Goal: Task Accomplishment & Management: Manage account settings

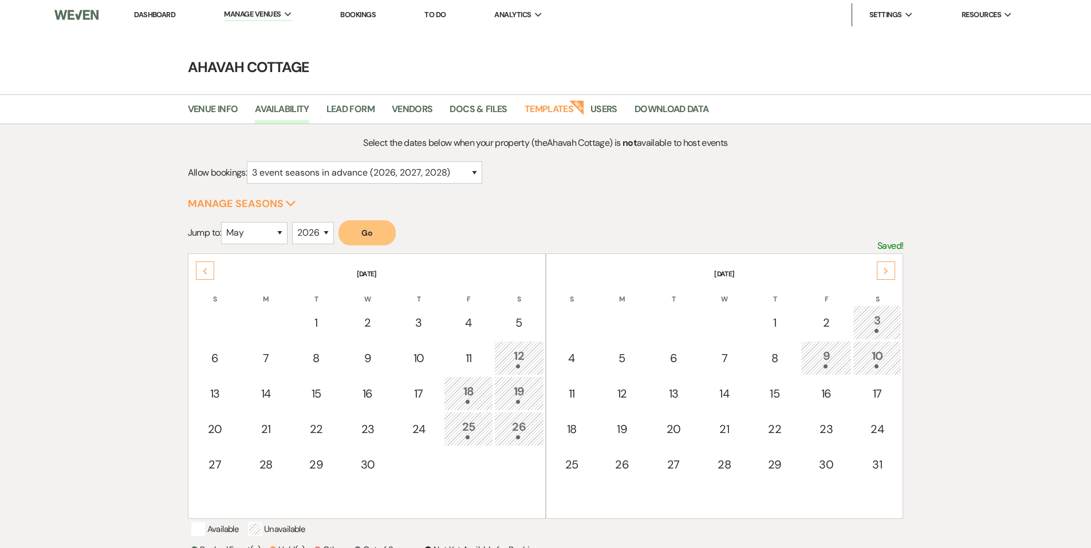
select select "3"
select select "5"
select select "2026"
click at [158, 14] on link "Dashboard" at bounding box center [154, 15] width 41 height 10
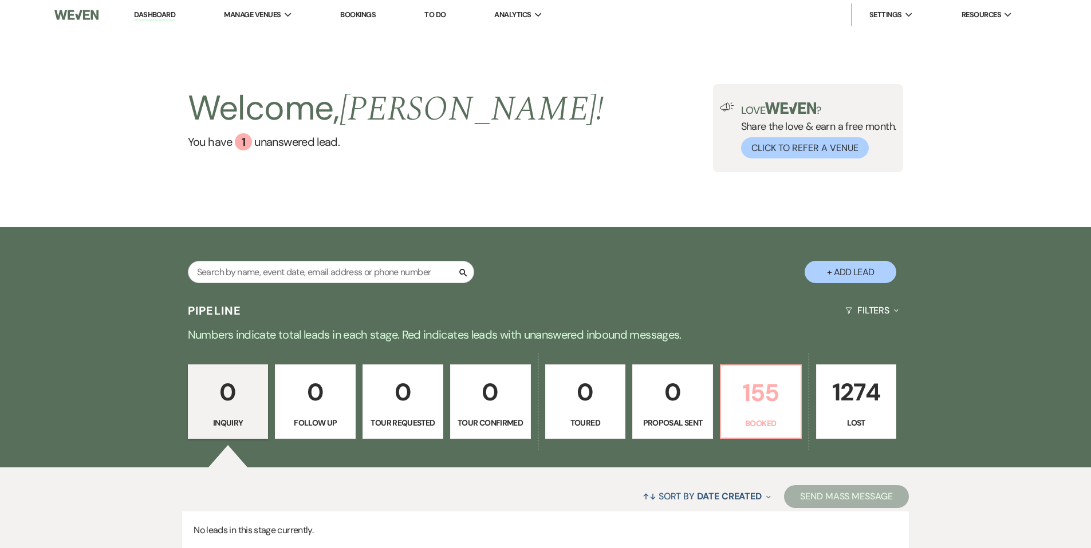
click at [764, 413] on link "155 Booked" at bounding box center [761, 402] width 82 height 74
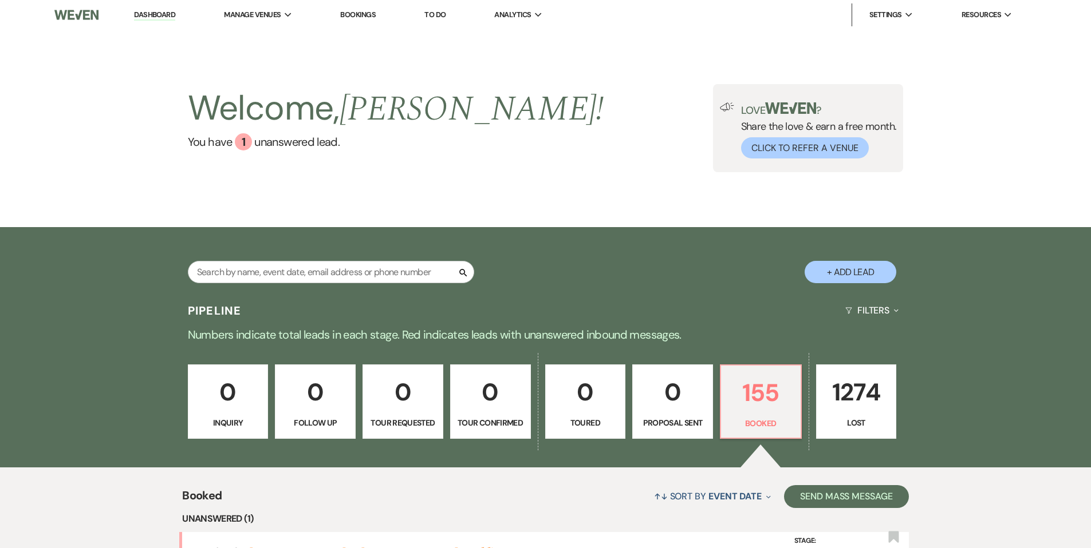
click at [845, 268] on button "+ Add Lead" at bounding box center [850, 272] width 92 height 22
select select "627"
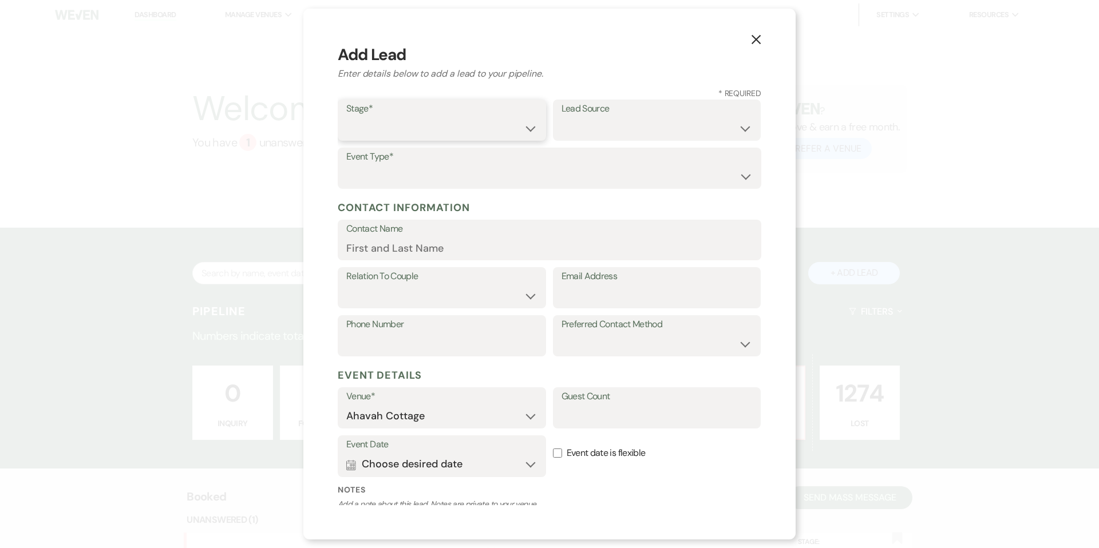
click at [521, 127] on select "Inquiry Follow Up Tour Requested Tour Confirmed Toured Proposal Sent Booked Lost" at bounding box center [441, 128] width 191 height 22
select select "6"
click at [346, 117] on select "Inquiry Follow Up Tour Requested Tour Confirmed Toured Proposal Sent Booked Lost" at bounding box center [441, 128] width 191 height 22
click at [578, 131] on select "Weven Venue Website Instagram Facebook Pinterest Google The Knot Wedding Wire H…" at bounding box center [657, 128] width 191 height 22
select select "5"
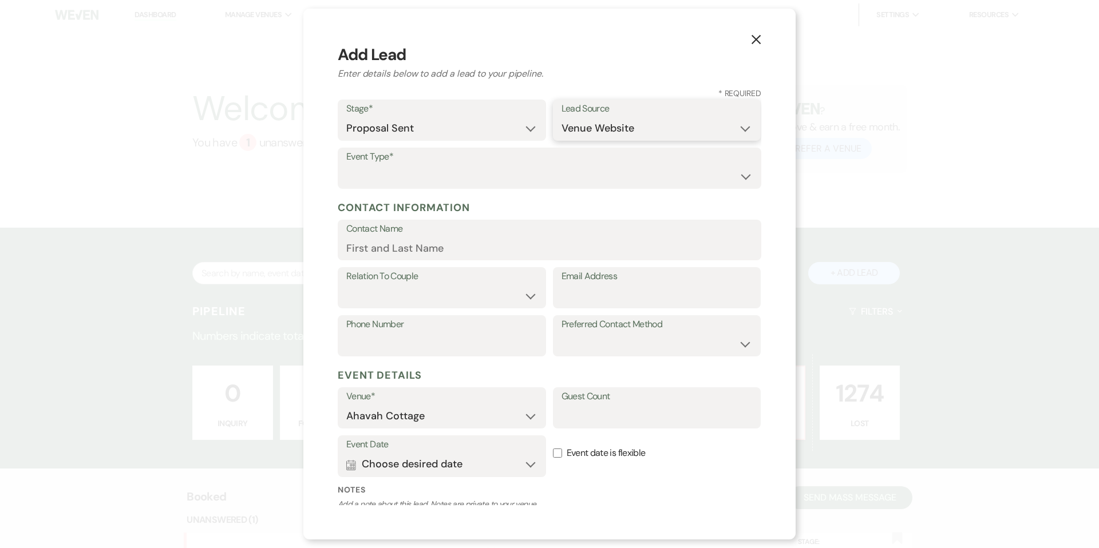
click at [562, 117] on select "Weven Venue Website Instagram Facebook Pinterest Google The Knot Wedding Wire H…" at bounding box center [657, 128] width 191 height 22
click at [502, 180] on select "Wedding Anniversary Party Baby Shower Bachelorette / Bachelor Party Birthday Pa…" at bounding box center [549, 176] width 406 height 22
select select "1"
click at [346, 165] on select "Wedding Anniversary Party Baby Shower Bachelorette / Bachelor Party Birthday Pa…" at bounding box center [549, 176] width 406 height 22
click at [431, 244] on input "Contact Name" at bounding box center [549, 248] width 406 height 22
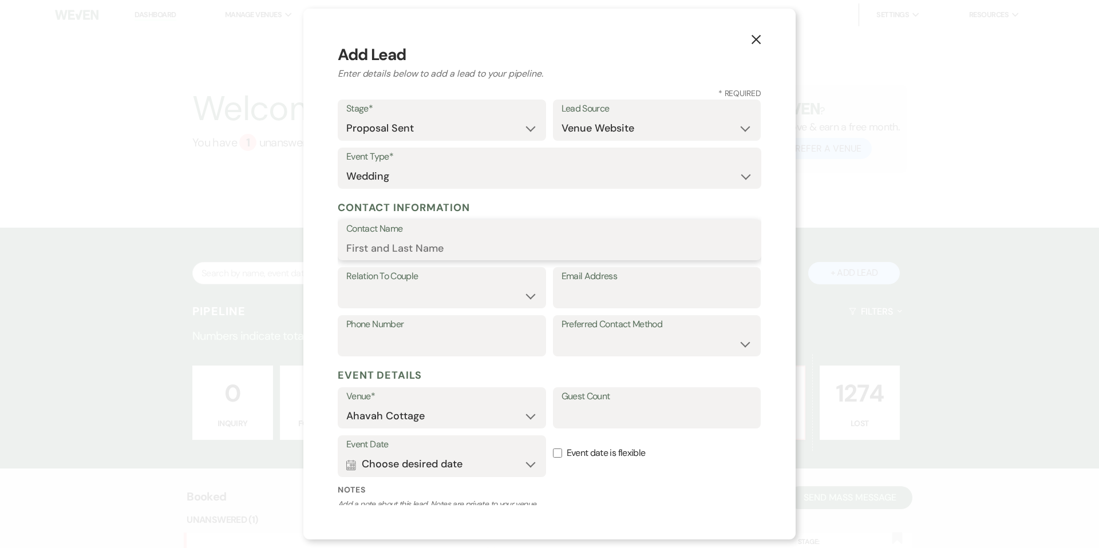
paste input "[PERSON_NAME]"
type input "[PERSON_NAME]"
click at [380, 292] on select "Couple Planner Parent of Couple Family Member Friend Other" at bounding box center [441, 296] width 191 height 22
select select "1"
click at [346, 285] on select "Couple Planner Parent of Couple Family Member Friend Other" at bounding box center [441, 296] width 191 height 22
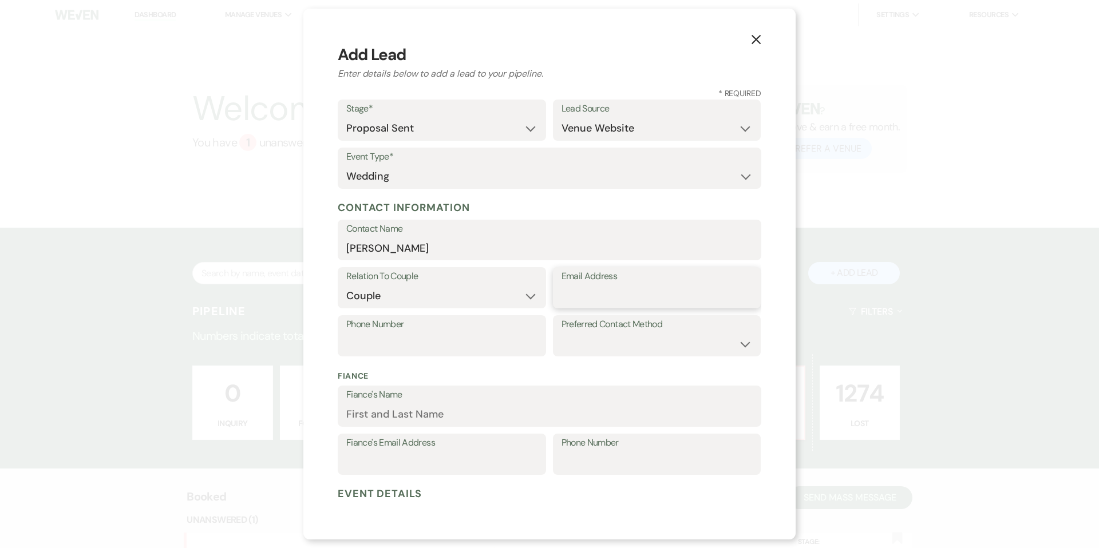
click at [576, 299] on input "Email Address" at bounding box center [657, 296] width 191 height 22
paste input "[EMAIL_ADDRESS][DOMAIN_NAME]"
type input "[EMAIL_ADDRESS][DOMAIN_NAME]"
click at [579, 339] on select "Email Phone Text" at bounding box center [657, 344] width 191 height 22
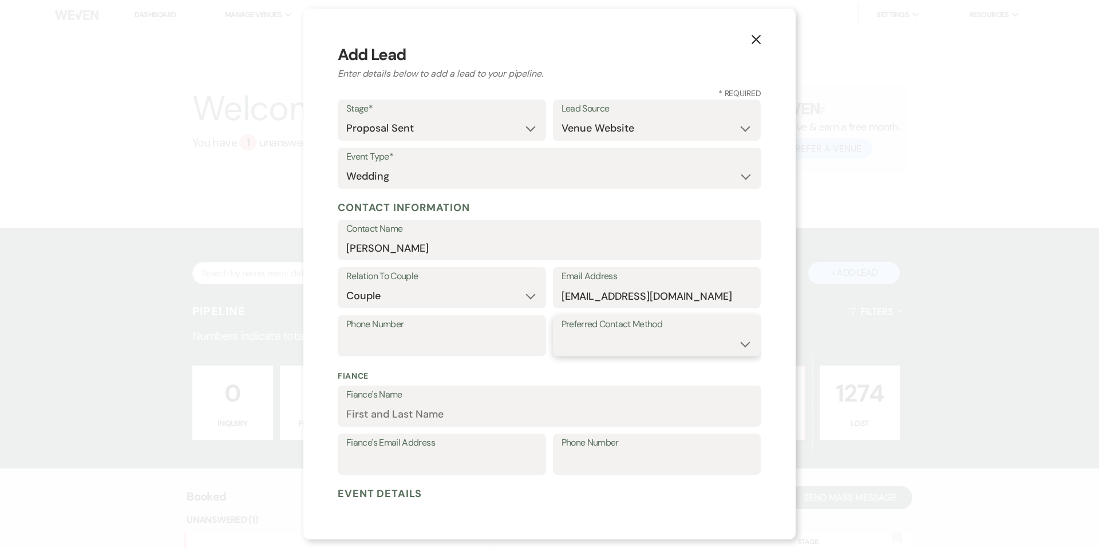
scroll to position [0, 0]
select select "email"
click at [562, 333] on select "Email Phone Text" at bounding box center [657, 344] width 191 height 22
click at [430, 344] on input "Phone Number" at bounding box center [441, 344] width 191 height 22
paste input "7632444492"
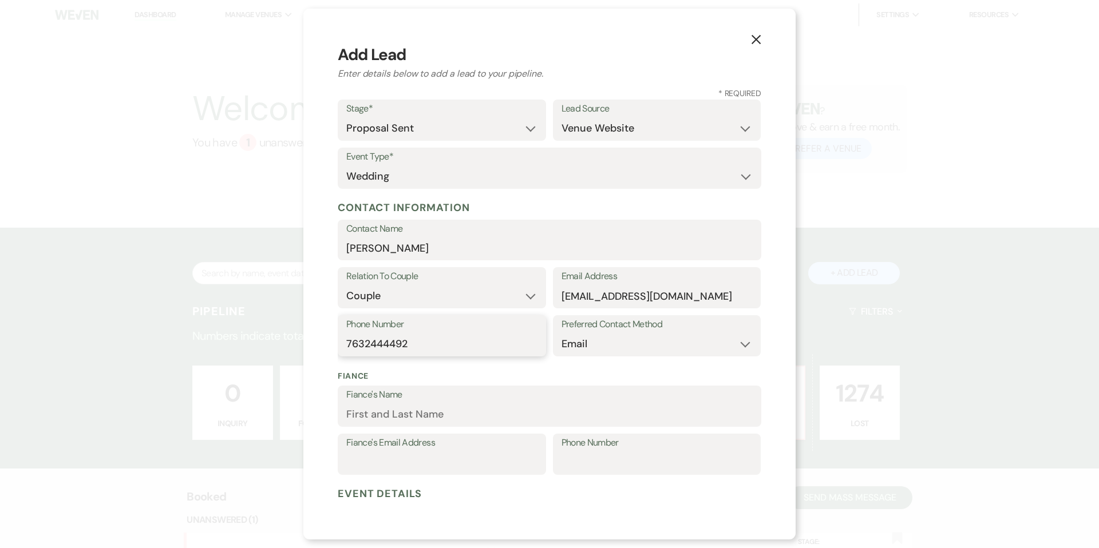
type input "7632444492"
click at [357, 413] on input "Fiance's Name" at bounding box center [549, 415] width 406 height 22
paste input "[PERSON_NAME]"
type input "[PERSON_NAME]"
click at [370, 459] on input "Fiance's Email Address" at bounding box center [441, 463] width 191 height 22
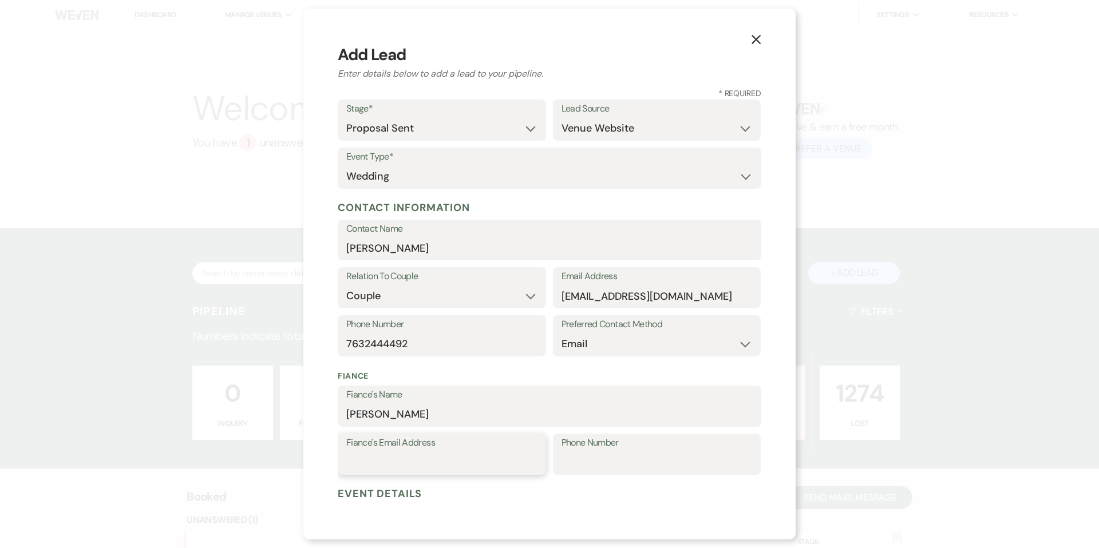
paste input "[EMAIL_ADDRESS][DOMAIN_NAME]"
type input "[EMAIL_ADDRESS][DOMAIN_NAME]"
click at [568, 461] on input "Phone Number" at bounding box center [657, 463] width 191 height 22
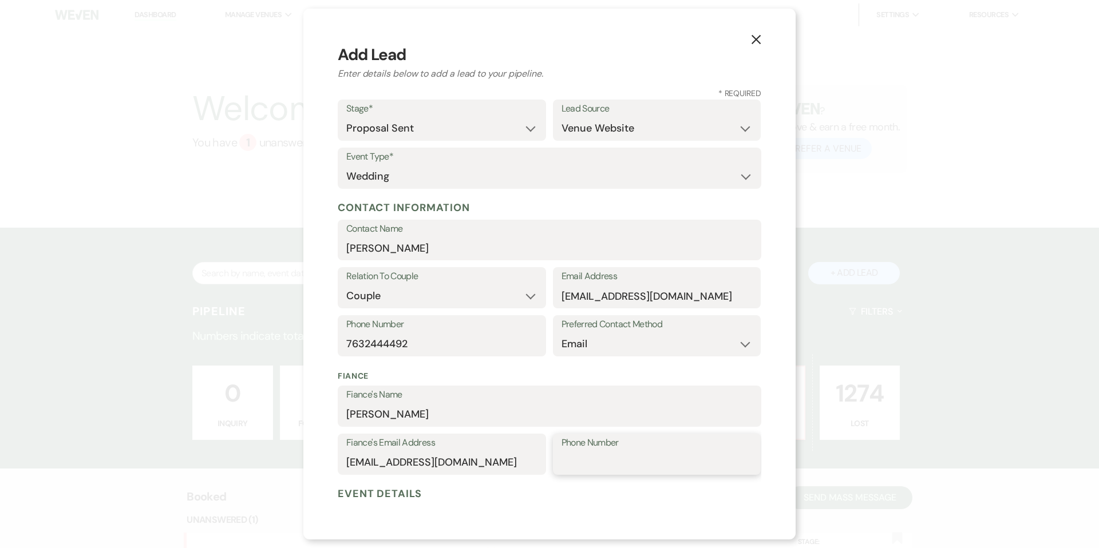
paste input "6127092722"
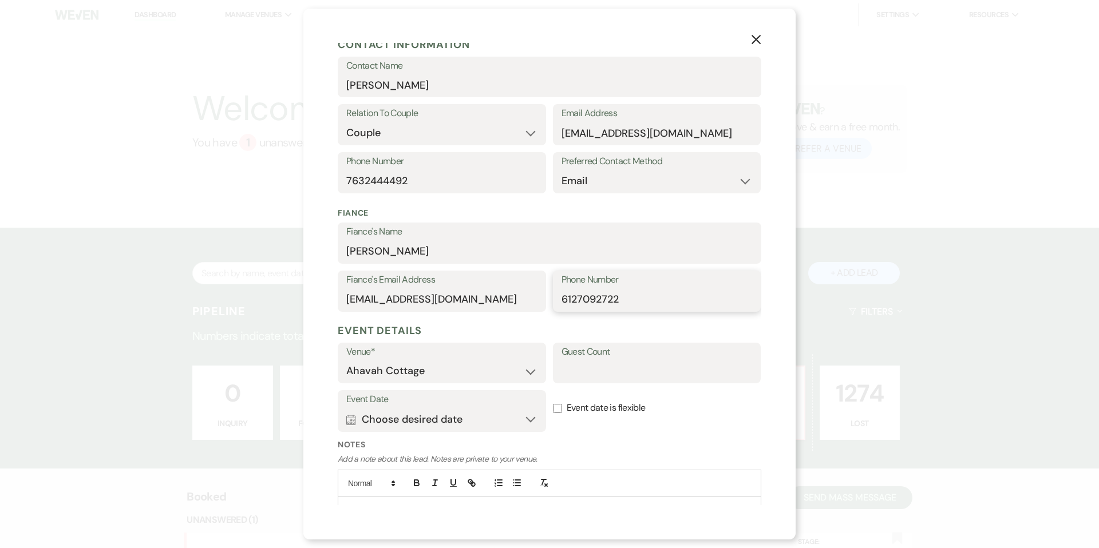
scroll to position [168, 0]
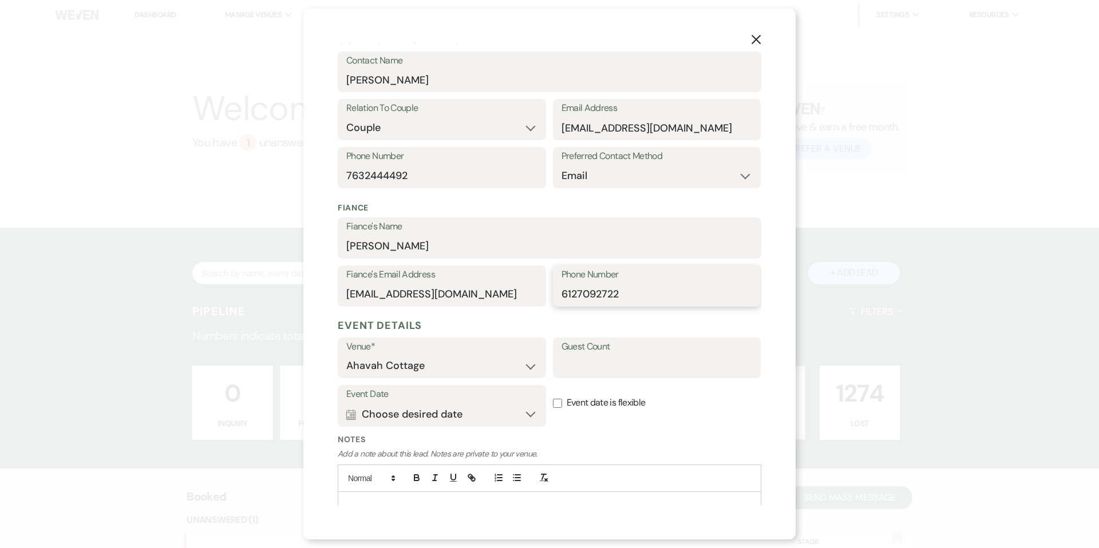
type input "6127092722"
click at [451, 410] on button "Calendar Choose desired date Expand" at bounding box center [441, 414] width 191 height 23
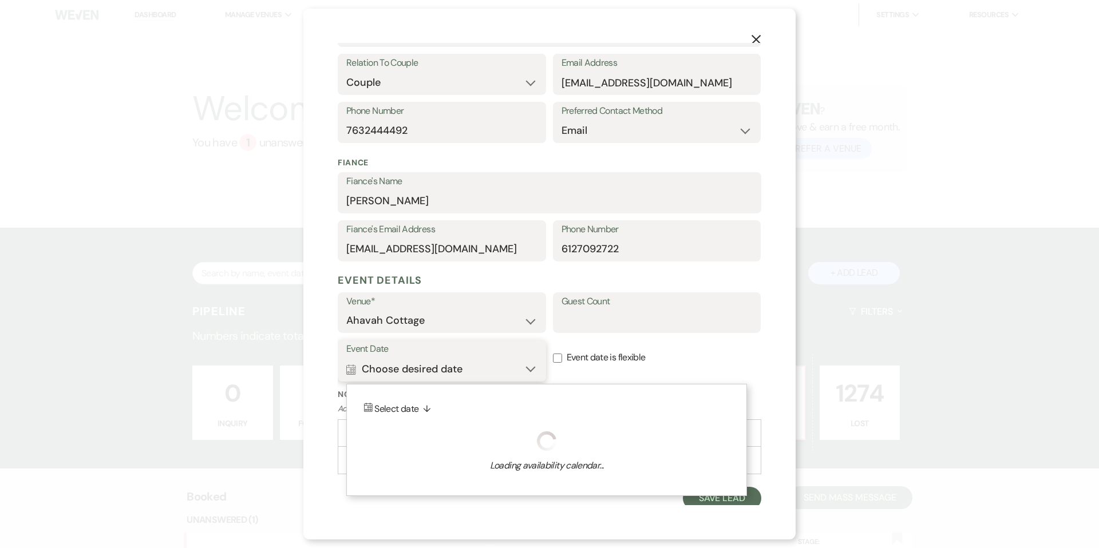
scroll to position [217, 0]
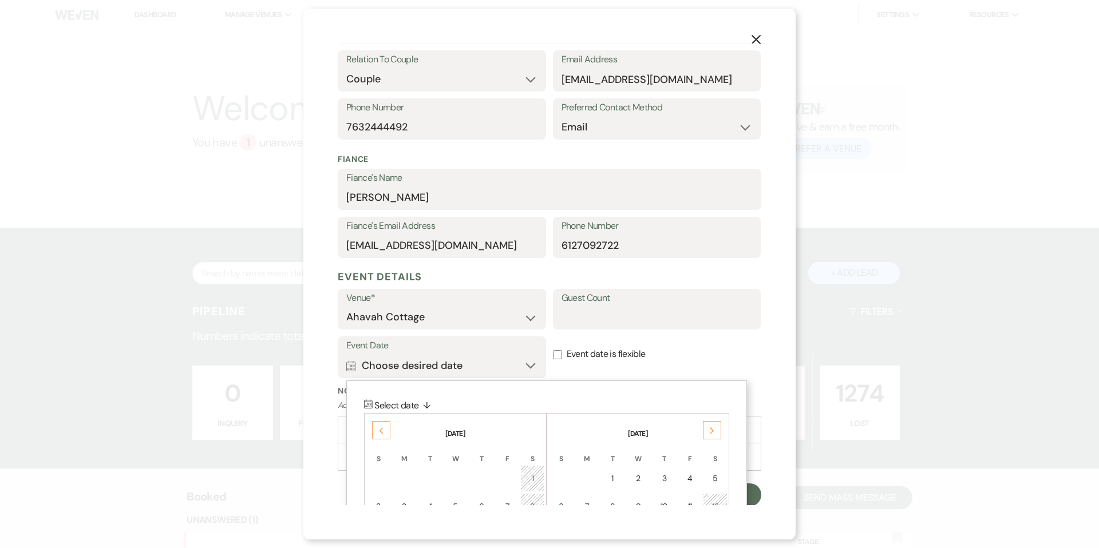
click at [382, 429] on icon "Previous" at bounding box center [381, 431] width 6 height 7
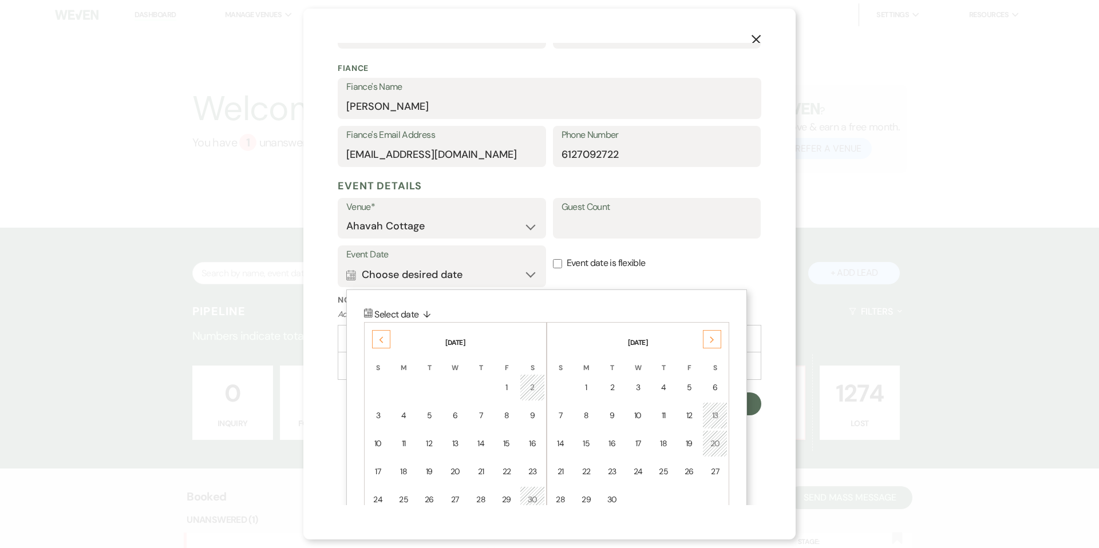
scroll to position [364, 0]
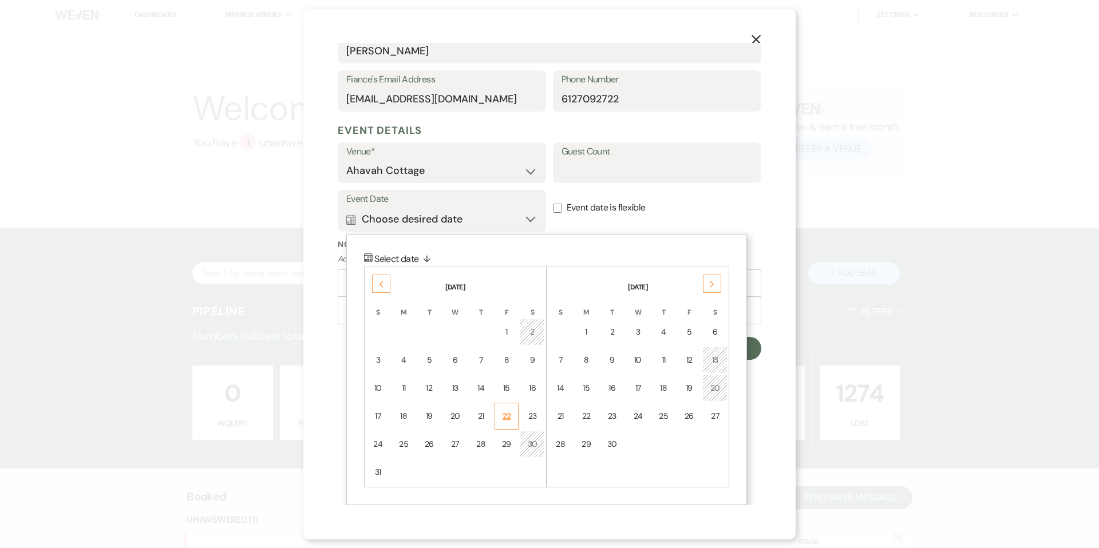
click at [511, 418] on td "22" at bounding box center [507, 416] width 25 height 27
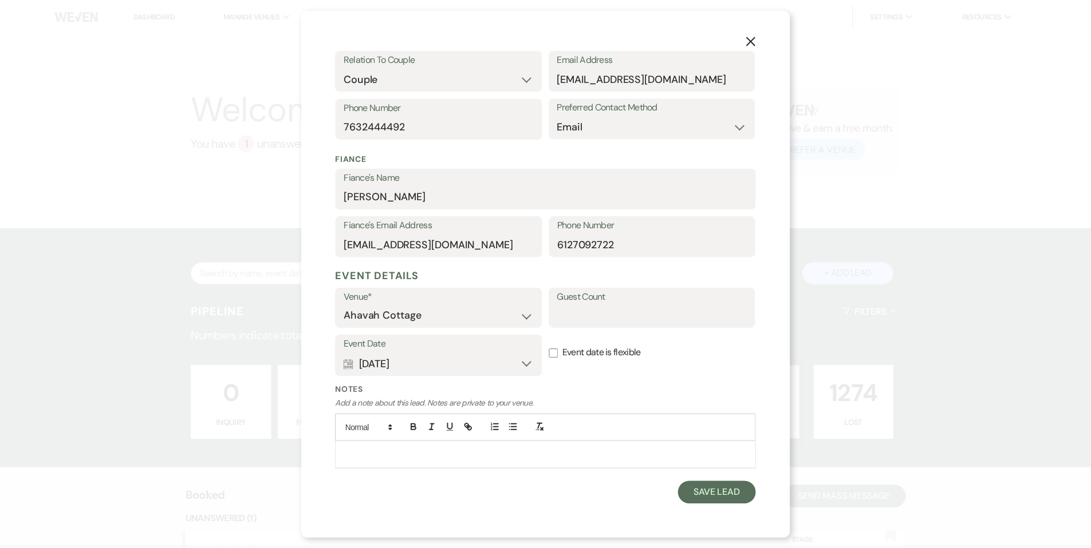
scroll to position [217, 0]
click at [597, 314] on input "Guest Count" at bounding box center [657, 317] width 191 height 22
type input "200"
click at [698, 495] on button "Save Lead" at bounding box center [722, 495] width 78 height 23
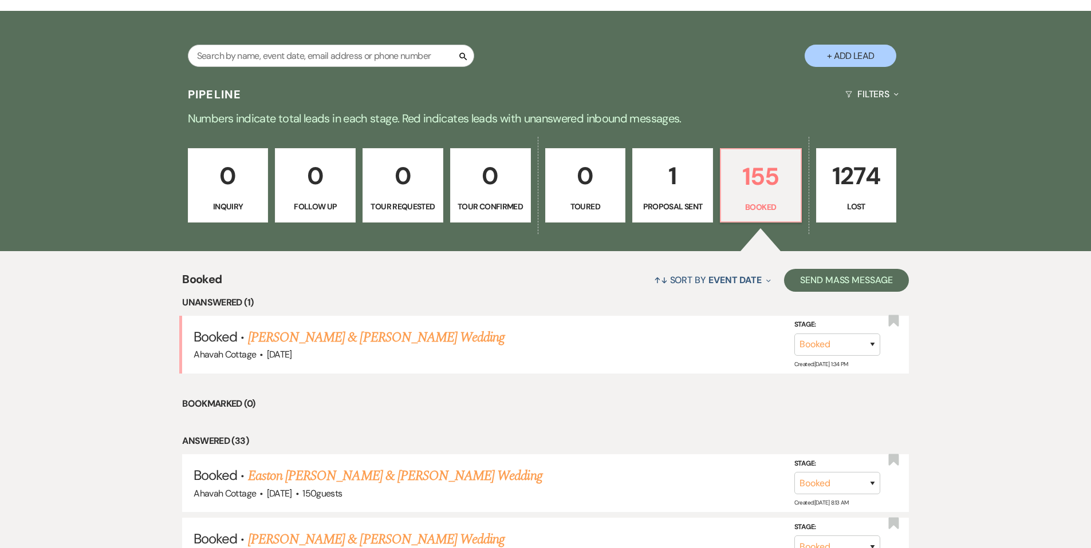
scroll to position [222, 0]
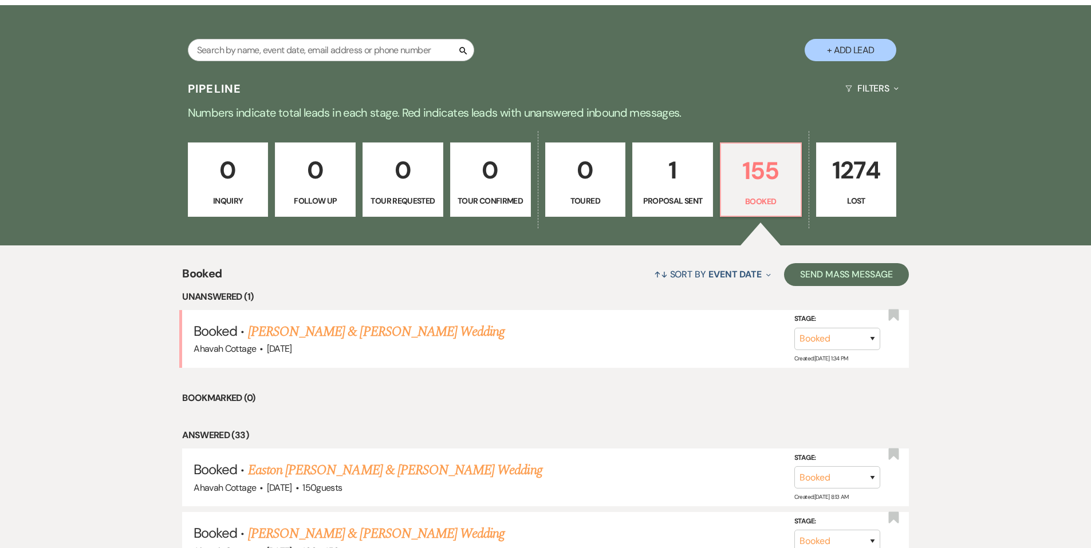
click at [661, 175] on p "1" at bounding box center [673, 170] width 66 height 38
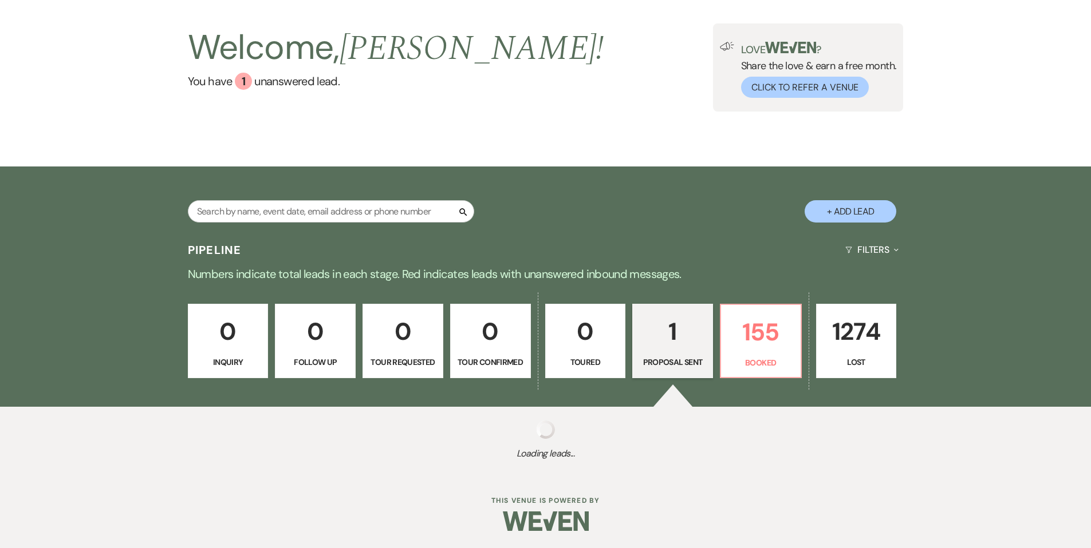
scroll to position [210, 0]
select select "6"
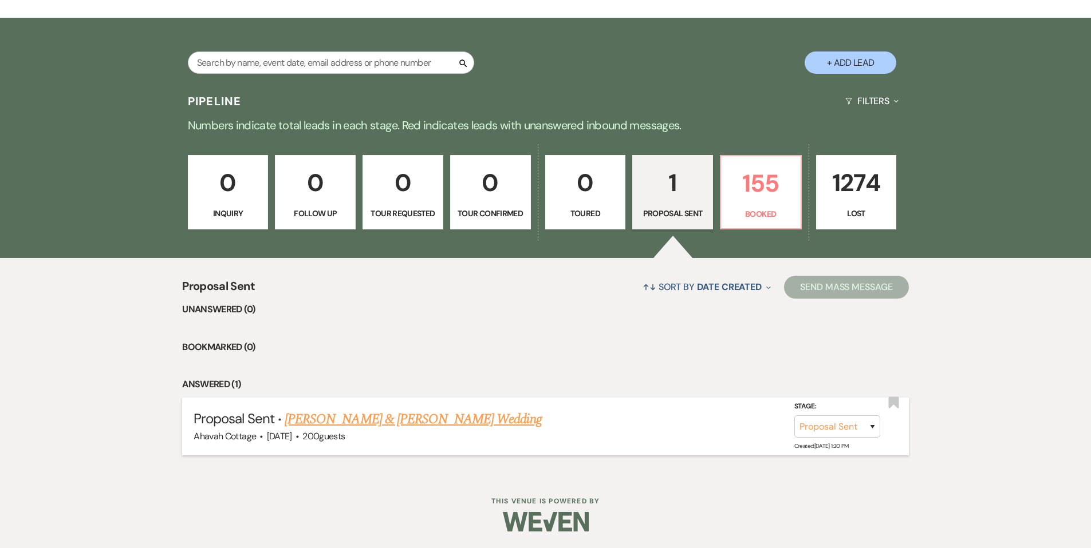
click at [425, 420] on link "[PERSON_NAME] & [PERSON_NAME] Wedding" at bounding box center [413, 419] width 256 height 21
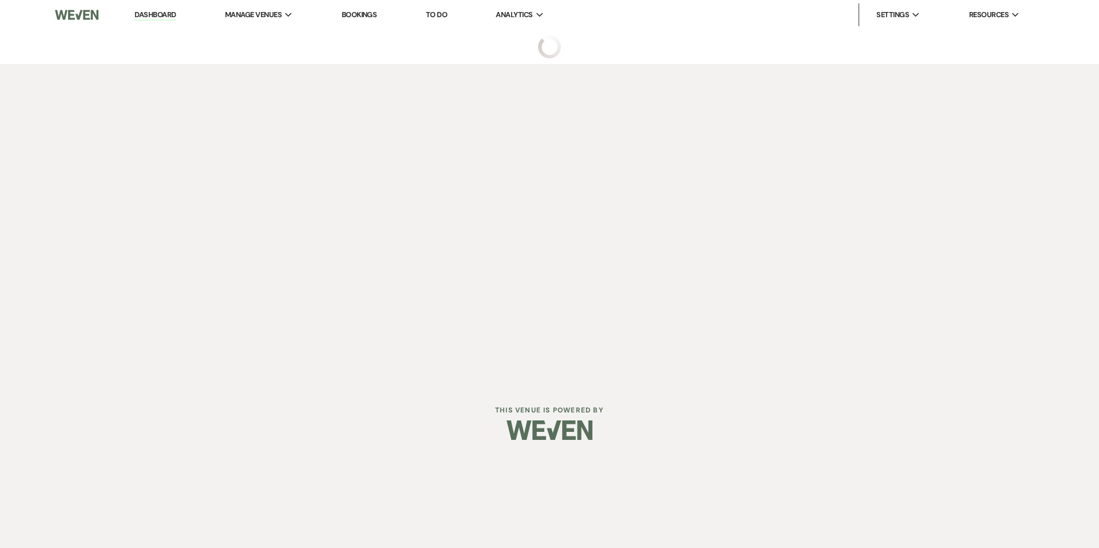
select select "6"
select select "5"
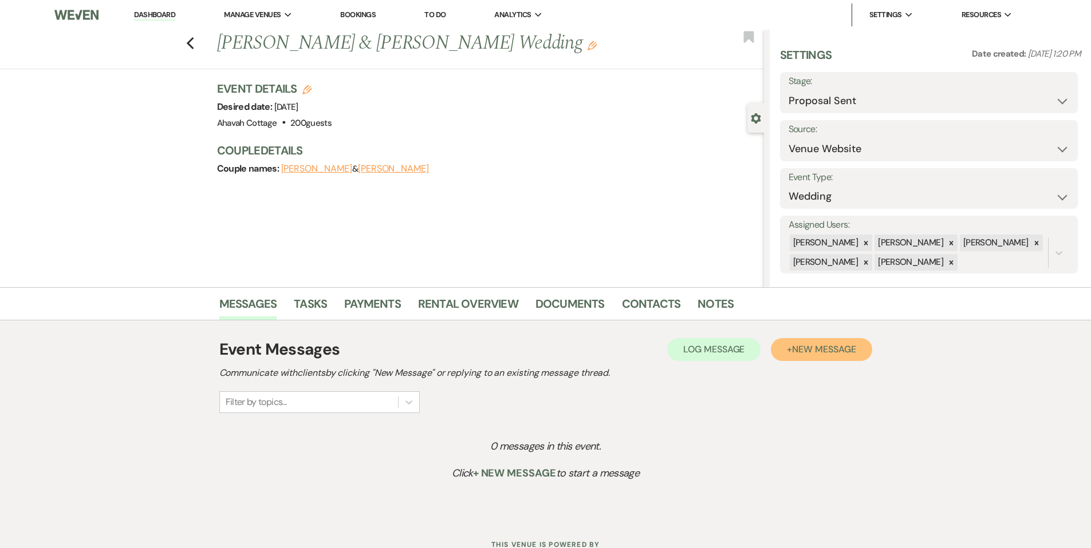
click at [792, 354] on span "New Message" at bounding box center [824, 350] width 64 height 12
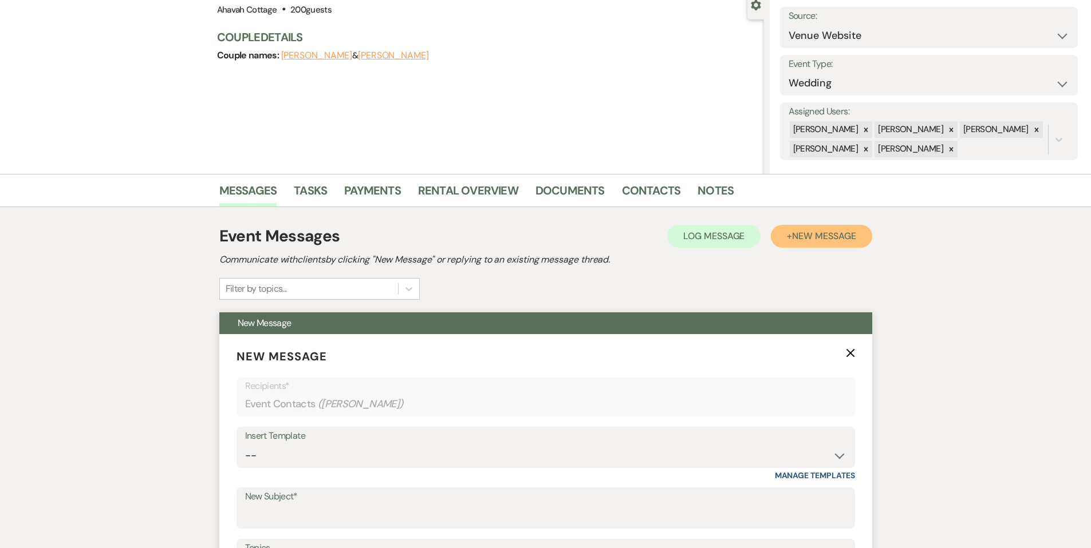
scroll to position [116, 0]
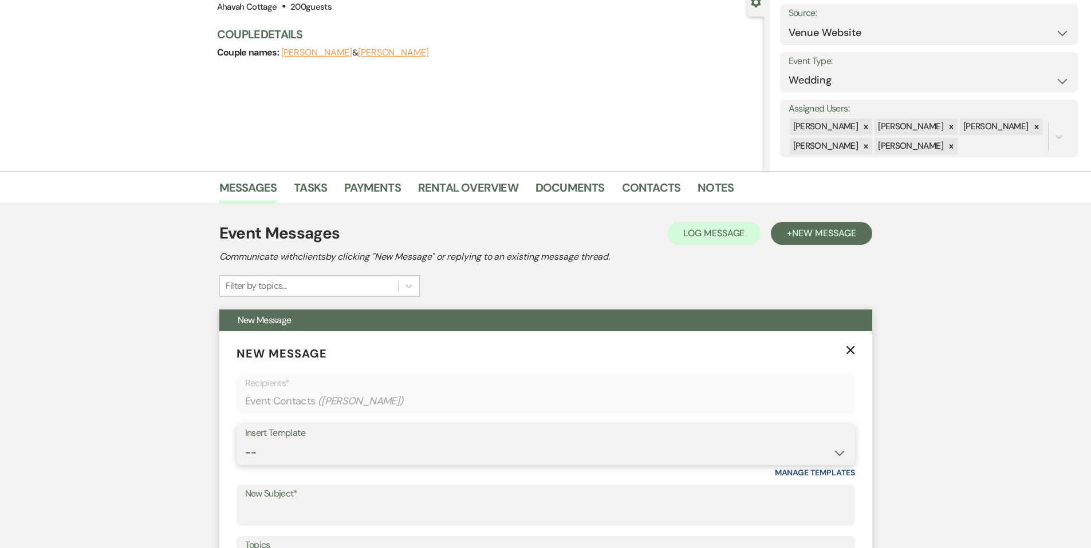
click at [277, 457] on select "-- Weven Planning Portal Introduction (Booked Events) Contract (Pre-Booked Lead…" at bounding box center [545, 453] width 601 height 22
select select "978"
click at [245, 442] on select "-- Weven Planning Portal Introduction (Booked Events) Contract (Pre-Booked Lead…" at bounding box center [545, 453] width 601 height 22
type input "Booking your event!"
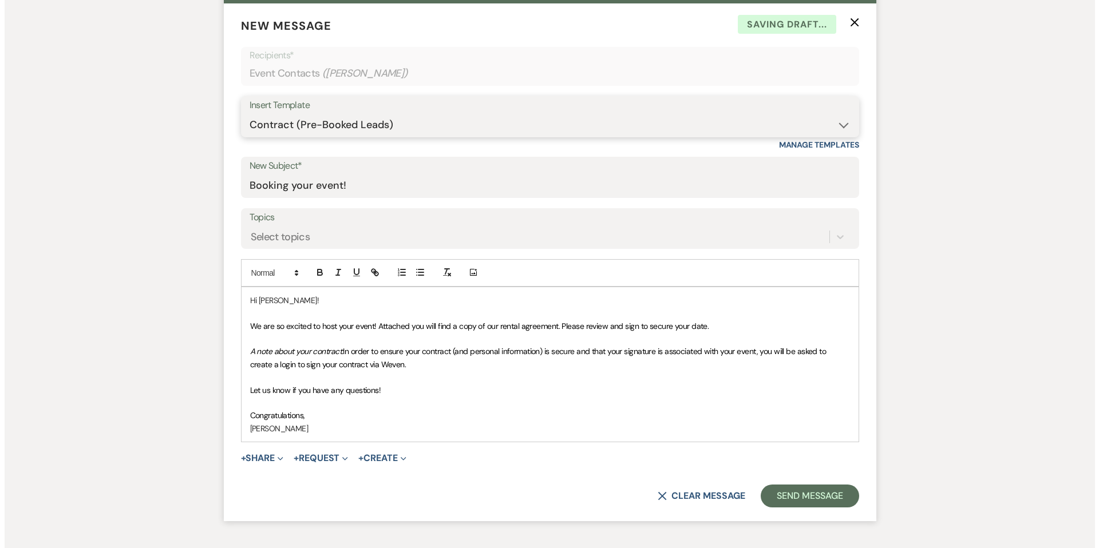
scroll to position [449, 0]
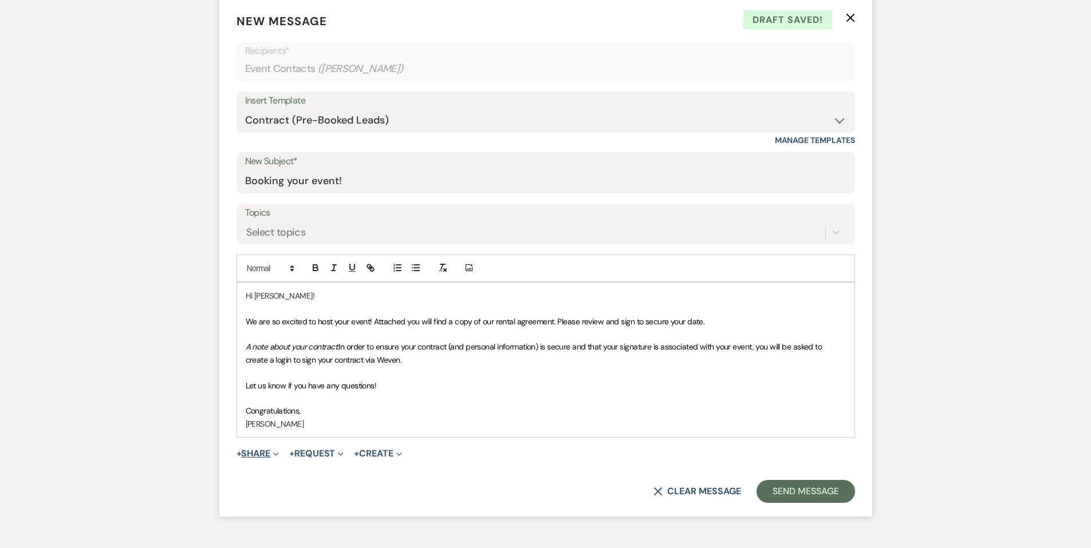
click at [255, 452] on button "+ Share Expand" at bounding box center [257, 453] width 43 height 9
click at [275, 479] on span "Doc Upload Documents" at bounding box center [282, 477] width 65 height 12
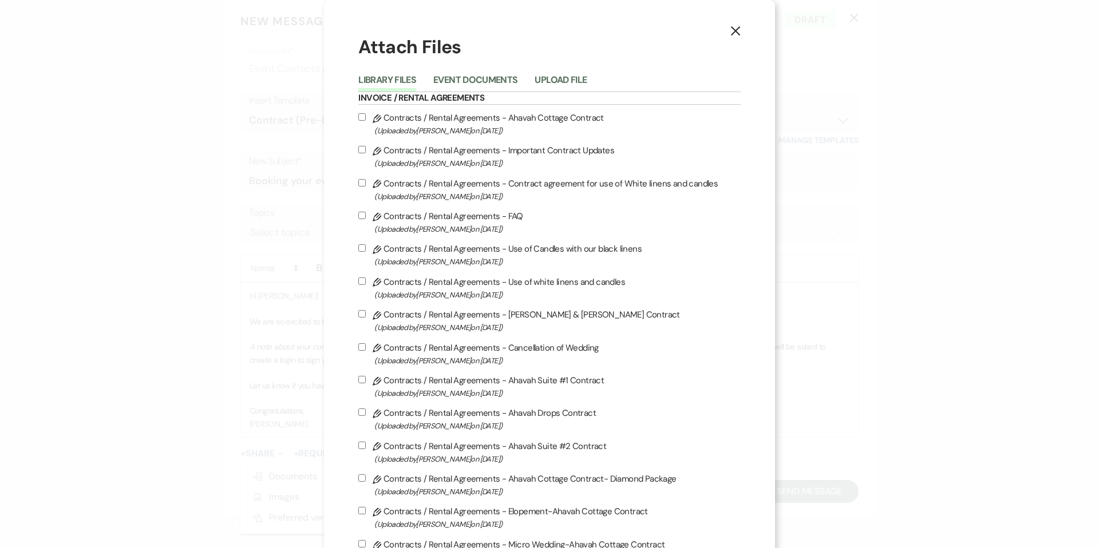
click at [366, 117] on input "Pencil Contracts / Rental Agreements - Ahavah Cottage Contract (Uploaded by [PE…" at bounding box center [361, 116] width 7 height 7
checkbox input "true"
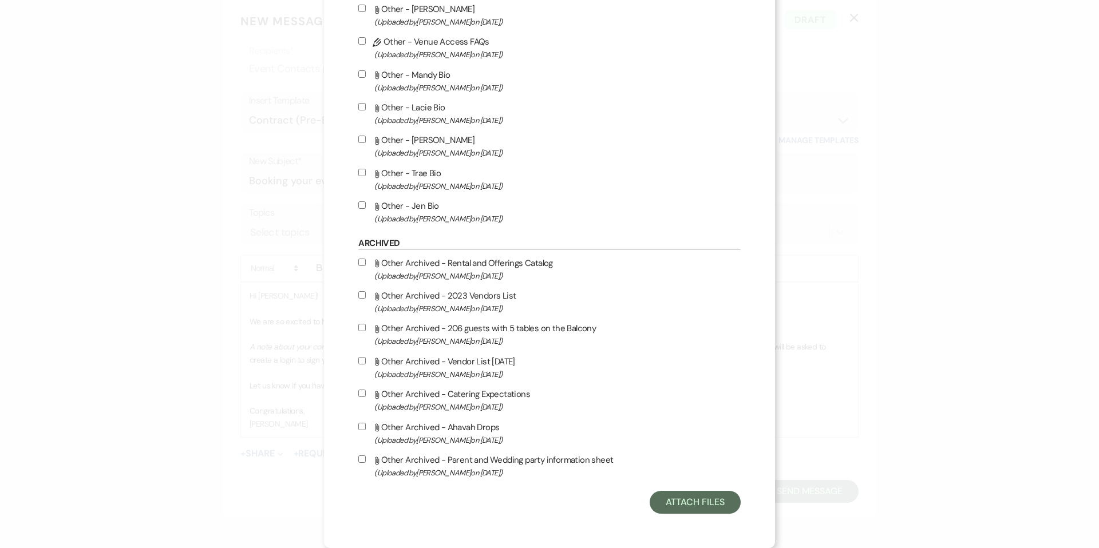
scroll to position [2213, 0]
click at [656, 504] on button "Attach Files" at bounding box center [695, 502] width 91 height 23
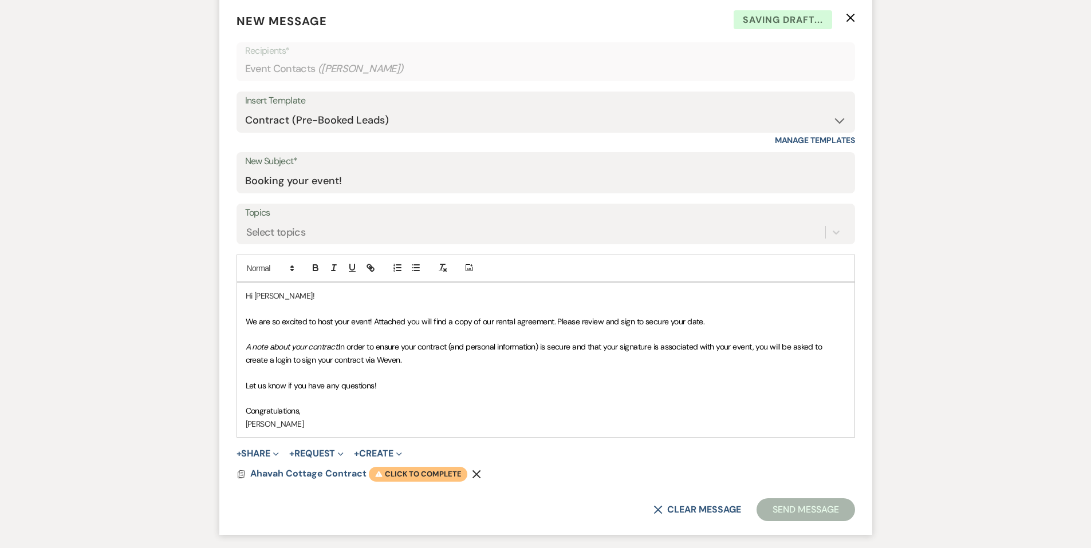
click at [437, 476] on span "Warning Click to complete" at bounding box center [418, 474] width 98 height 15
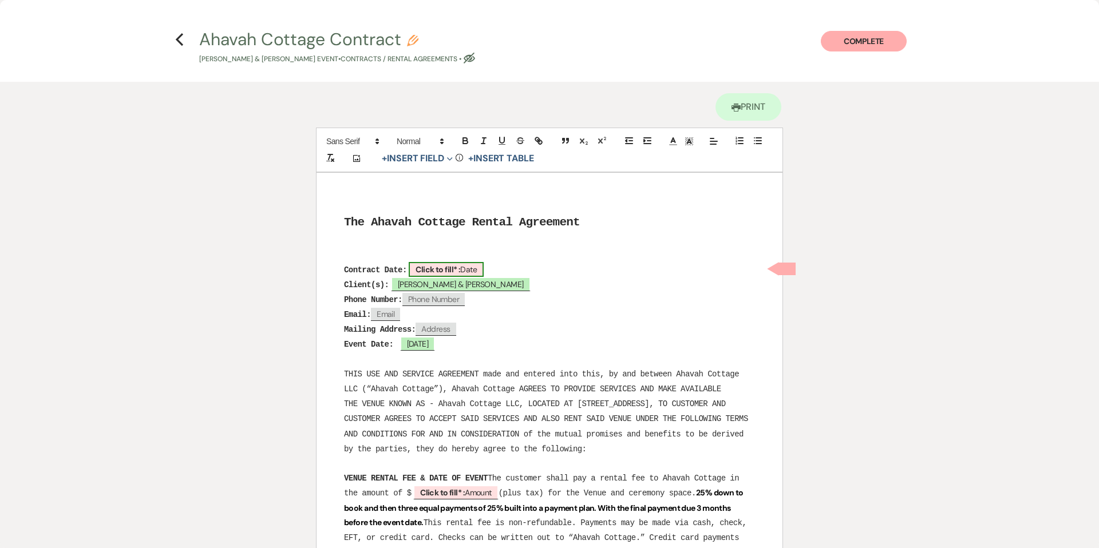
click at [483, 267] on span "Click to fill* : Date" at bounding box center [446, 269] width 75 height 15
select select "owner"
select select "Date"
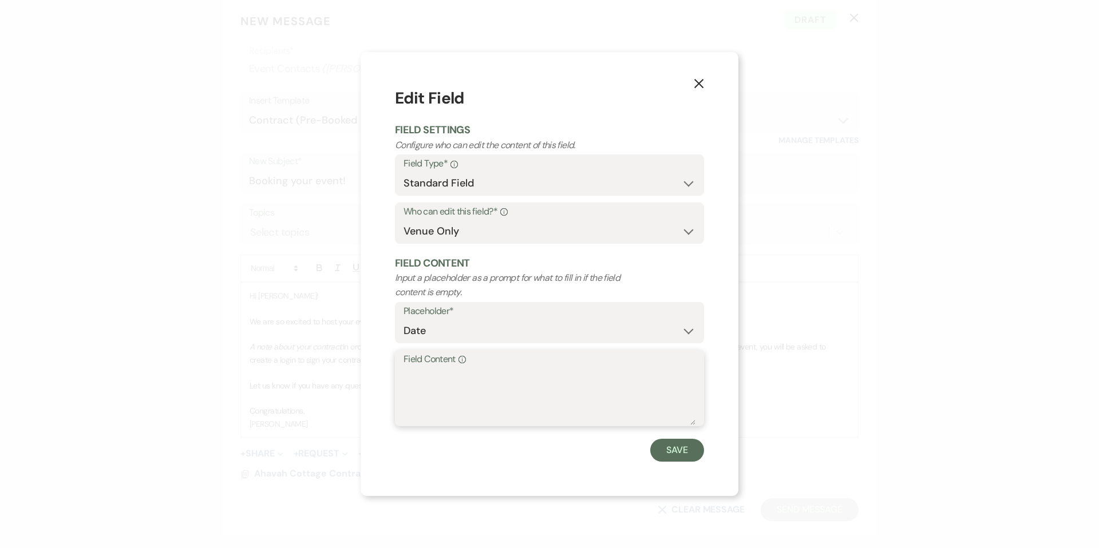
click at [434, 386] on textarea "Field Content Info" at bounding box center [550, 396] width 292 height 57
type textarea "[DATE]"
click at [685, 452] on button "Save" at bounding box center [677, 450] width 54 height 23
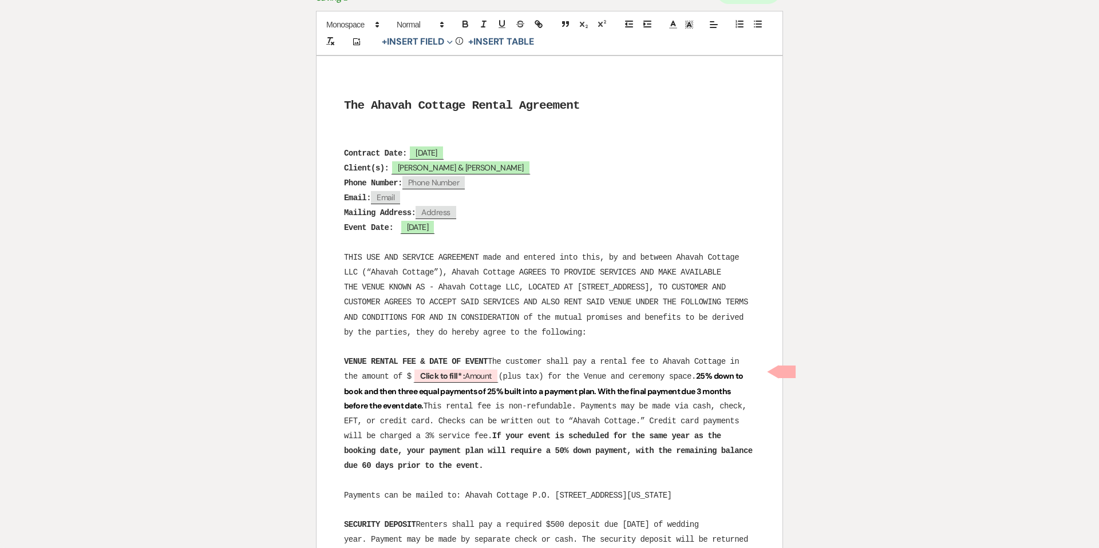
scroll to position [165, 0]
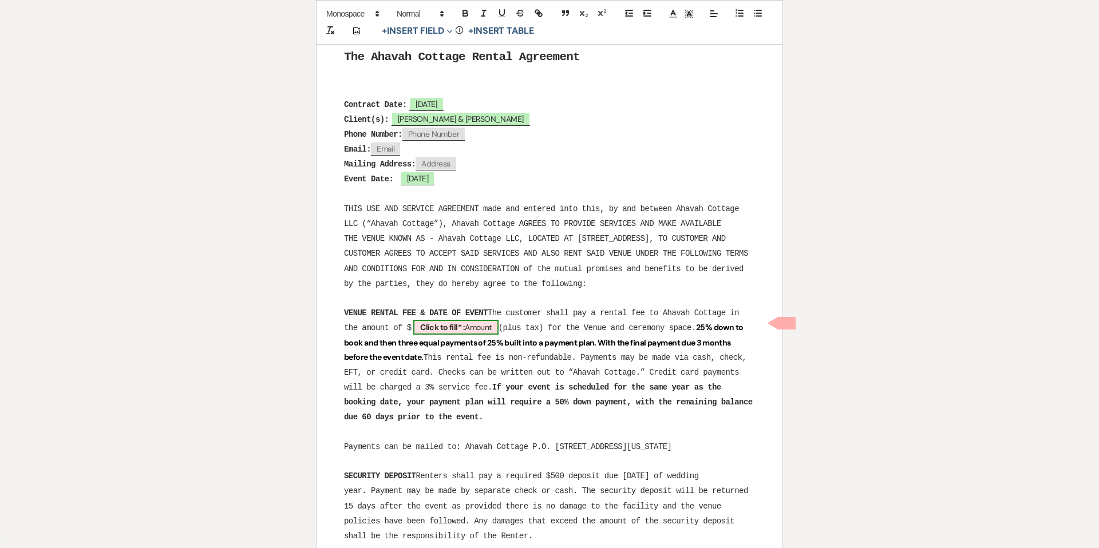
click at [472, 322] on span "Click to fill* : Amount" at bounding box center [455, 327] width 85 height 15
select select "owner"
select select "Amount"
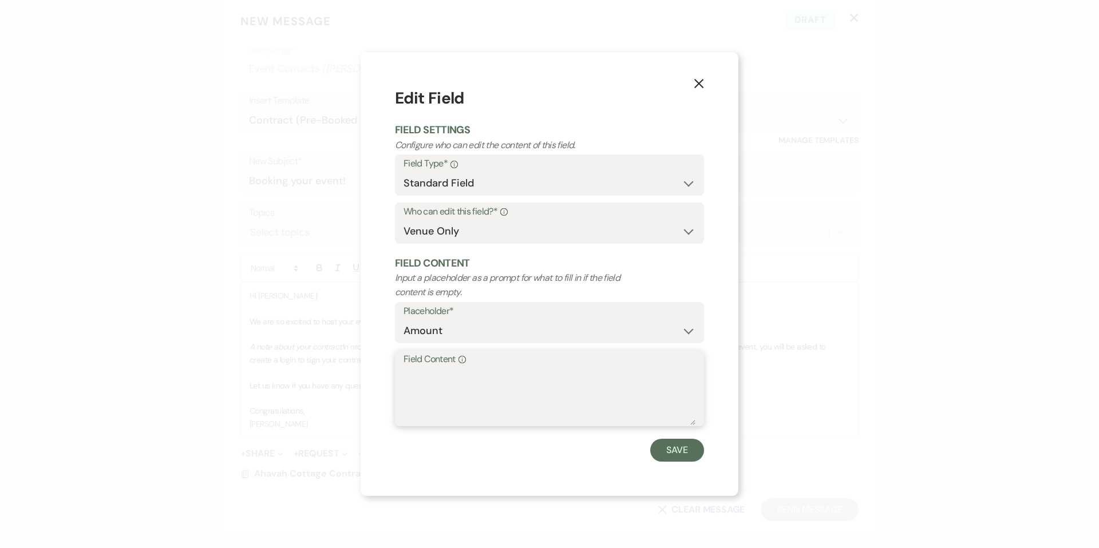
click at [450, 374] on textarea "Field Content Info" at bounding box center [550, 396] width 292 height 57
type textarea "$5,000"
click at [678, 451] on button "Save" at bounding box center [677, 450] width 54 height 23
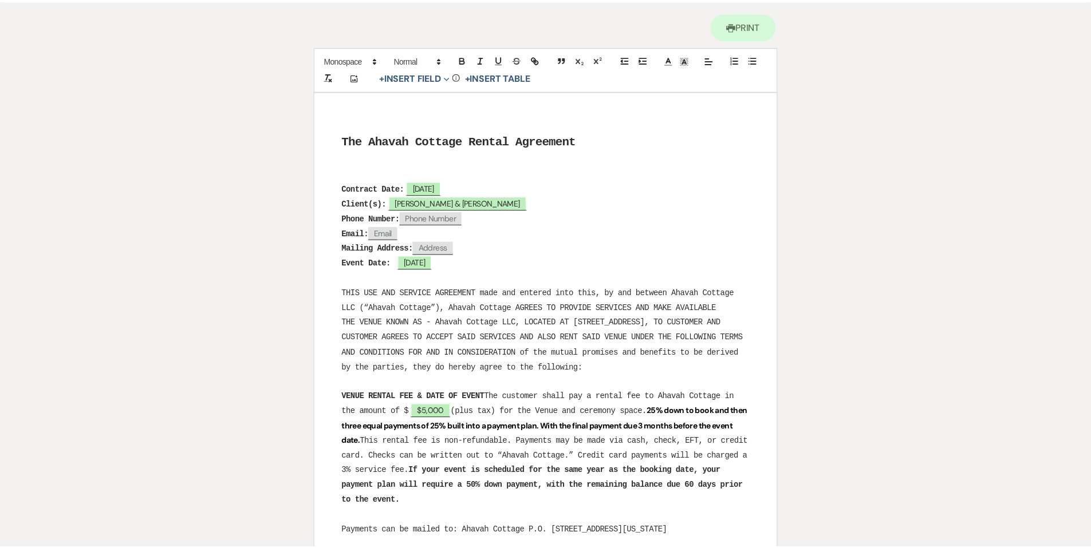
scroll to position [0, 0]
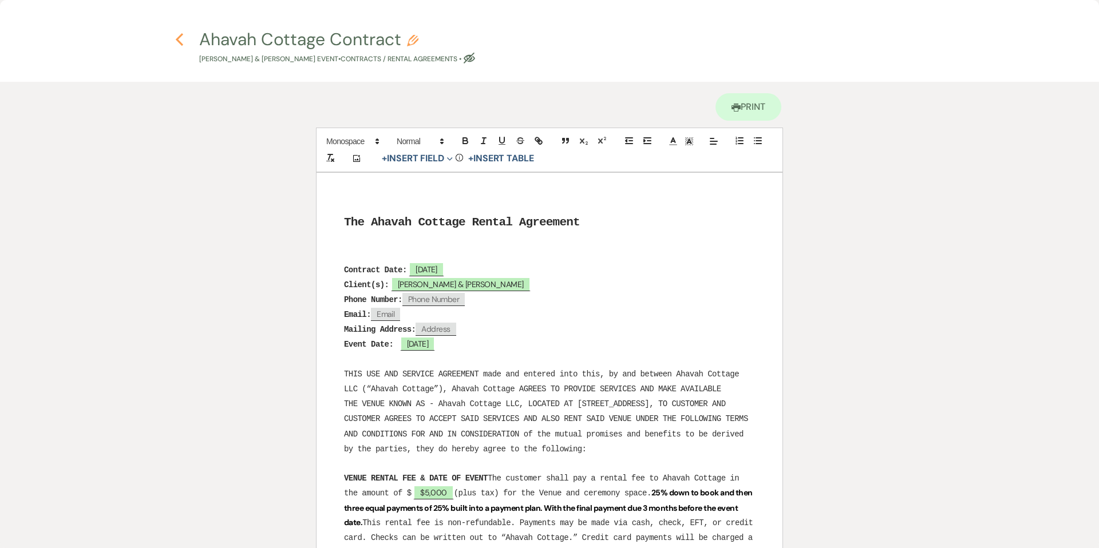
click at [177, 40] on use "button" at bounding box center [179, 39] width 7 height 13
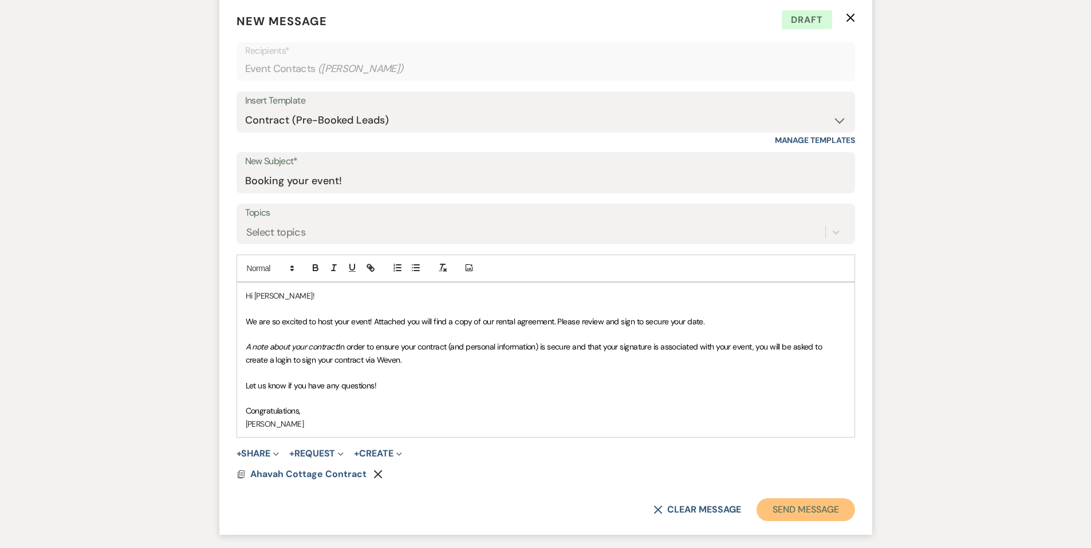
click at [780, 509] on button "Send Message" at bounding box center [805, 510] width 98 height 23
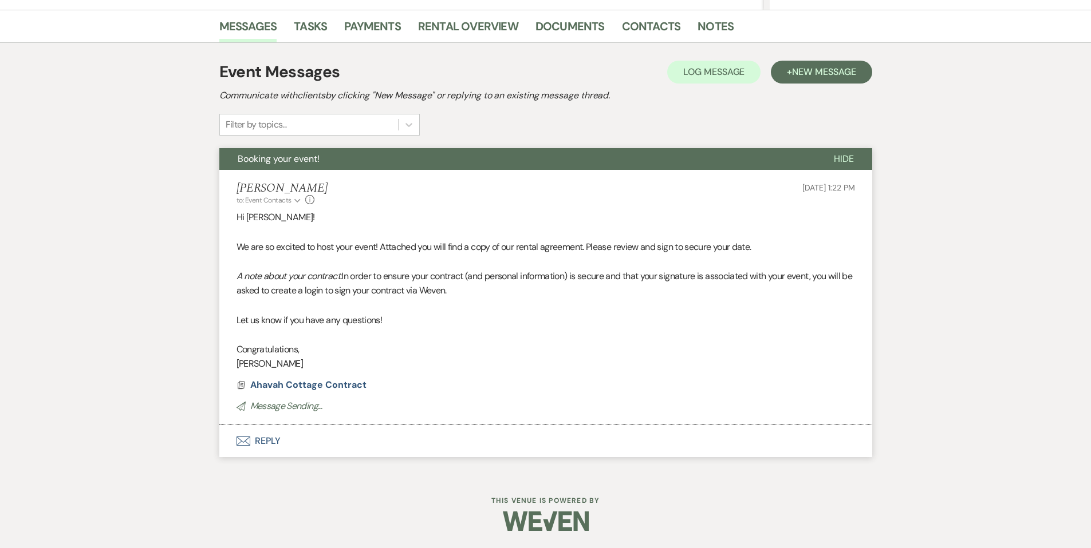
scroll to position [23, 0]
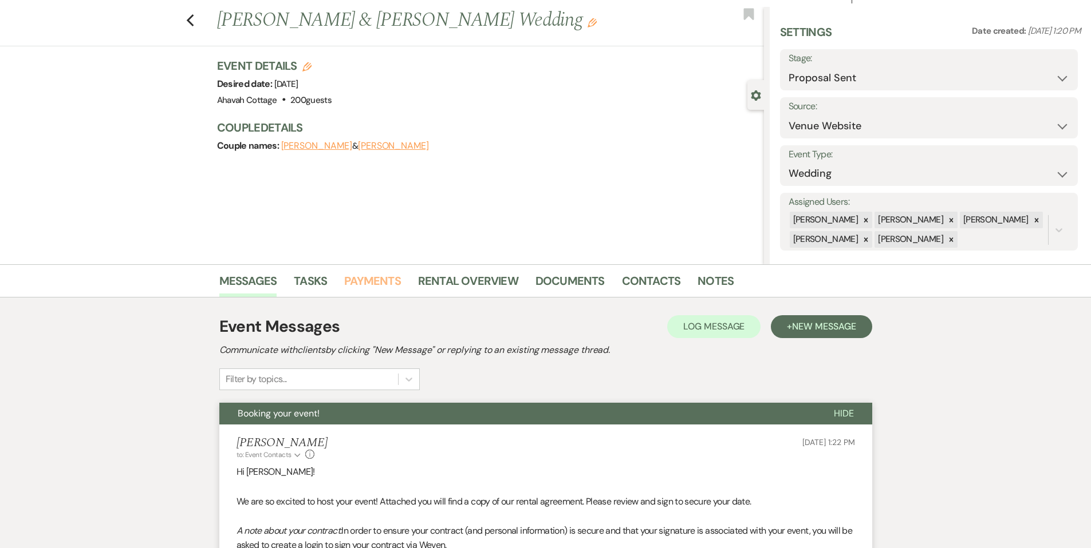
click at [364, 279] on link "Payments" at bounding box center [372, 284] width 57 height 25
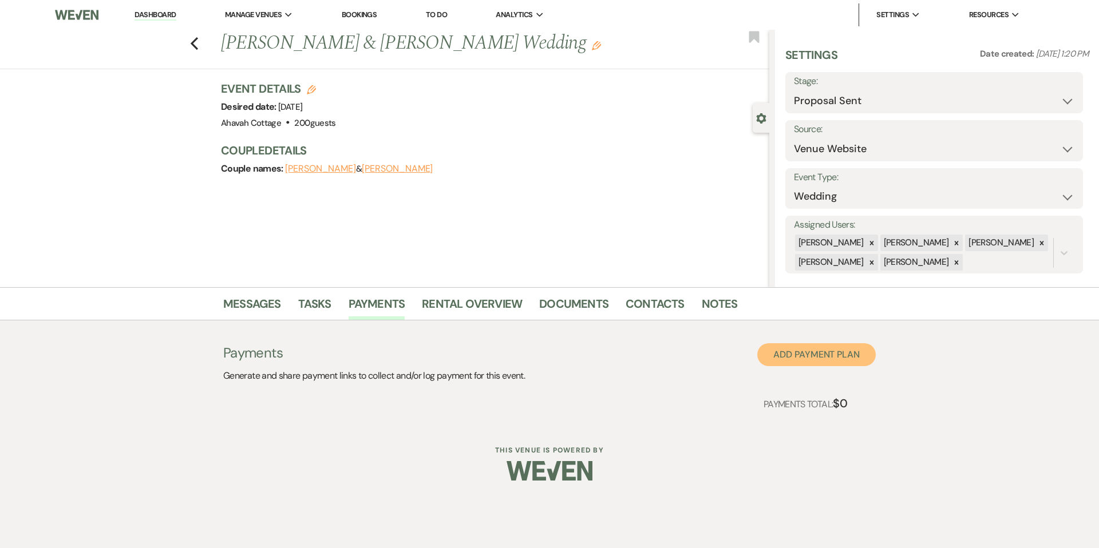
click at [788, 353] on button "Add Payment Plan" at bounding box center [816, 355] width 119 height 23
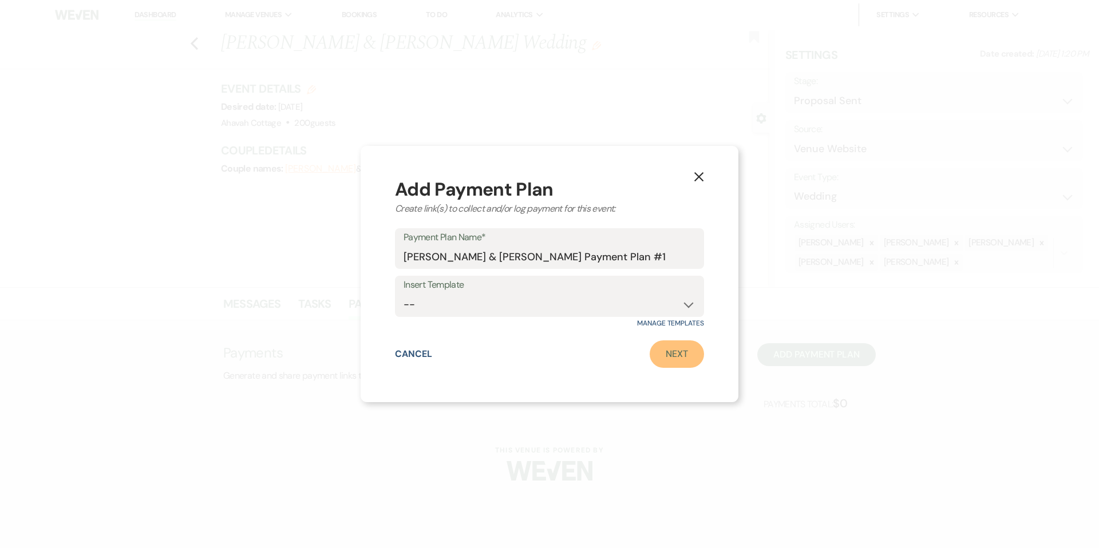
click at [665, 353] on link "Next" at bounding box center [677, 354] width 54 height 27
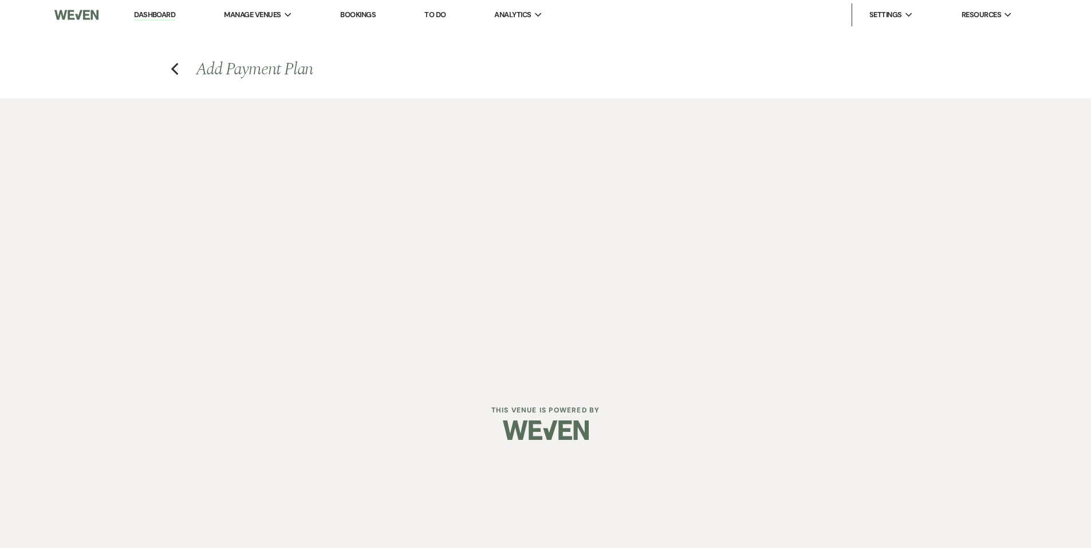
select select "2"
select select "percentage"
select select "false"
select select "client"
select select "weeks"
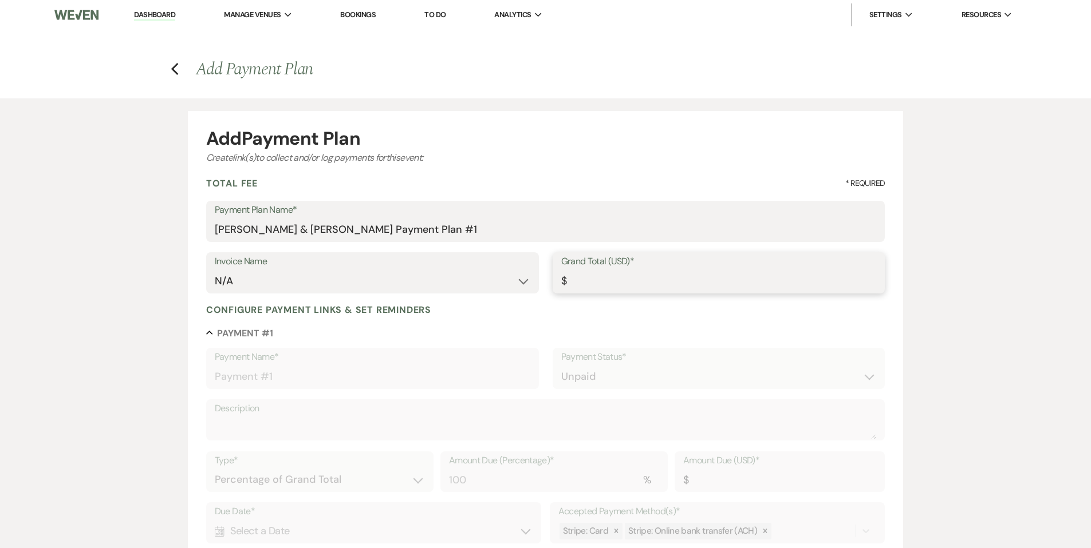
click at [593, 286] on input "Grand Total (USD)*" at bounding box center [718, 281] width 315 height 22
type input "5"
type input "5.00"
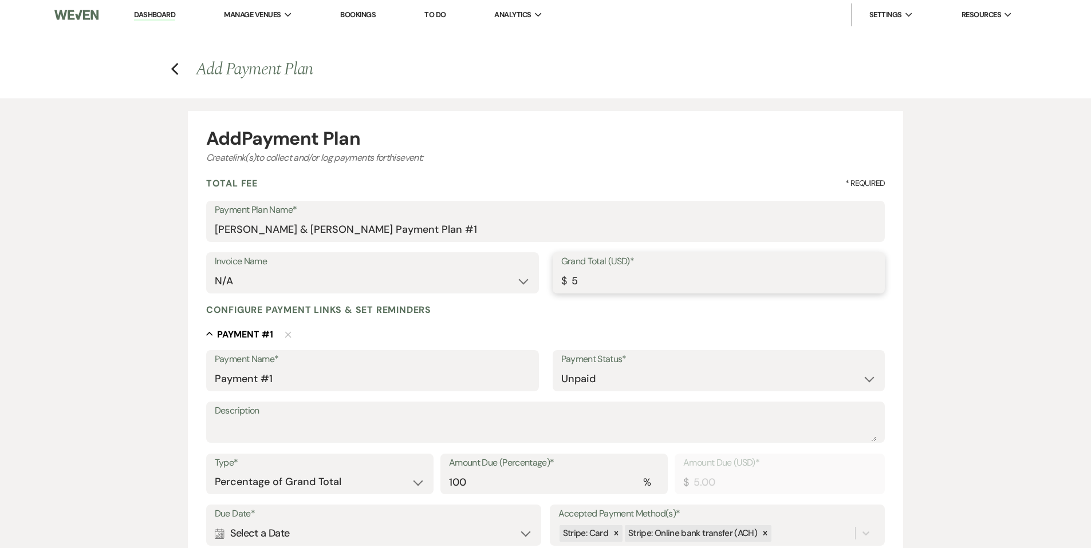
type input "50"
type input "50.00"
type input "500"
type input "500.00"
type input "5000"
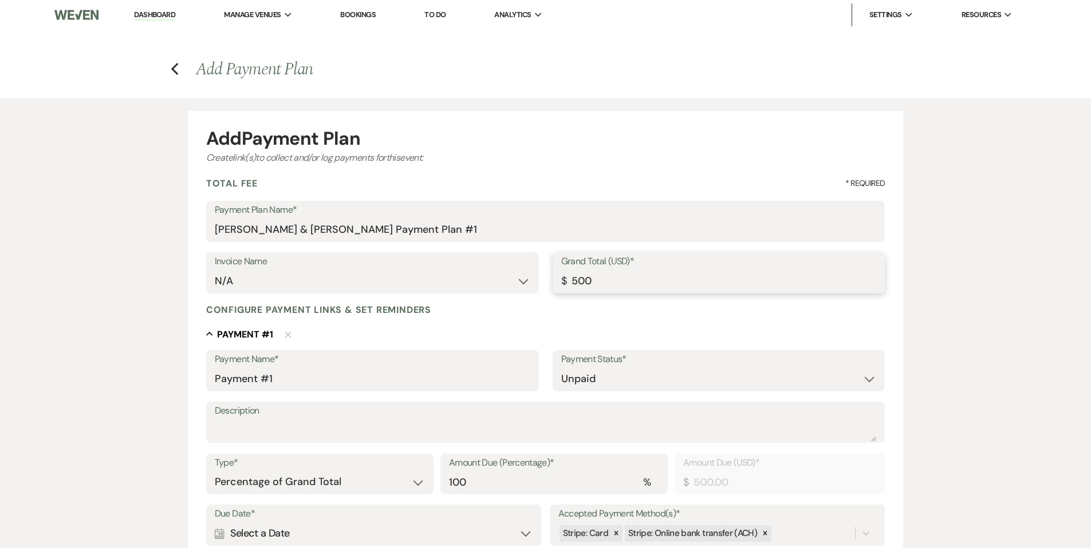
type input "5000.00"
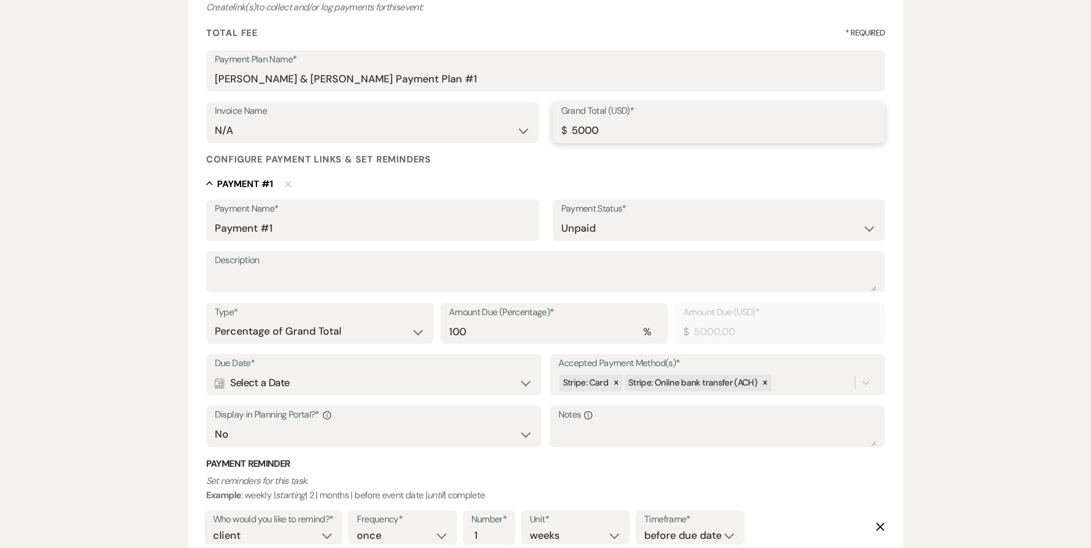
scroll to position [160, 0]
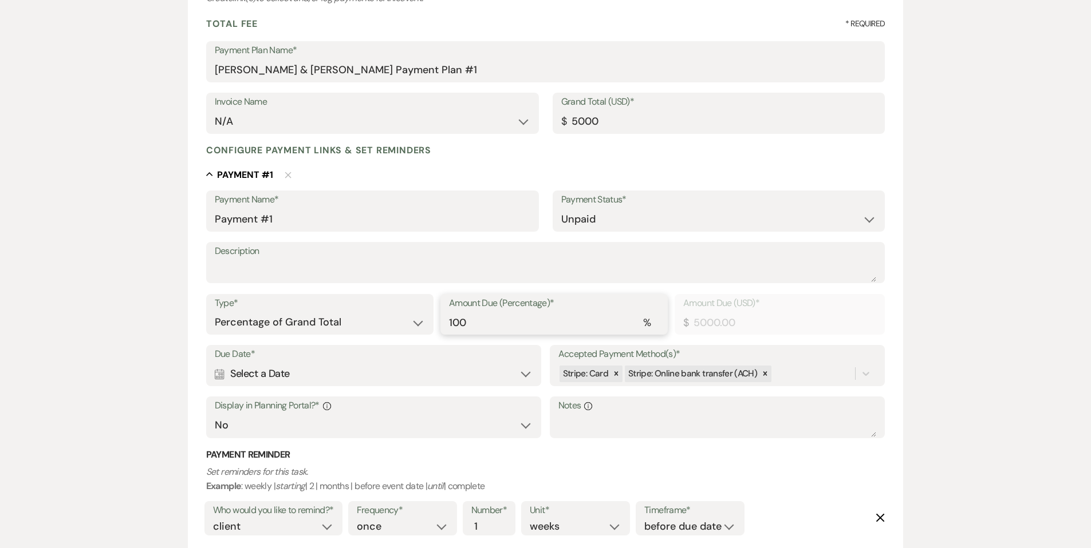
type input "5000.00"
click at [476, 324] on input "100" at bounding box center [554, 322] width 210 height 22
type input "99.99"
type input "4999.50"
click at [656, 326] on input "99.99" at bounding box center [554, 322] width 210 height 22
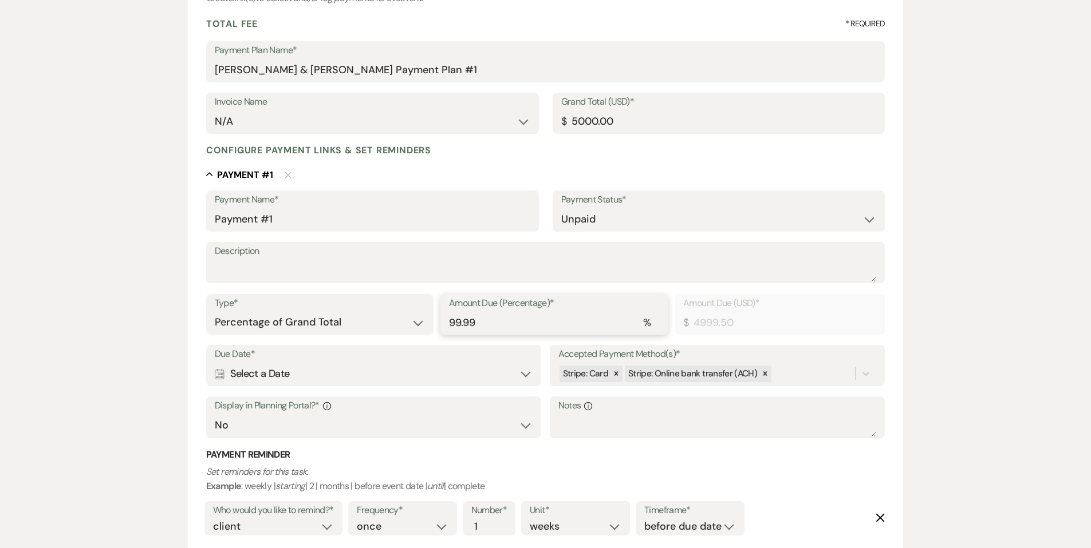
drag, startPoint x: 475, startPoint y: 323, endPoint x: 447, endPoint y: 327, distance: 29.0
click at [447, 327] on div "Amount Due (Percentage)* % 99.99" at bounding box center [553, 314] width 227 height 41
type input "2"
type input "100.00"
type input "25"
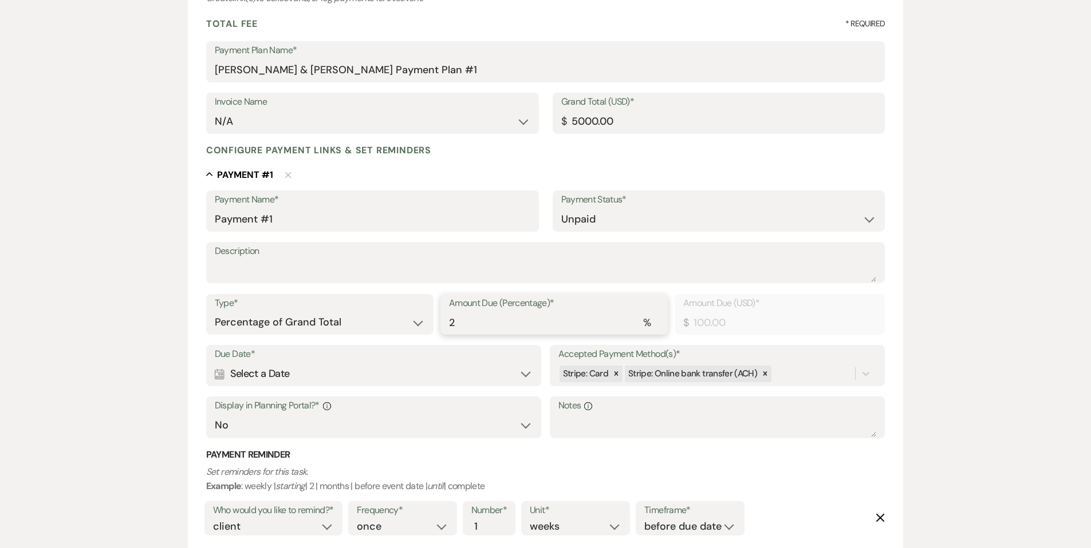
type input "1250.00"
type input "25"
click at [428, 376] on div "Calendar Select a Date Expand" at bounding box center [374, 374] width 318 height 22
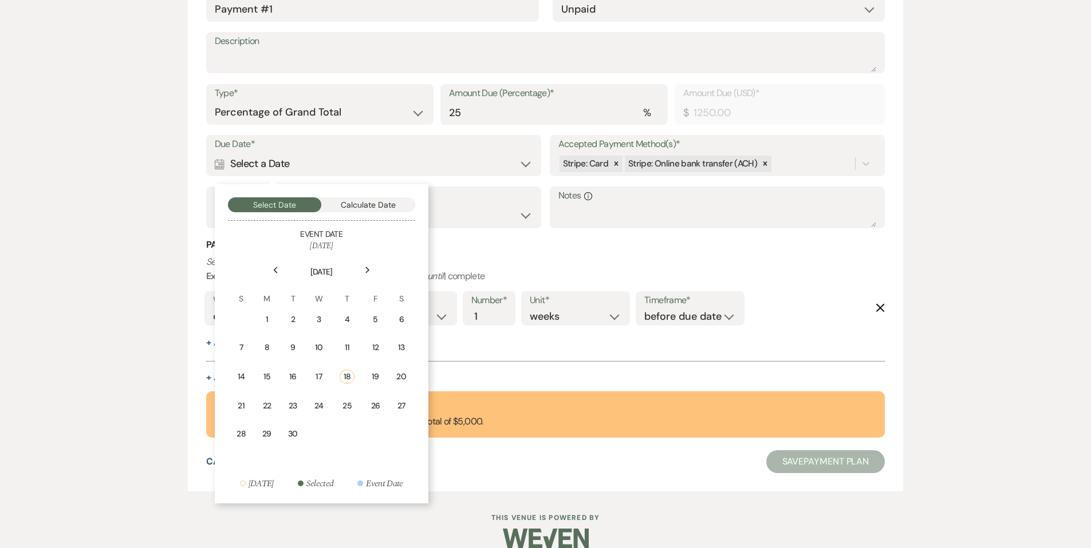
scroll to position [374, 0]
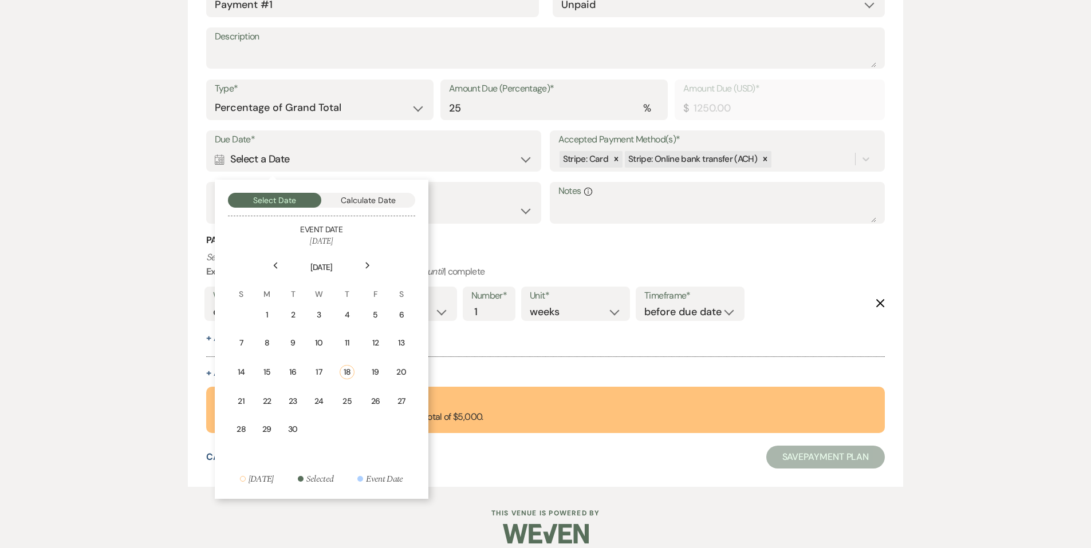
click at [348, 399] on div "25" at bounding box center [347, 402] width 15 height 12
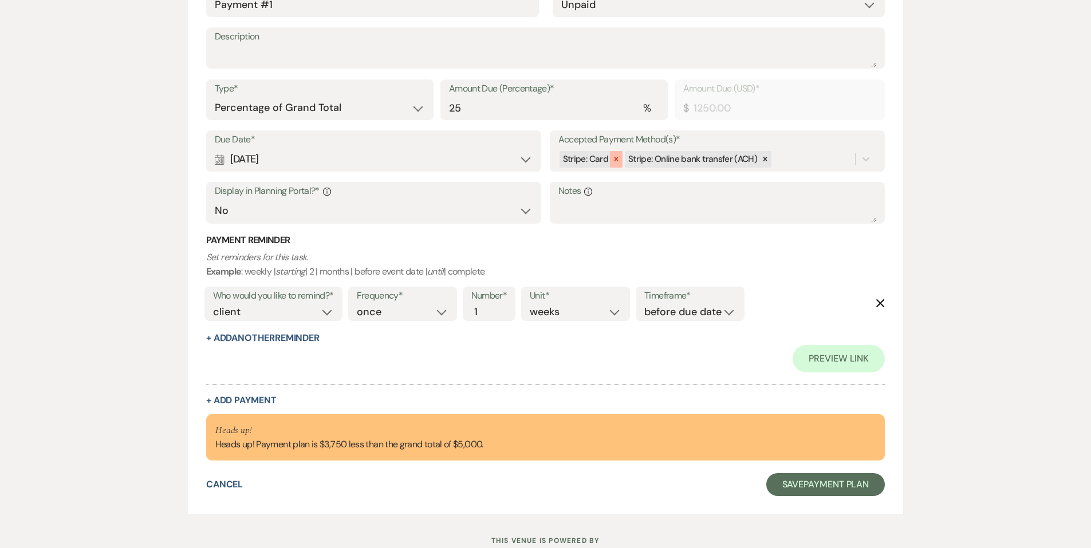
click at [615, 160] on icon at bounding box center [616, 159] width 8 height 8
click at [700, 157] on icon at bounding box center [700, 159] width 8 height 8
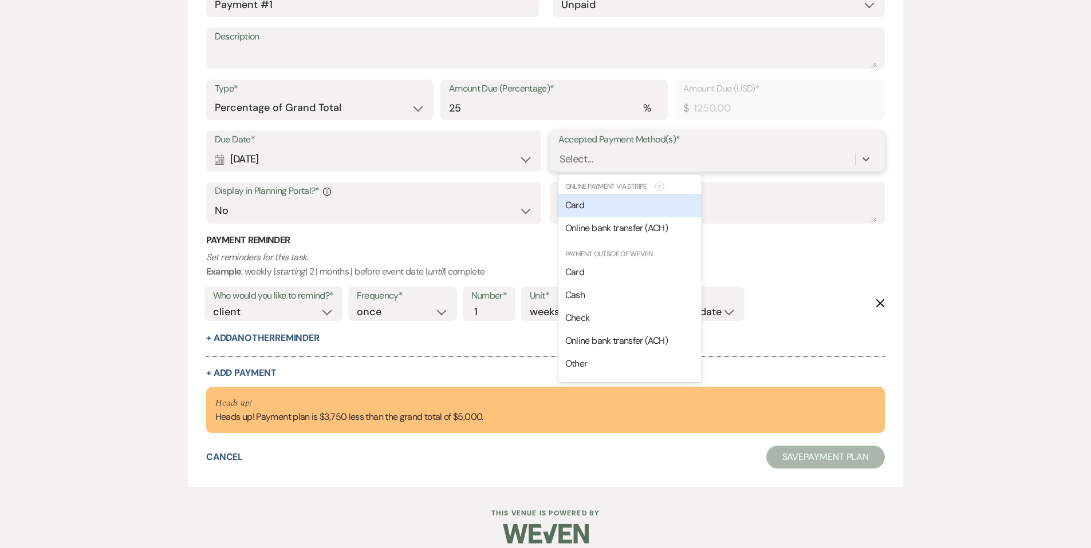
click at [584, 161] on div "Select..." at bounding box center [576, 159] width 34 height 15
click at [592, 317] on div "Check" at bounding box center [629, 318] width 143 height 23
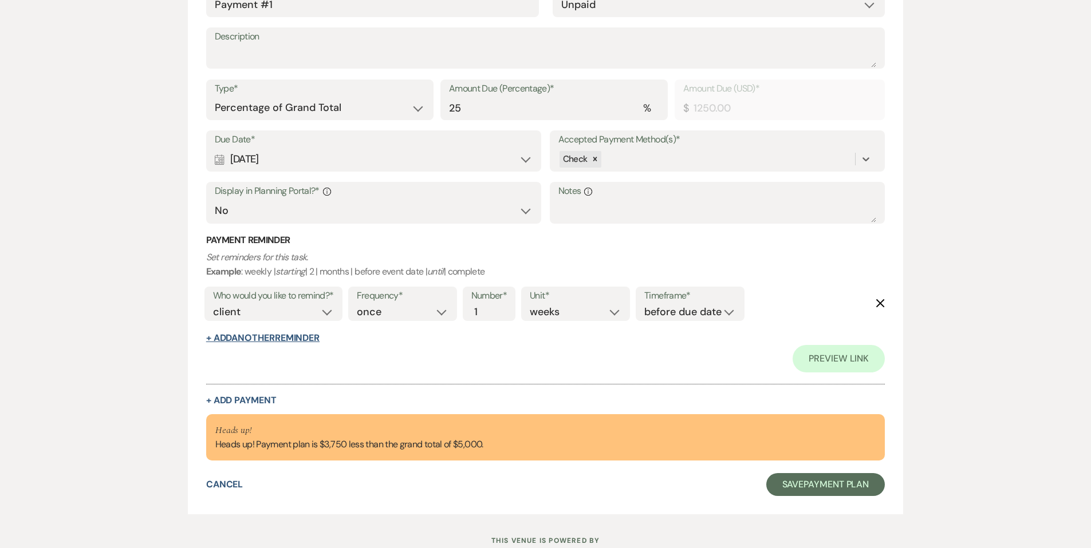
click at [276, 340] on button "+ Add Another Reminder" at bounding box center [262, 338] width 113 height 9
select select "client"
select select "days"
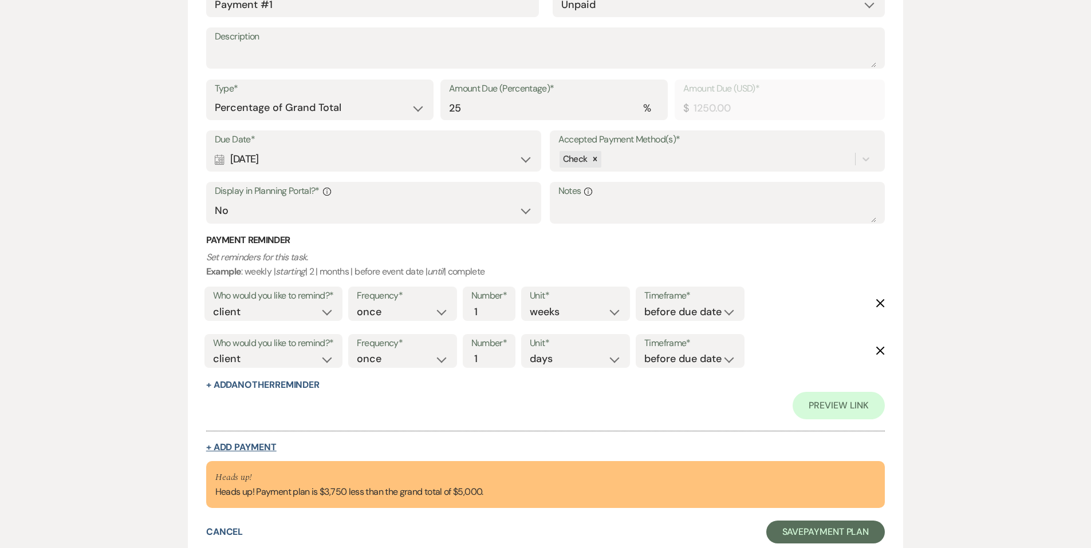
click at [246, 445] on button "+ Add Payment" at bounding box center [241, 447] width 70 height 9
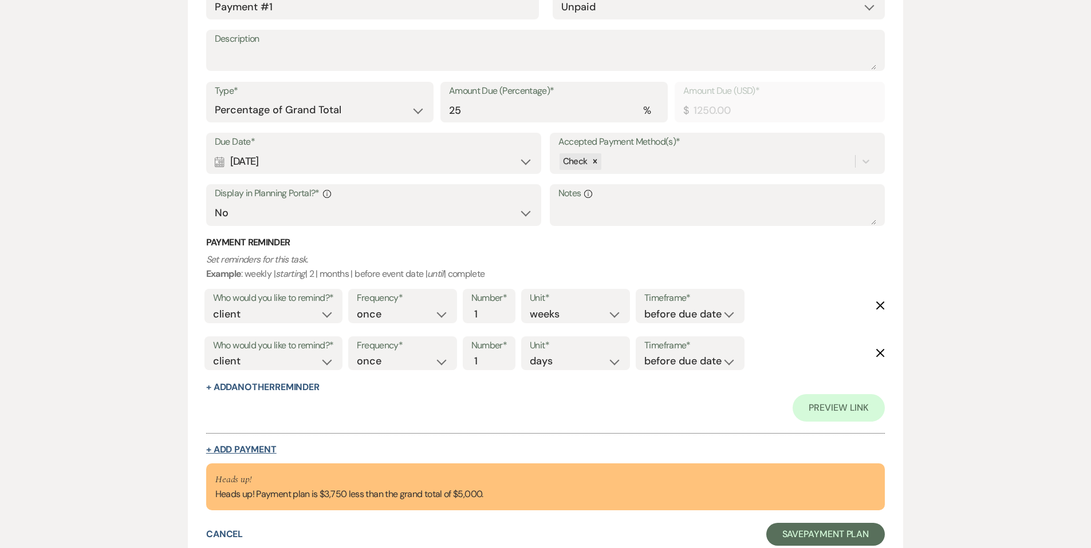
select select "2"
select select "percentage"
select select "false"
select select "client"
select select "weeks"
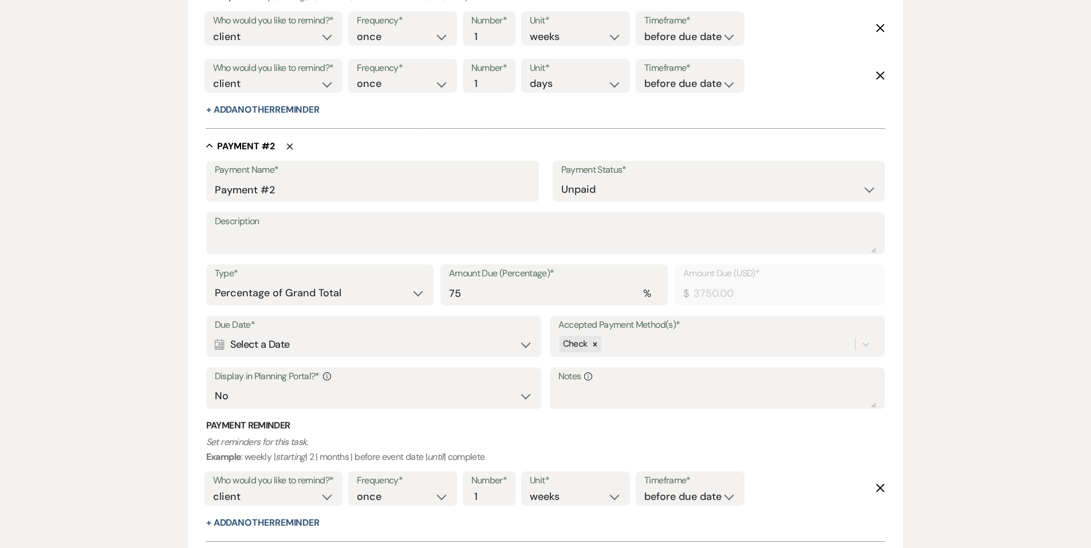
scroll to position [652, 0]
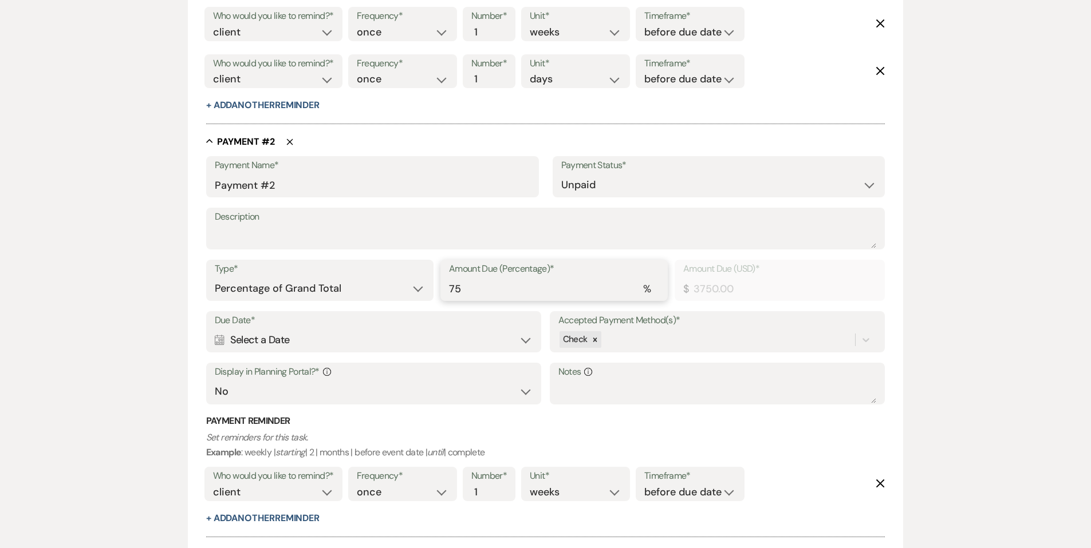
drag, startPoint x: 460, startPoint y: 289, endPoint x: 437, endPoint y: 290, distance: 22.9
click at [437, 290] on div "Type* Dollar Amount Percentage of Grand Total Amount Due (Percentage)* % 75 Amo…" at bounding box center [545, 286] width 679 height 52
type input "2"
type input "100.00"
type input "25"
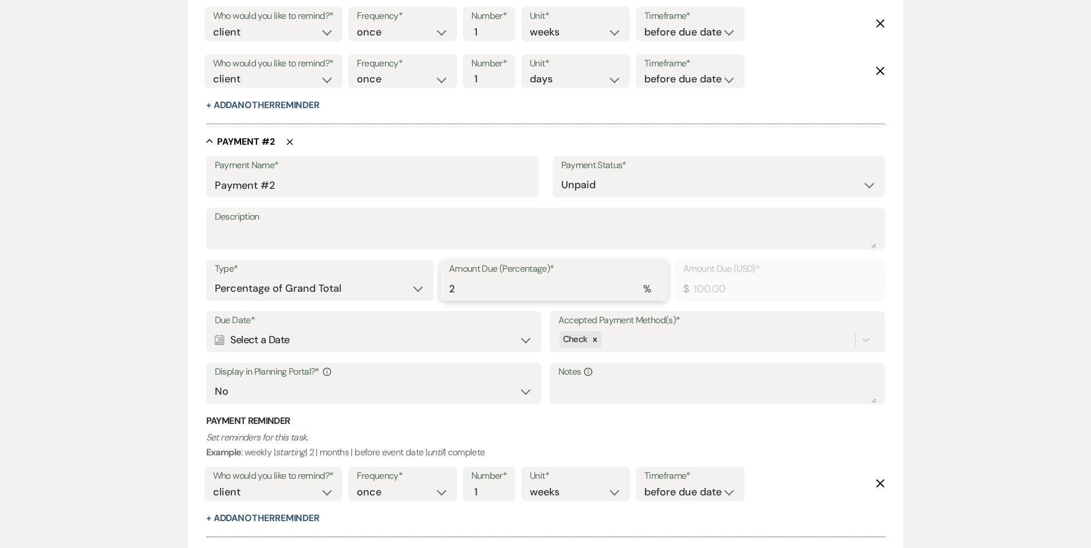
type input "1250.00"
type input "25"
click at [294, 341] on div "Calendar Select a Date Expand" at bounding box center [374, 340] width 318 height 22
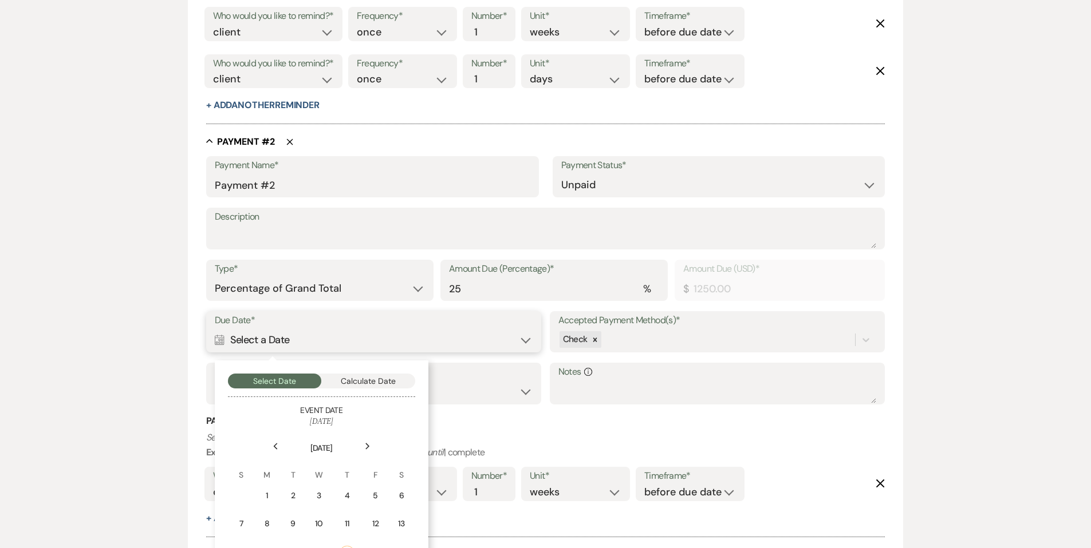
click at [373, 382] on button "Calculate Date" at bounding box center [368, 381] width 94 height 15
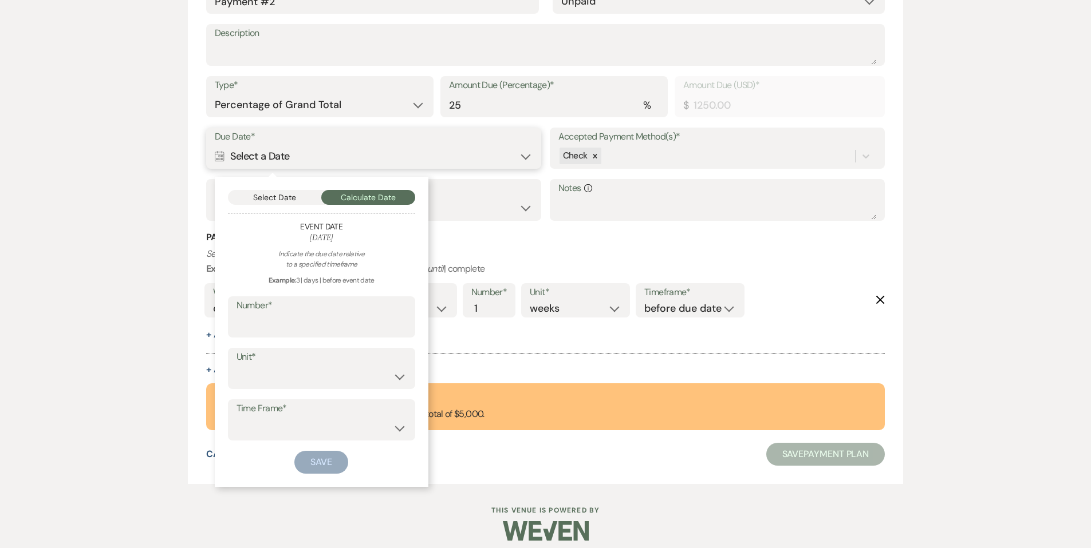
scroll to position [844, 0]
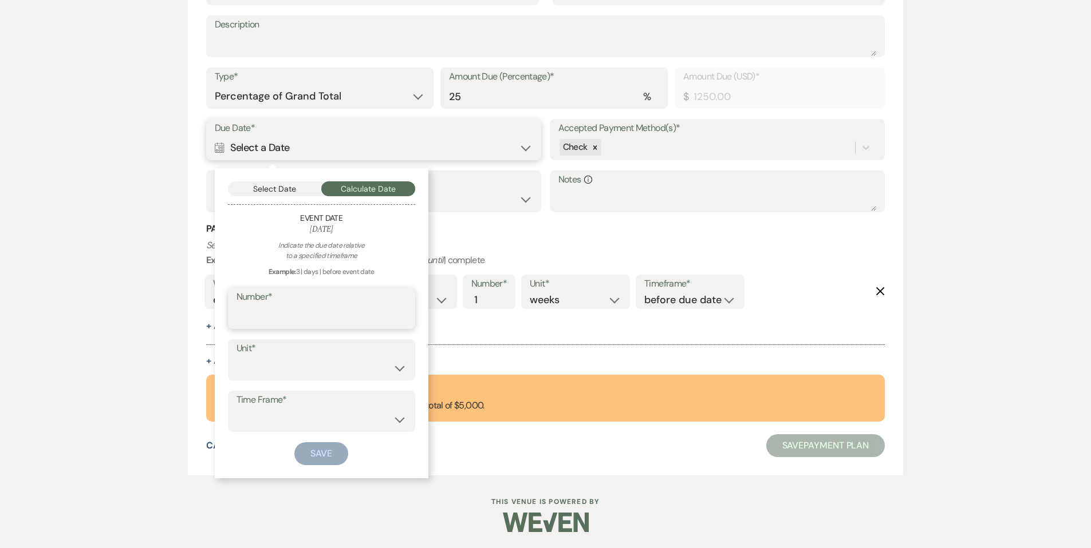
click at [254, 313] on input "Number*" at bounding box center [321, 317] width 170 height 22
click at [254, 313] on input "Number*" at bounding box center [321, 317] width 169 height 22
type input "9"
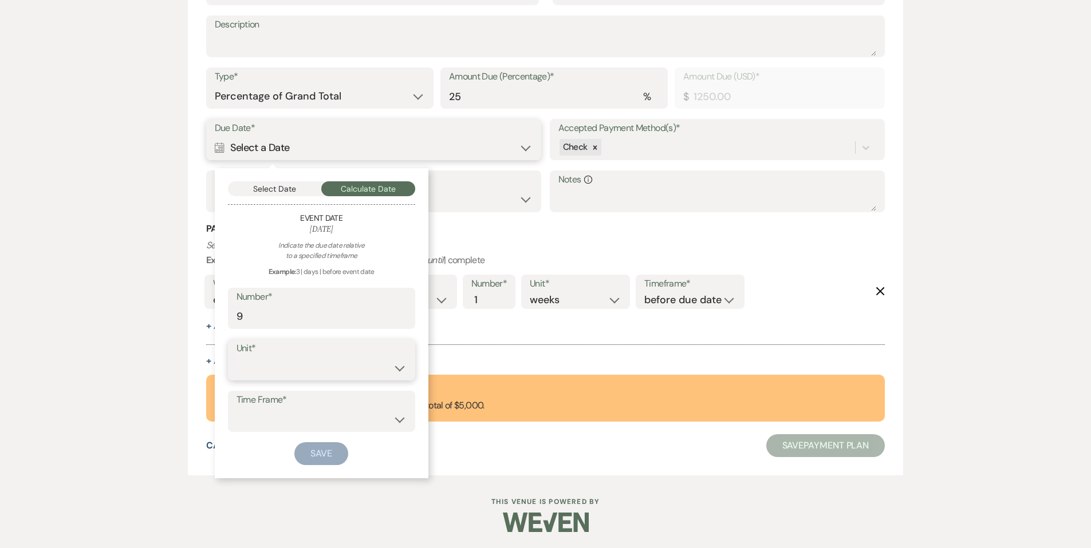
click at [262, 369] on select "days weeks months" at bounding box center [321, 368] width 170 height 22
select select "month"
click at [236, 357] on select "days weeks months" at bounding box center [321, 368] width 170 height 22
click at [265, 419] on select "before event date after event date after [DATE] date" at bounding box center [321, 420] width 170 height 22
select select "beforeEventDate"
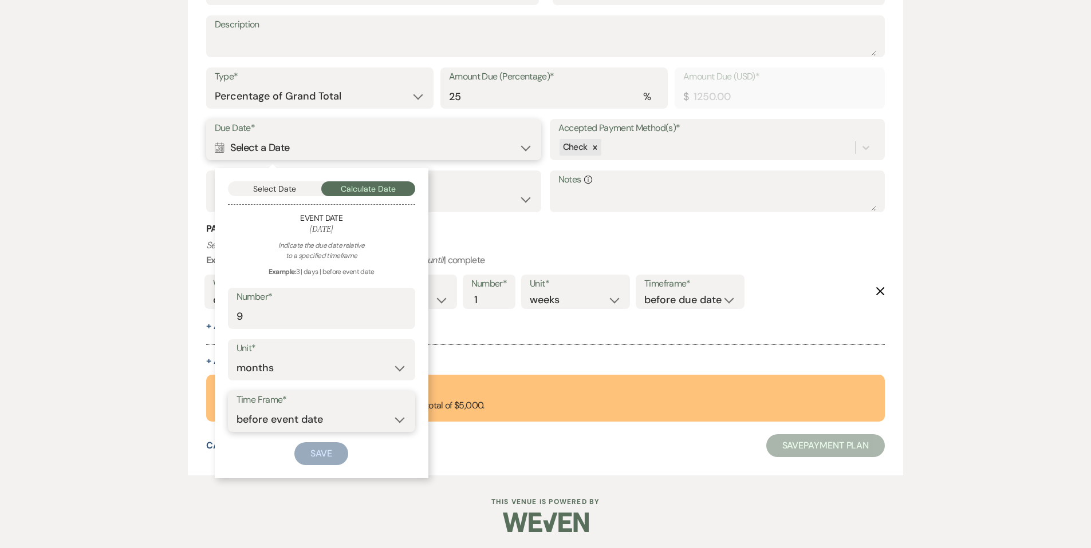
click at [236, 409] on select "before event date after event date after [DATE] date" at bounding box center [321, 420] width 170 height 22
click at [316, 452] on button "Save" at bounding box center [321, 454] width 54 height 23
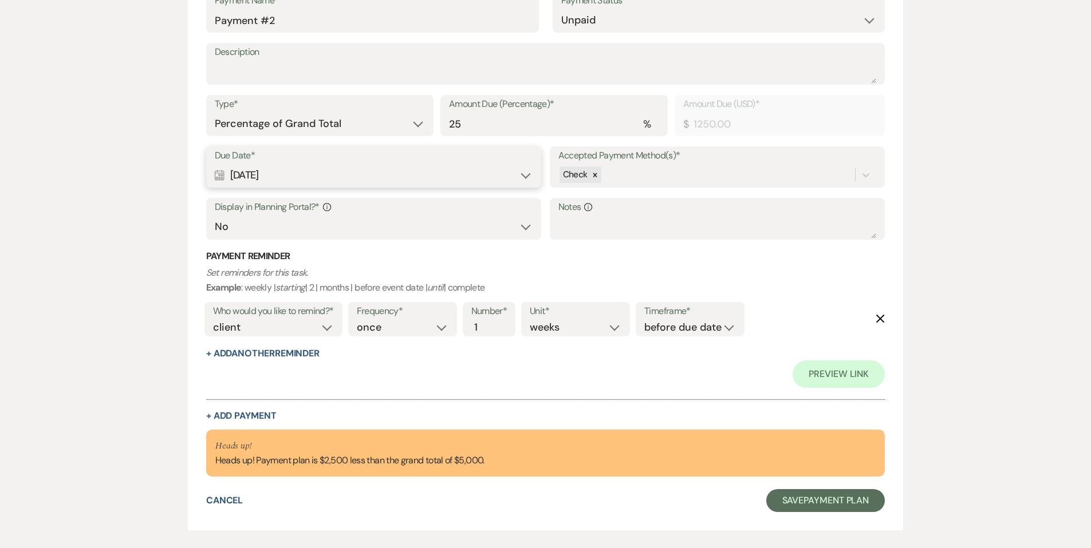
scroll to position [872, 0]
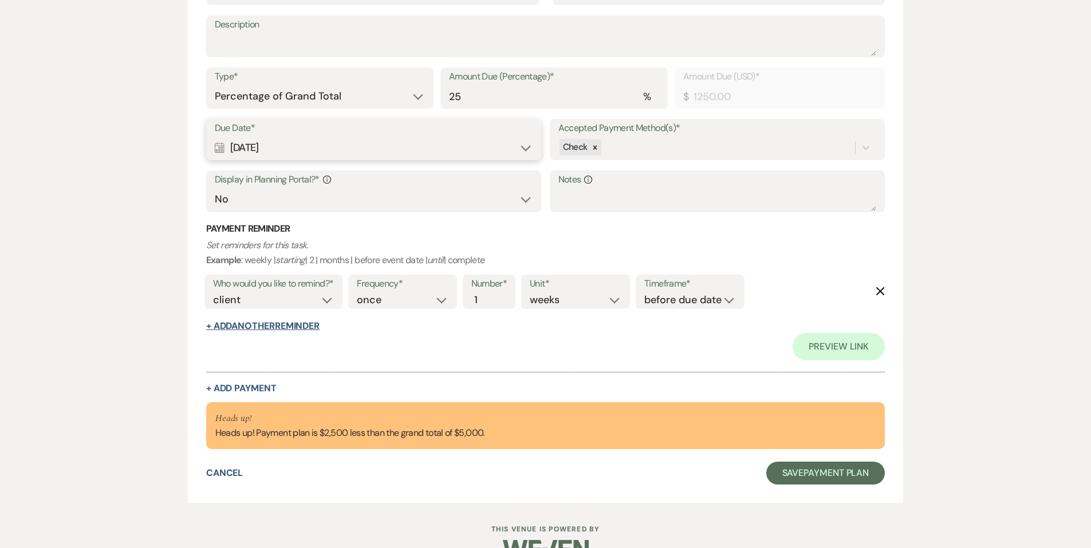
click at [257, 324] on button "+ Add Another Reminder" at bounding box center [262, 326] width 113 height 9
select select "client"
select select "days"
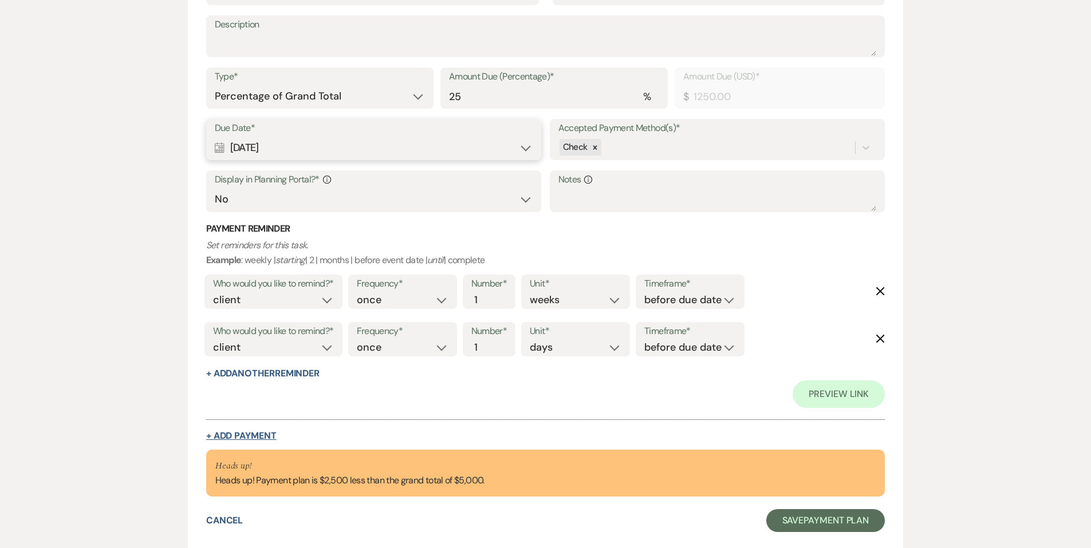
click at [243, 436] on button "+ Add Payment" at bounding box center [241, 436] width 70 height 9
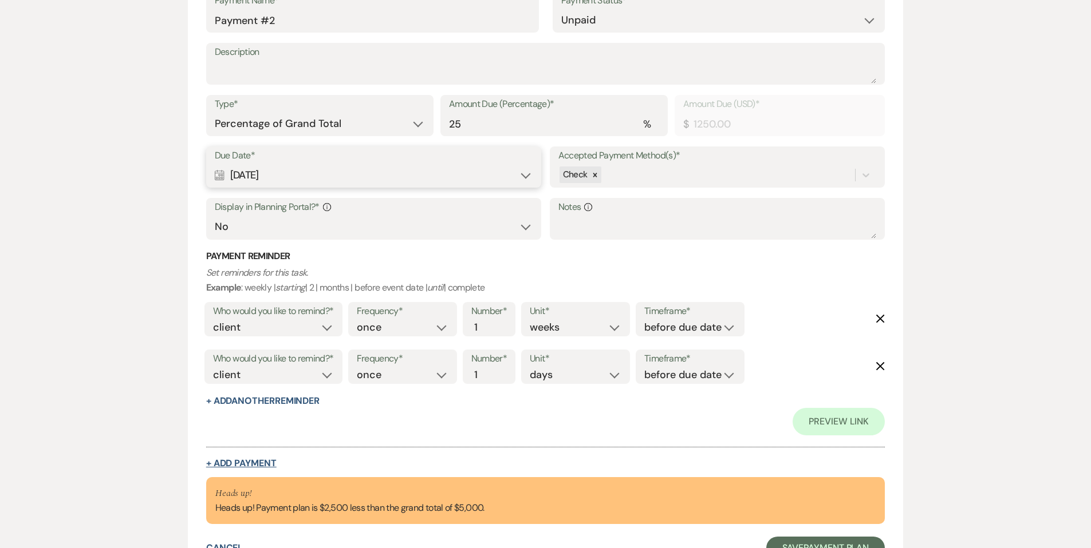
select select "2"
select select "percentage"
select select "false"
select select "client"
select select "weeks"
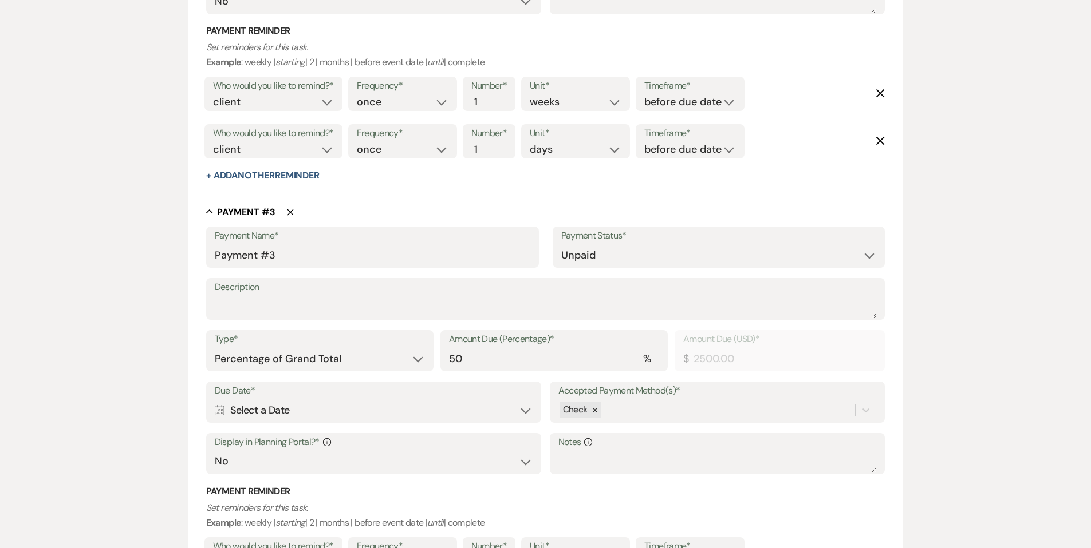
scroll to position [1043, 0]
drag, startPoint x: 449, startPoint y: 358, endPoint x: 468, endPoint y: 357, distance: 18.9
click at [468, 357] on input "50" at bounding box center [554, 359] width 210 height 22
type input "2"
type input "100.00"
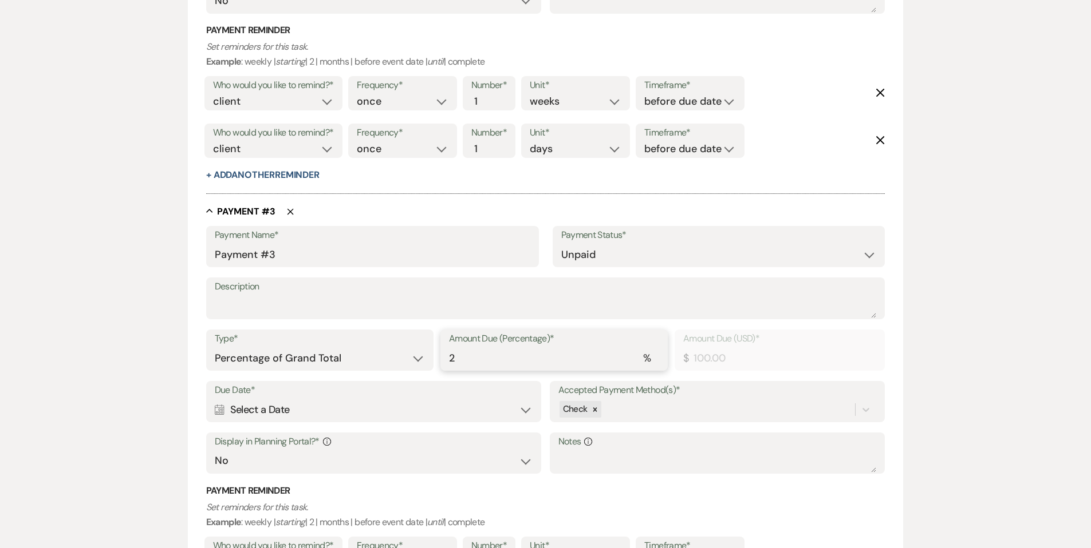
type input "25"
type input "1250.00"
type input "25"
click at [287, 411] on div "Calendar Select a Date Expand" at bounding box center [374, 410] width 318 height 22
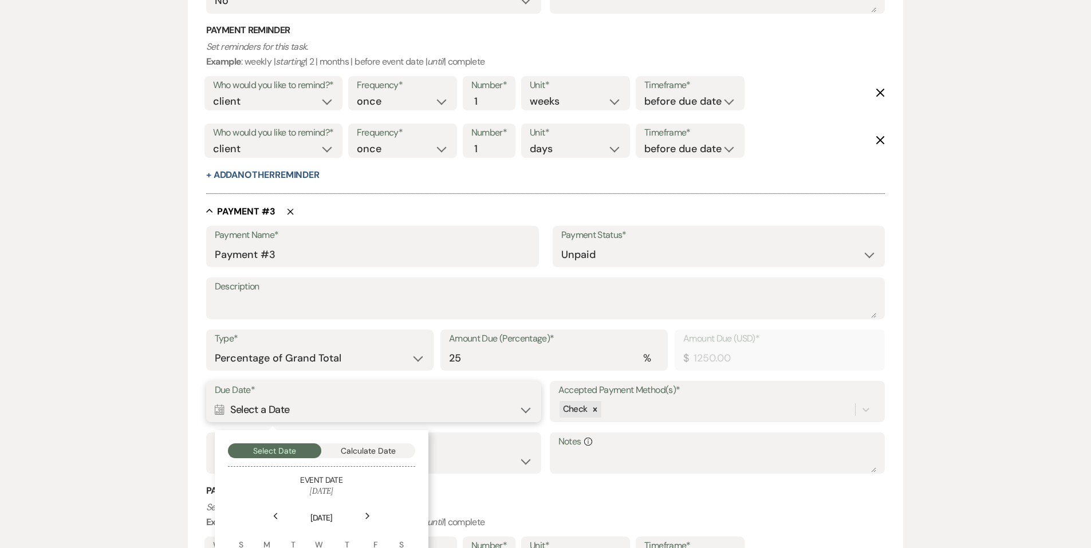
click at [348, 448] on button "Calculate Date" at bounding box center [368, 451] width 94 height 15
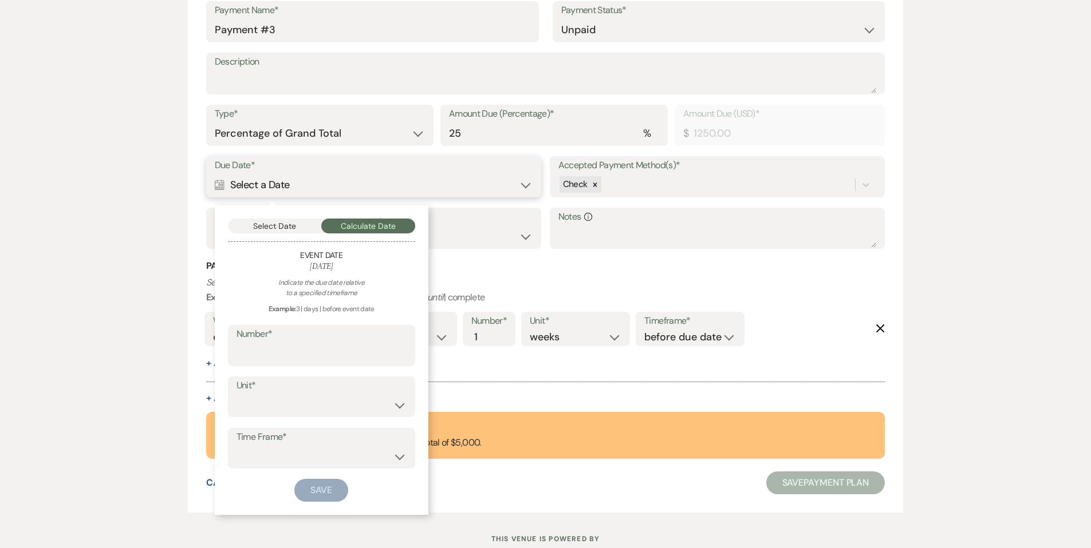
scroll to position [1305, 0]
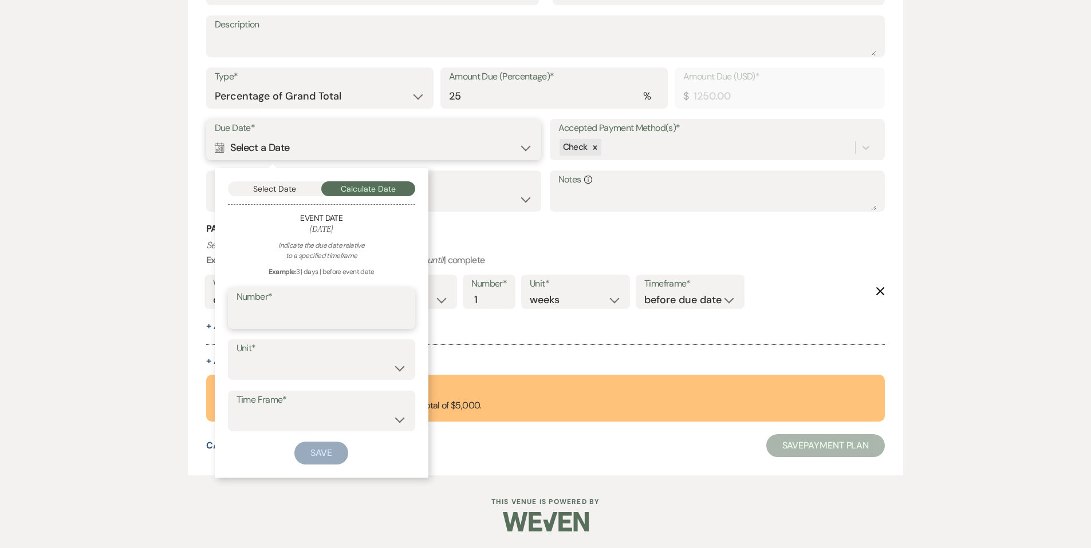
click at [250, 310] on input "Number*" at bounding box center [321, 317] width 170 height 22
type input "6"
click at [252, 364] on select "days weeks months" at bounding box center [321, 368] width 170 height 22
select select "month"
click at [236, 357] on select "days weeks months" at bounding box center [321, 368] width 170 height 22
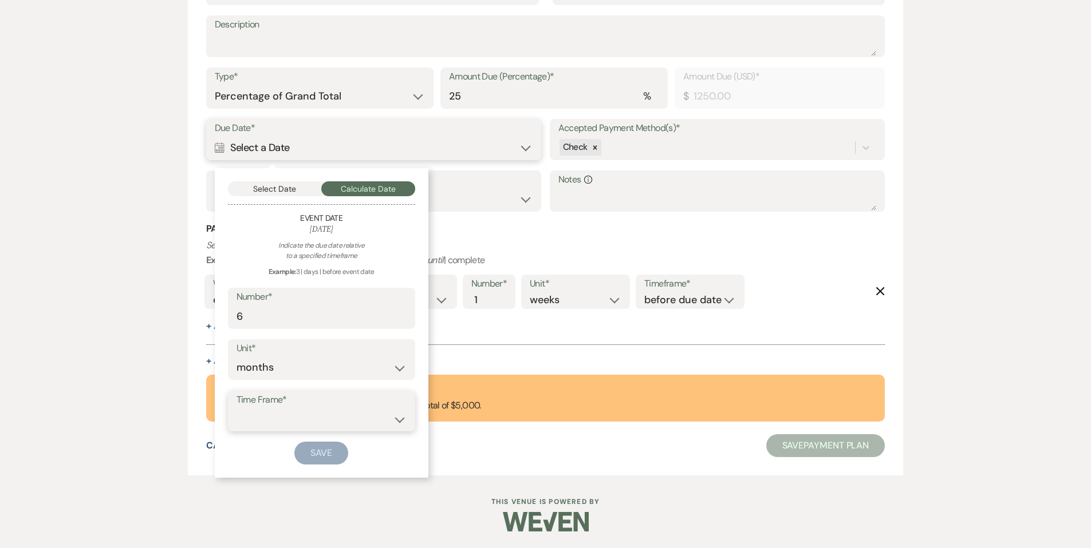
click at [258, 419] on select "before event date after event date after [DATE] date" at bounding box center [321, 419] width 170 height 22
select select "beforeEventDate"
click at [236, 408] on select "before event date after event date after [DATE] date" at bounding box center [321, 419] width 170 height 22
click at [326, 453] on button "Save" at bounding box center [321, 453] width 54 height 23
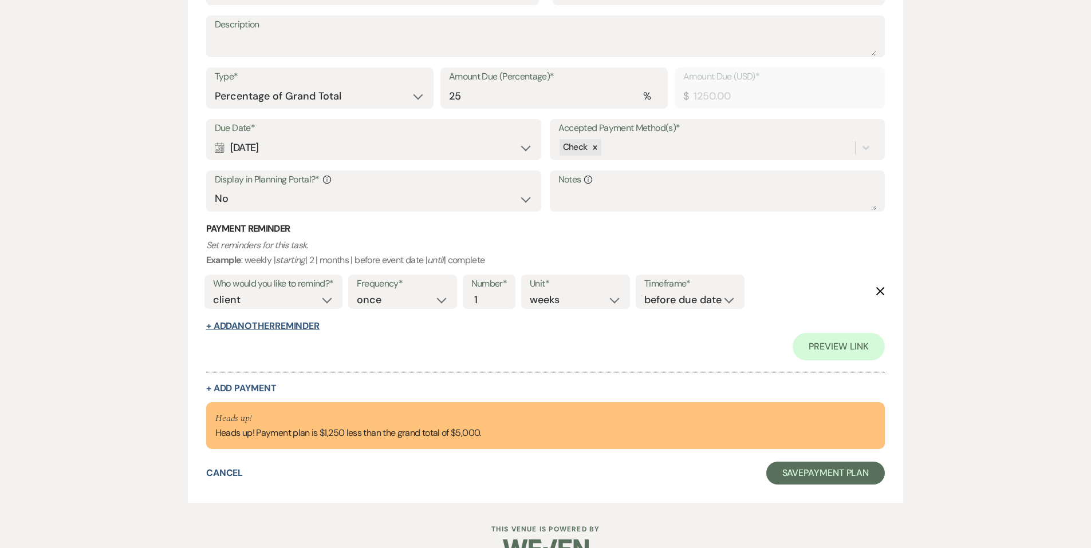
click at [256, 326] on button "+ Add Another Reminder" at bounding box center [262, 326] width 113 height 9
select select "client"
select select "days"
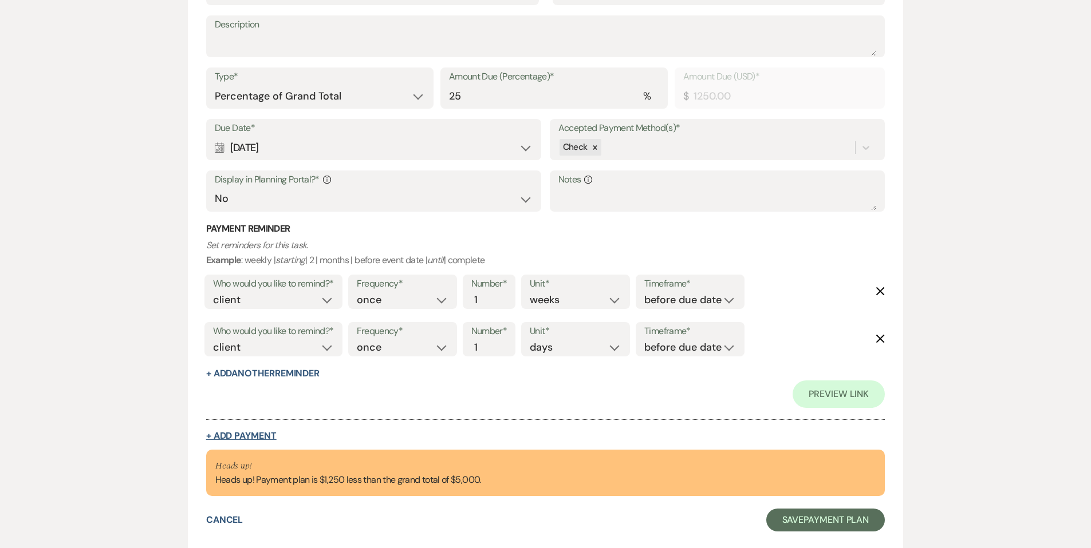
click at [251, 432] on button "+ Add Payment" at bounding box center [241, 436] width 70 height 9
select select "2"
select select "percentage"
select select "false"
select select "client"
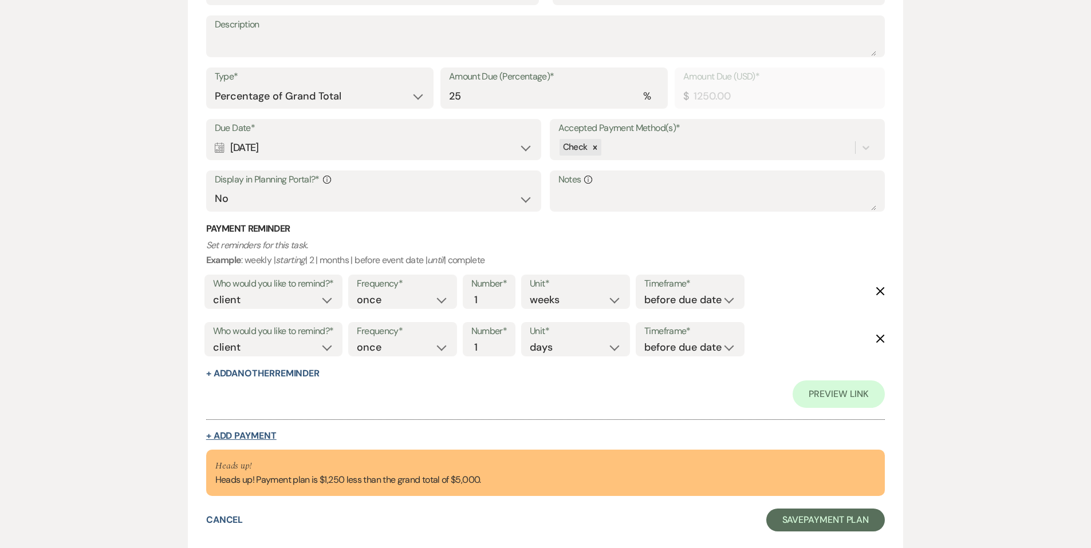
select select "weeks"
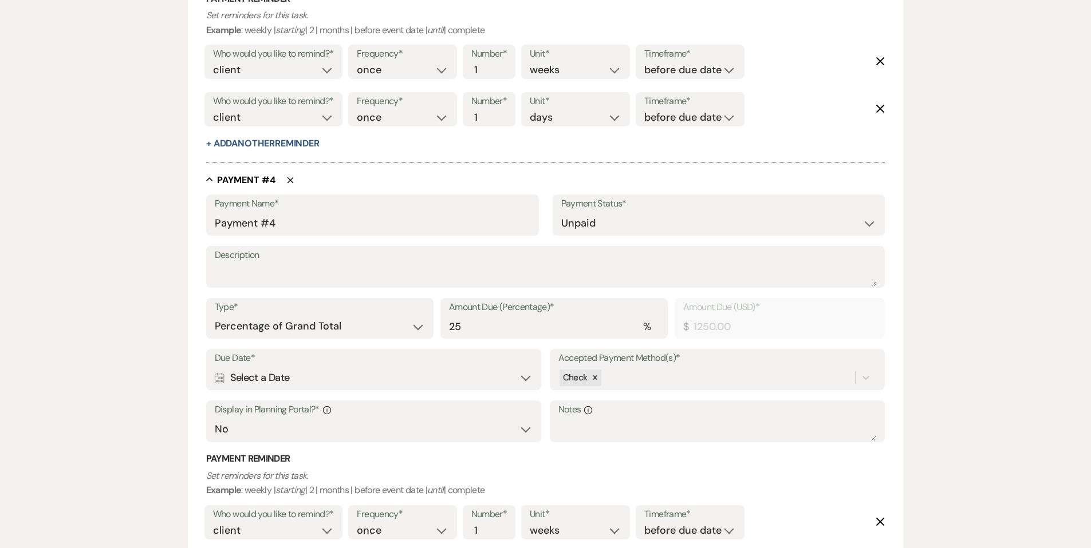
scroll to position [1538, 0]
click at [263, 372] on div "Calendar Select a Date Expand" at bounding box center [374, 375] width 318 height 22
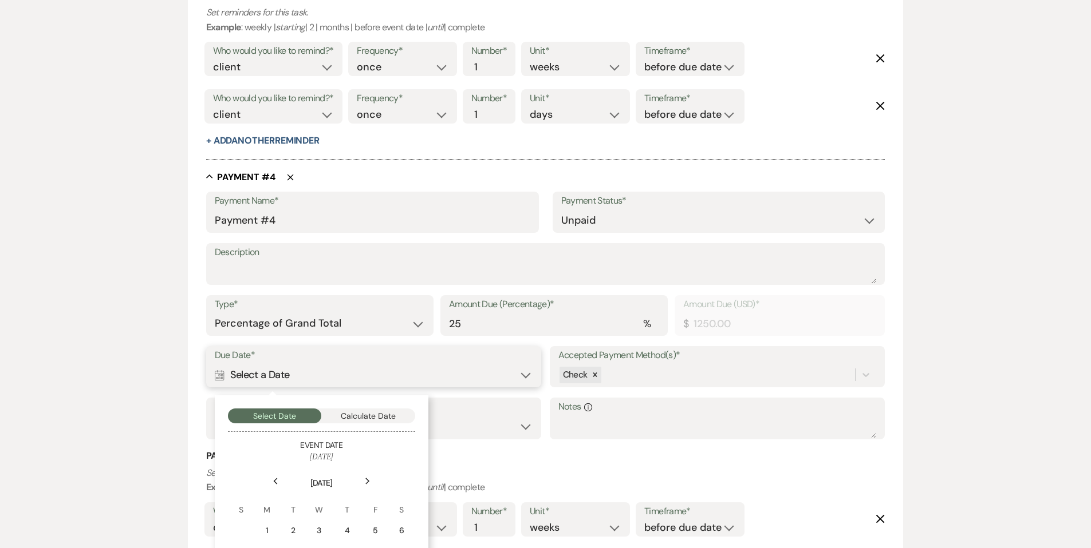
click at [368, 418] on button "Calculate Date" at bounding box center [368, 416] width 94 height 15
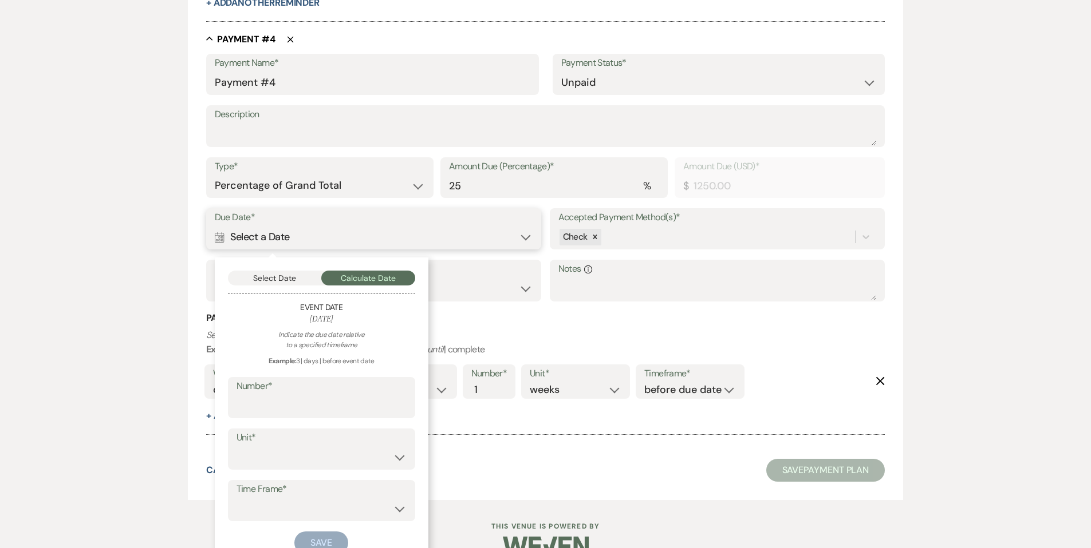
scroll to position [1690, 0]
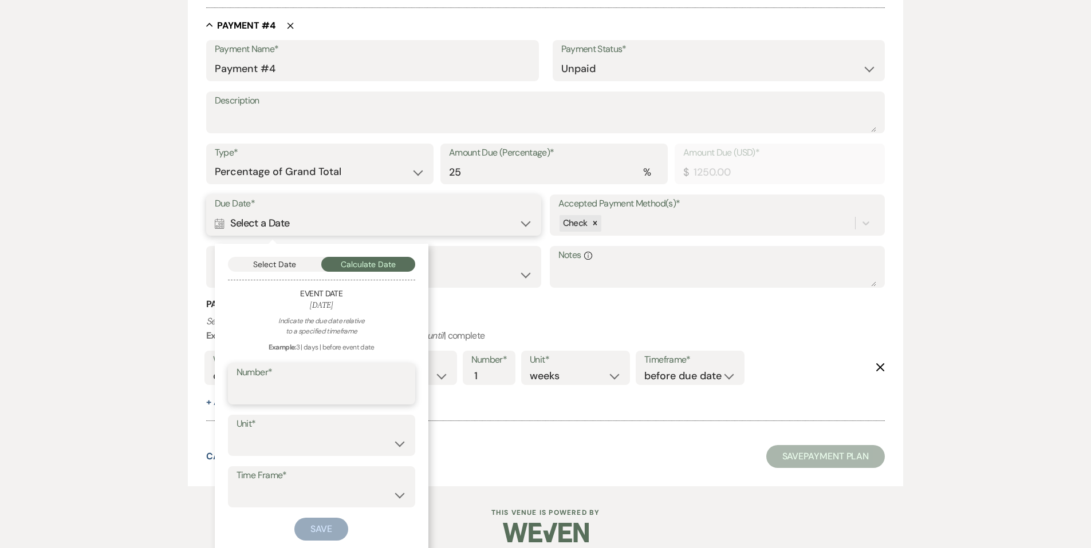
click at [262, 394] on input "Number*" at bounding box center [321, 392] width 170 height 22
type input "3"
click at [267, 440] on select "days weeks months" at bounding box center [321, 444] width 170 height 22
select select "month"
click at [236, 433] on select "days weeks months" at bounding box center [321, 444] width 170 height 22
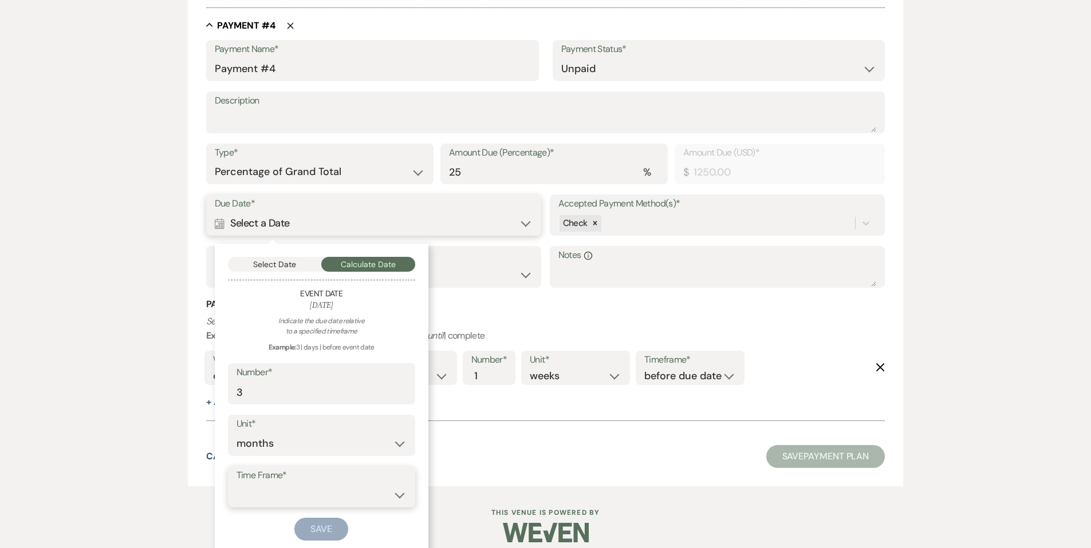
click at [265, 492] on select "before event date after event date after [DATE] date" at bounding box center [321, 495] width 170 height 22
select select "beforeEventDate"
click at [236, 484] on select "before event date after event date after [DATE] date" at bounding box center [321, 495] width 170 height 22
click at [315, 525] on button "Save" at bounding box center [321, 529] width 54 height 23
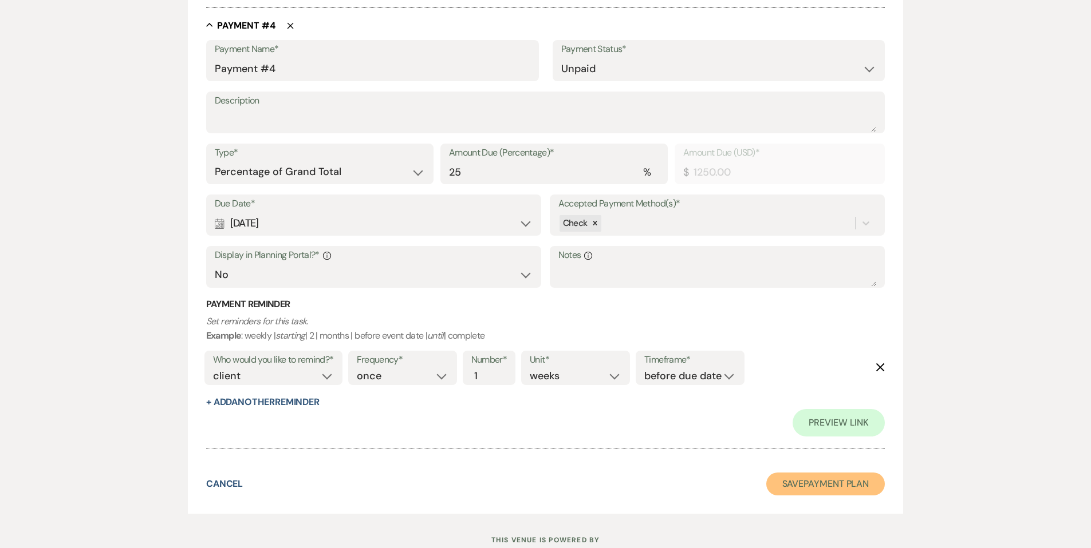
click at [783, 482] on button "Save Payment Plan" at bounding box center [825, 484] width 119 height 23
select select "6"
select select "5"
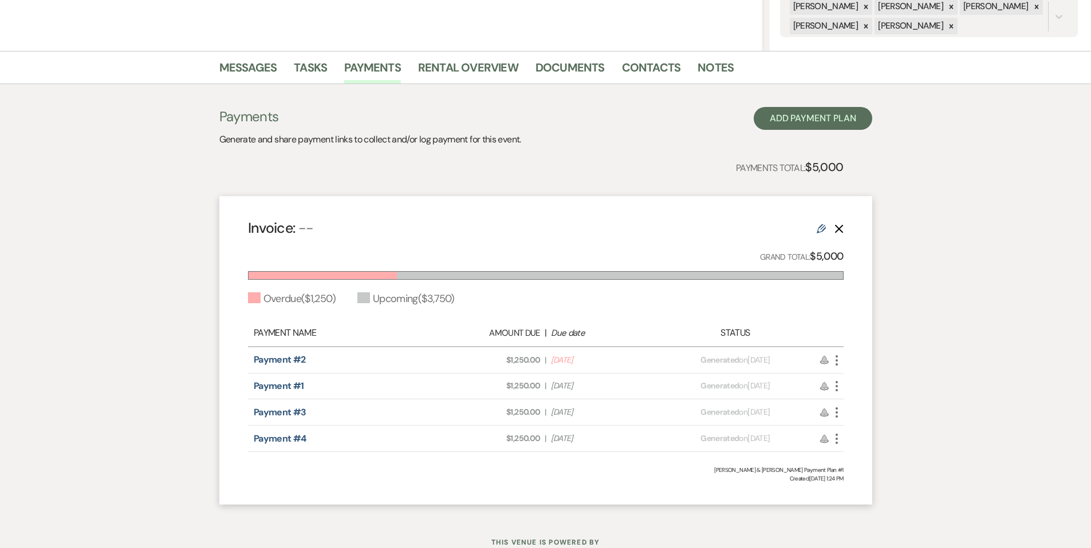
scroll to position [237, 0]
click at [836, 361] on icon "More" at bounding box center [837, 360] width 14 height 14
click at [851, 441] on icon "Pencil" at bounding box center [847, 440] width 9 height 9
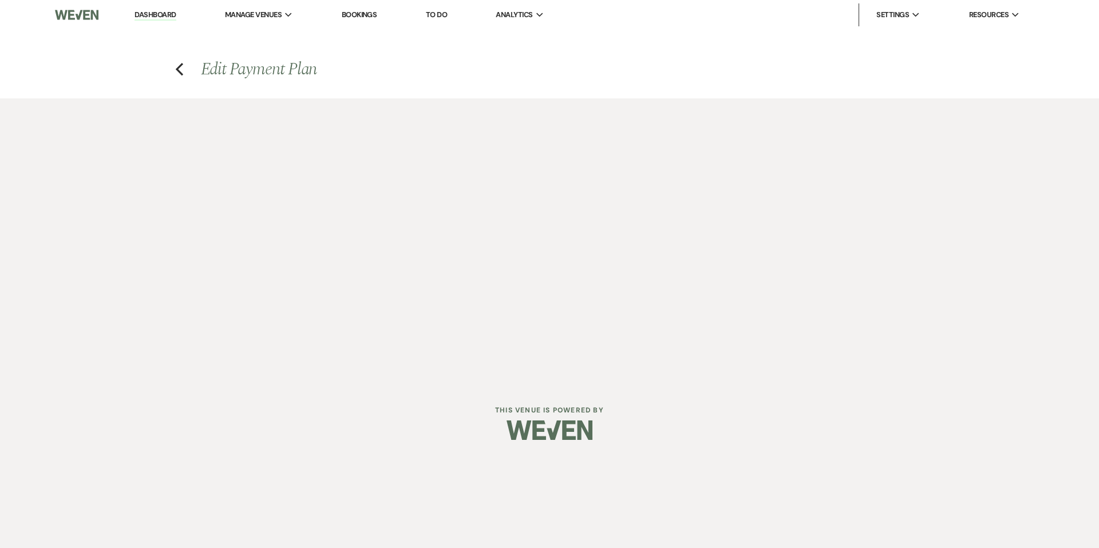
select select "2"
select select "percentage"
select select "false"
select select "client"
select select "weeks"
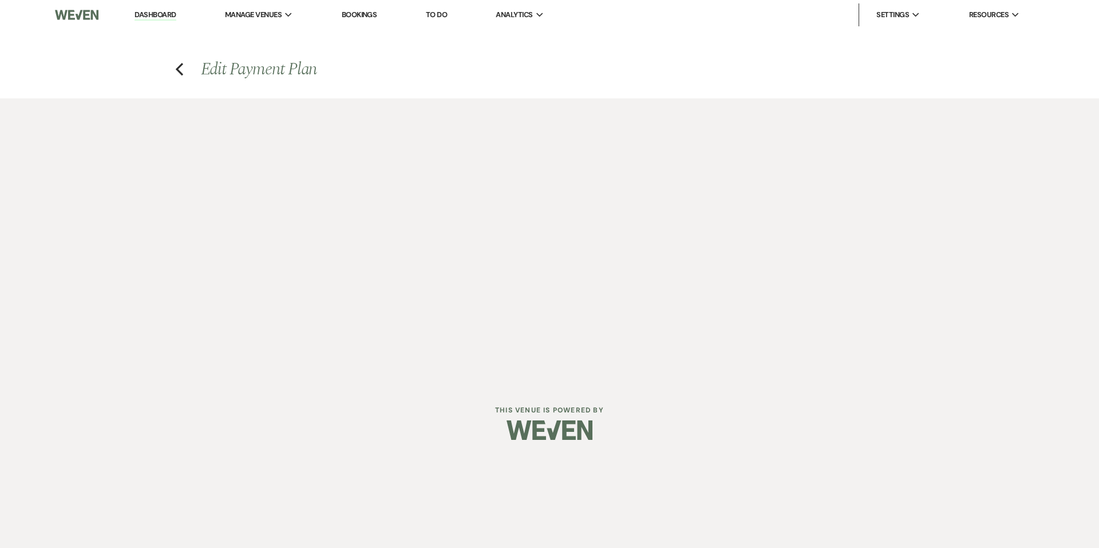
select select "client"
select select "days"
select select "2"
select select "percentage"
select select "false"
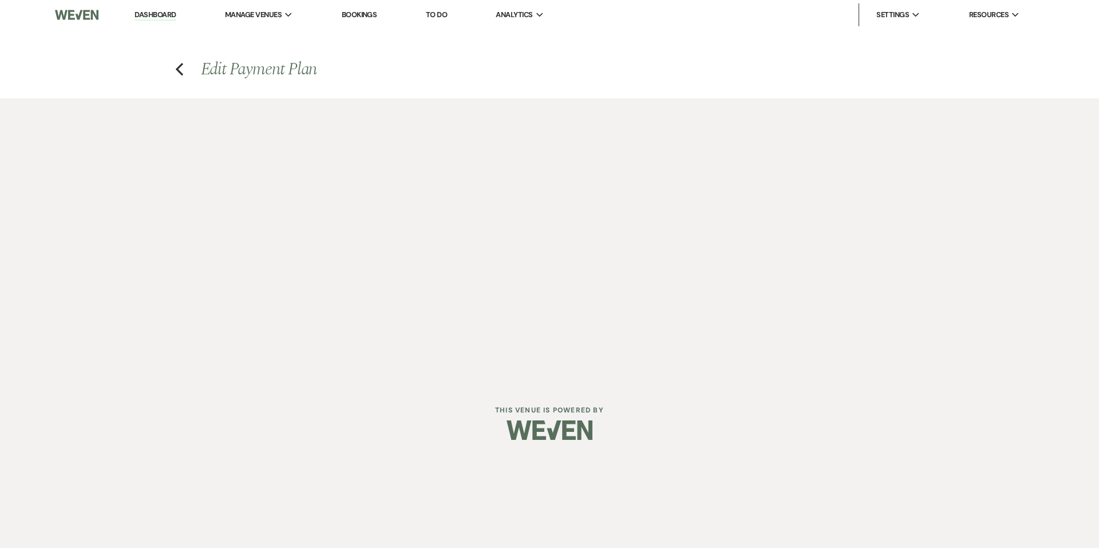
select select "client"
select select "weeks"
select select "client"
select select "days"
select select "2"
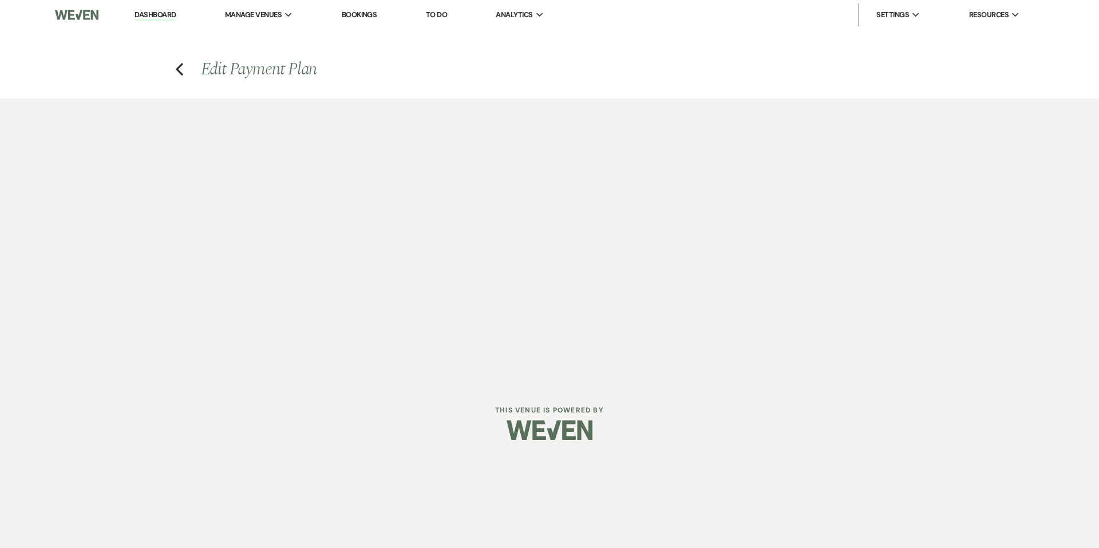
select select "percentage"
select select "false"
select select "client"
select select "weeks"
select select "client"
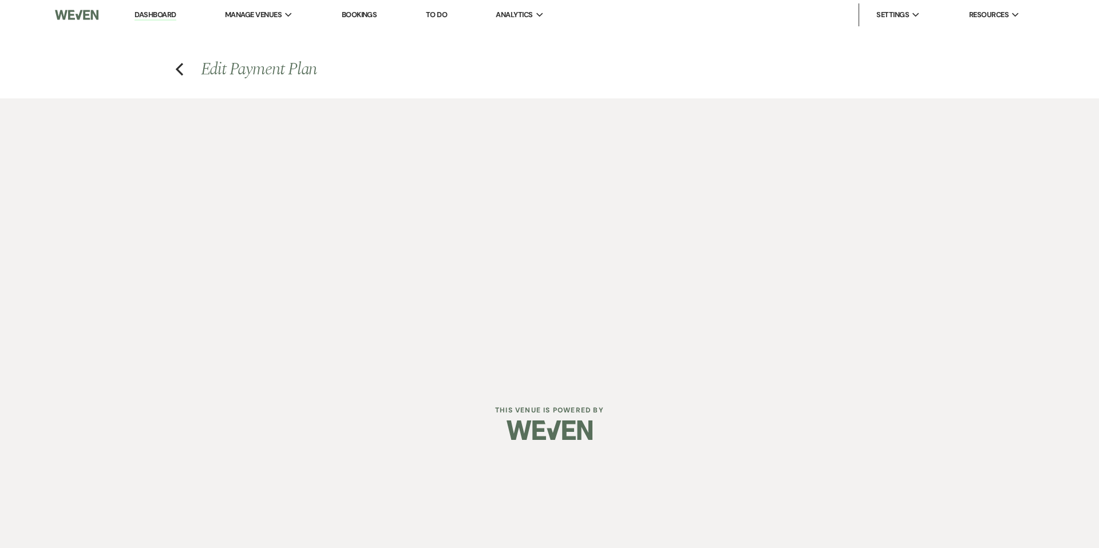
select select "days"
select select "2"
select select "percentage"
select select "false"
select select "client"
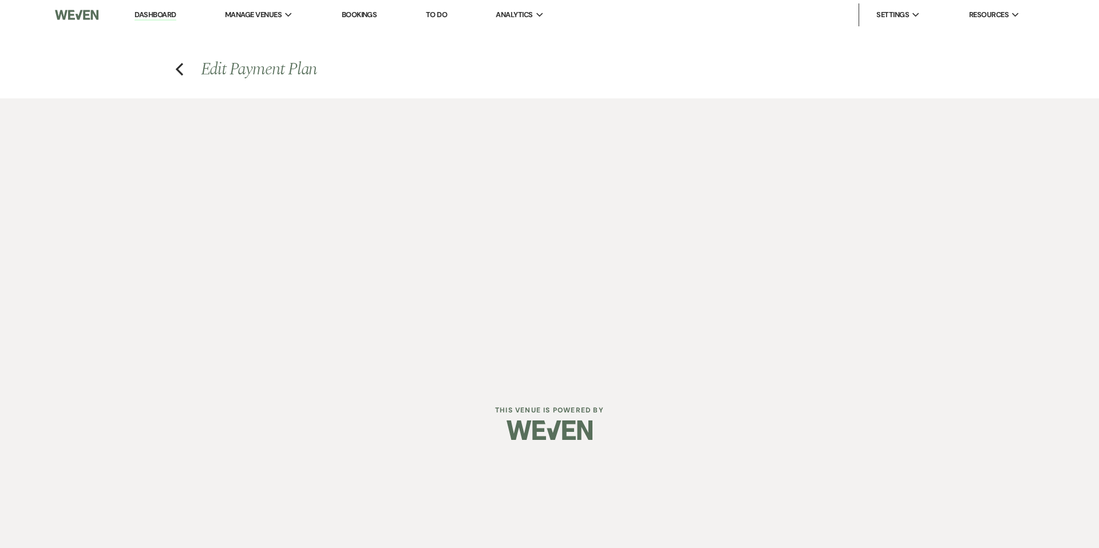
select select "weeks"
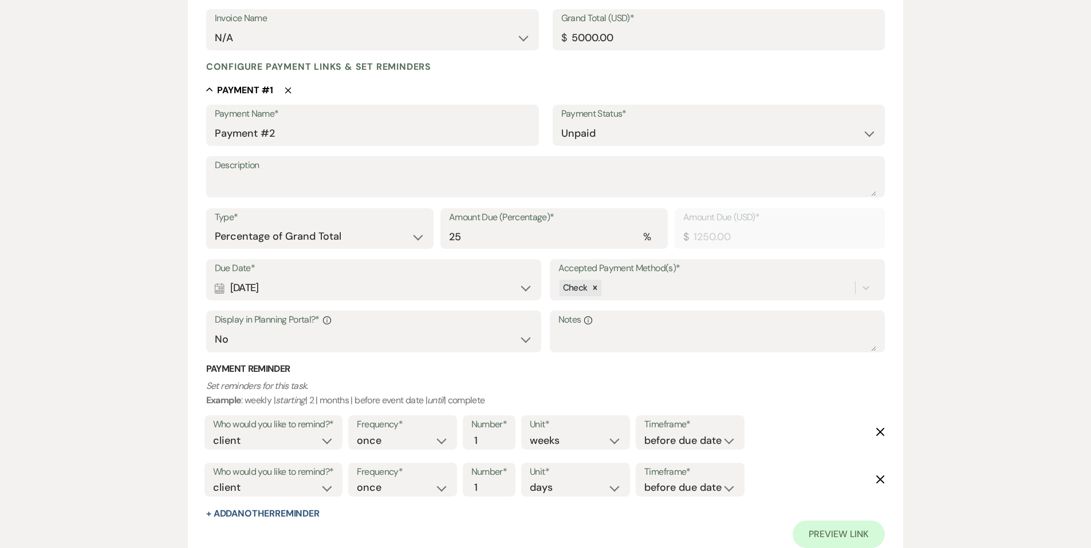
scroll to position [255, 0]
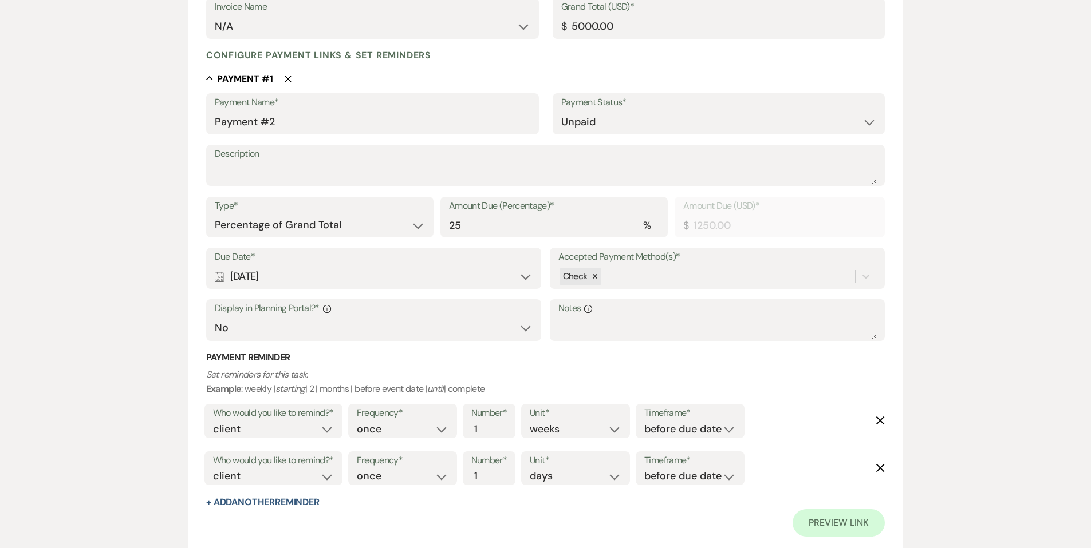
click at [526, 275] on div "Calendar [DATE] Expand" at bounding box center [374, 277] width 318 height 22
select select "month"
select select "beforeEventDate"
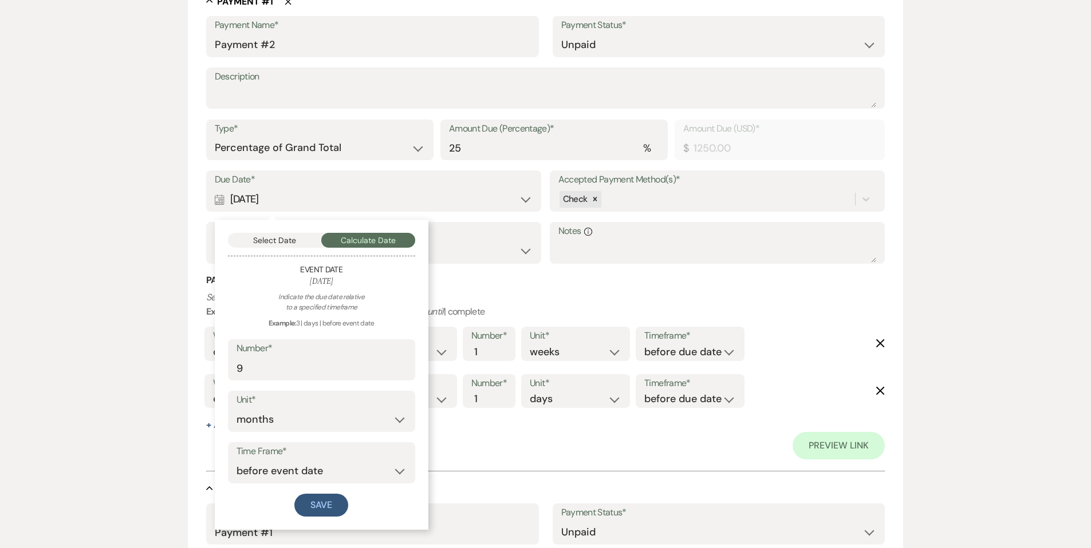
scroll to position [331, 0]
click at [542, 303] on p "Set reminders for this task. Example : weekly | starting | 2 | months | before …" at bounding box center [545, 305] width 679 height 29
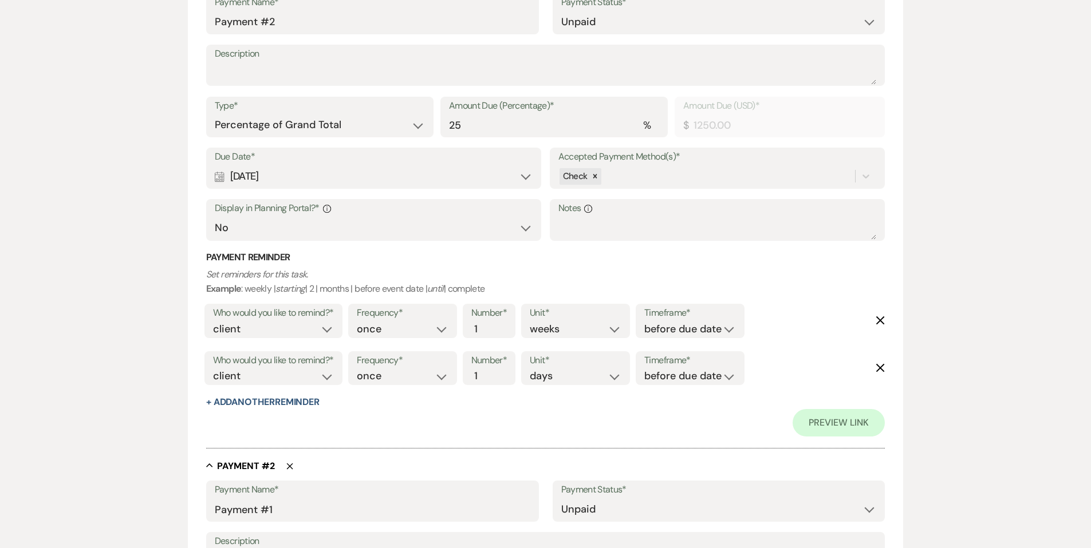
scroll to position [341, 0]
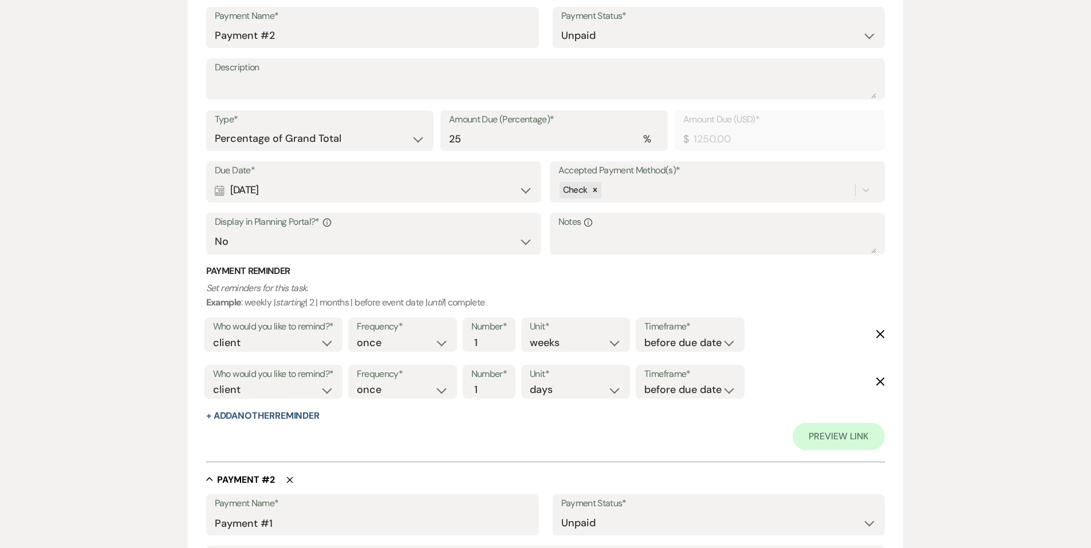
click at [526, 187] on div "Calendar [DATE] Expand" at bounding box center [374, 190] width 318 height 22
select select "month"
select select "beforeEventDate"
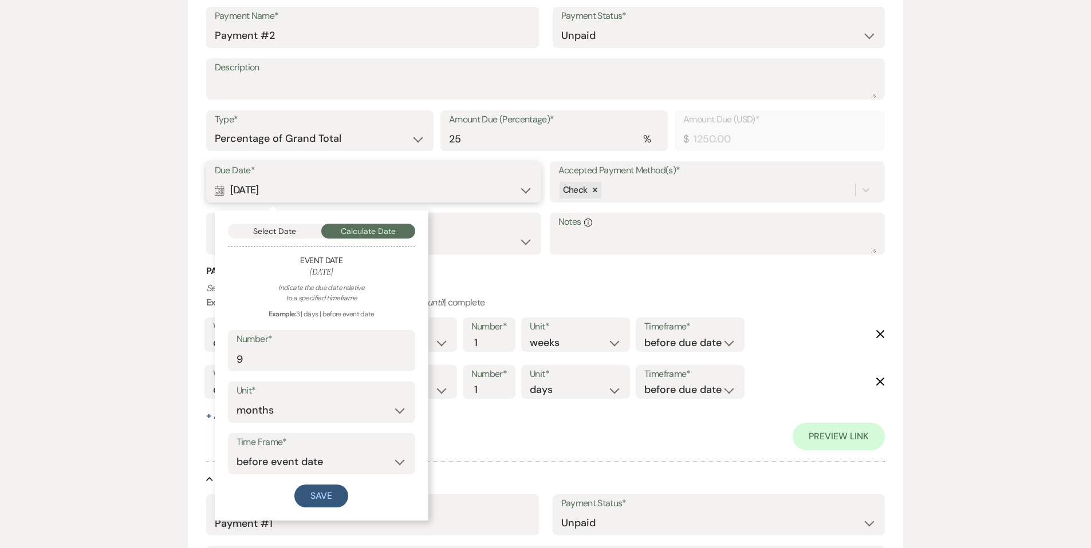
click at [255, 234] on button "Select Date" at bounding box center [275, 231] width 94 height 15
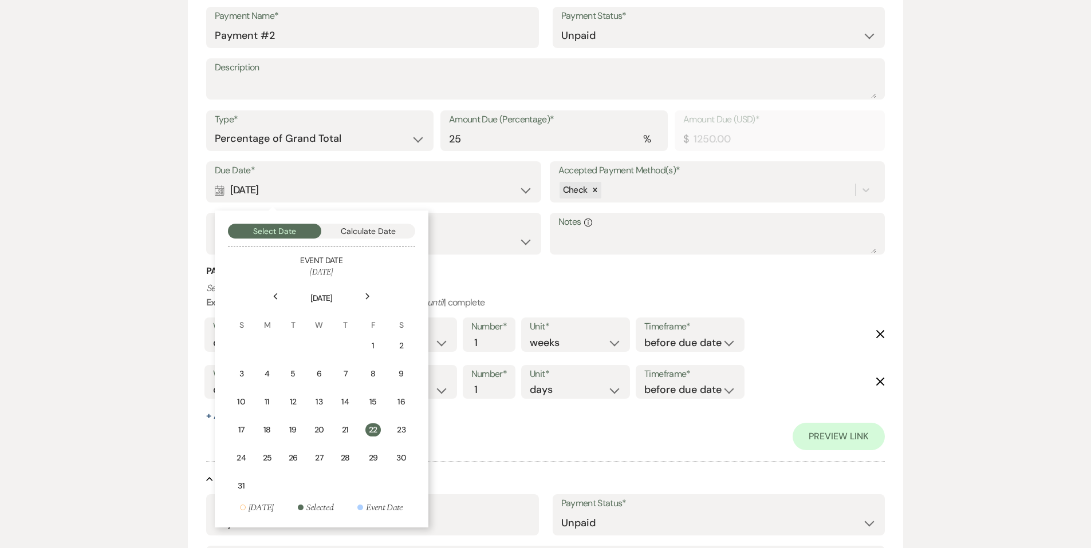
click at [370, 295] on div "Next" at bounding box center [367, 296] width 18 height 18
click at [346, 437] on div "25" at bounding box center [347, 433] width 15 height 12
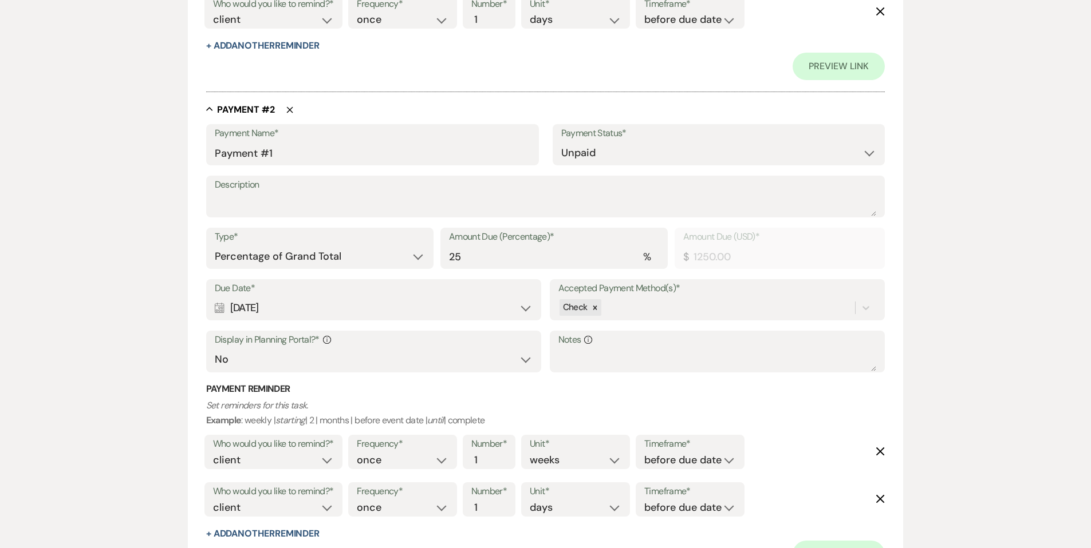
scroll to position [713, 0]
click at [528, 304] on div "Calendar [DATE] Expand" at bounding box center [374, 306] width 318 height 22
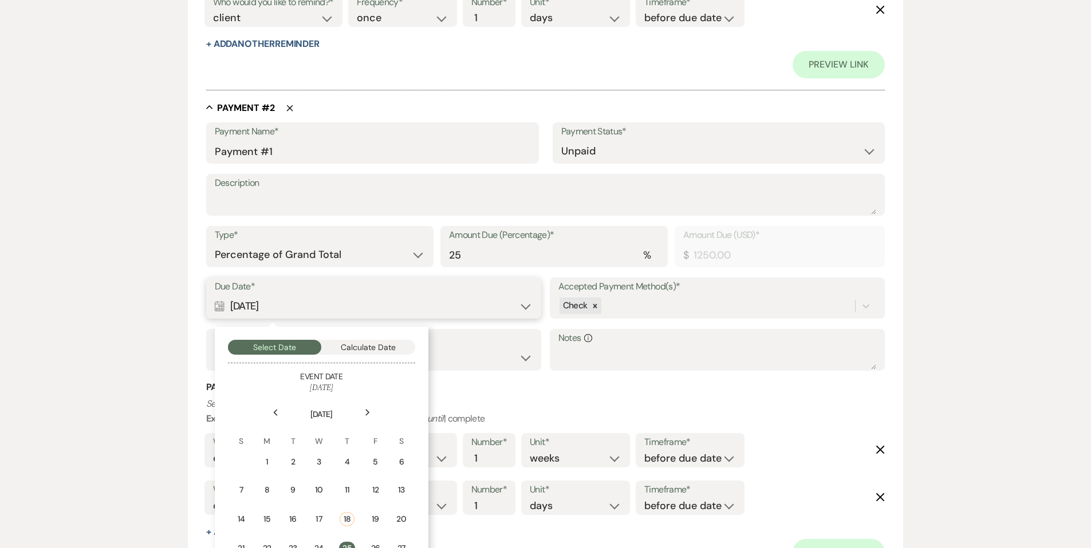
click at [353, 343] on button "Calculate Date" at bounding box center [368, 347] width 94 height 15
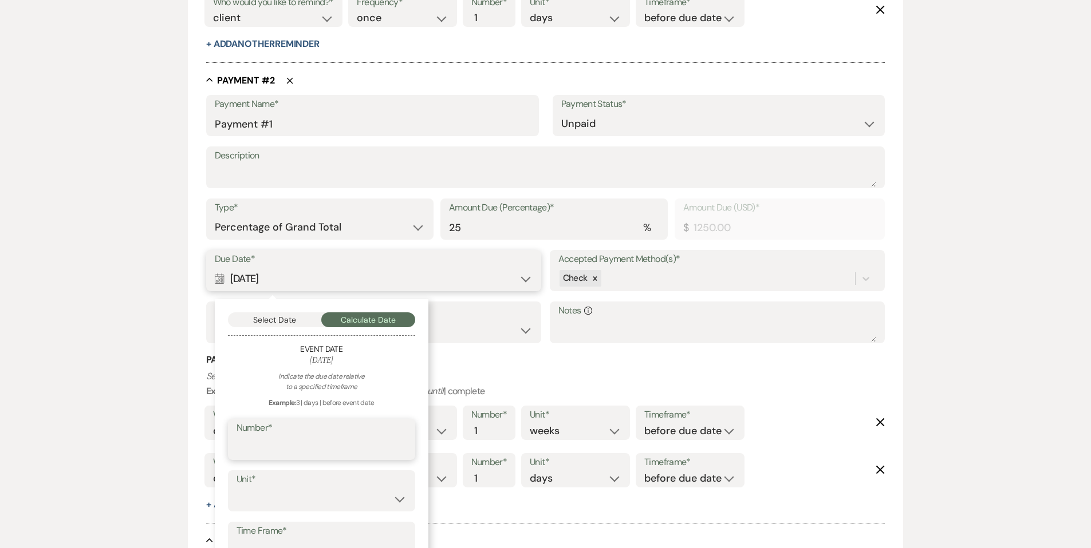
click at [258, 456] on input "Number*" at bounding box center [321, 448] width 170 height 22
type input "9"
click at [255, 496] on select "days weeks months" at bounding box center [321, 499] width 170 height 22
select select "month"
click at [236, 488] on select "days weeks months" at bounding box center [321, 499] width 170 height 22
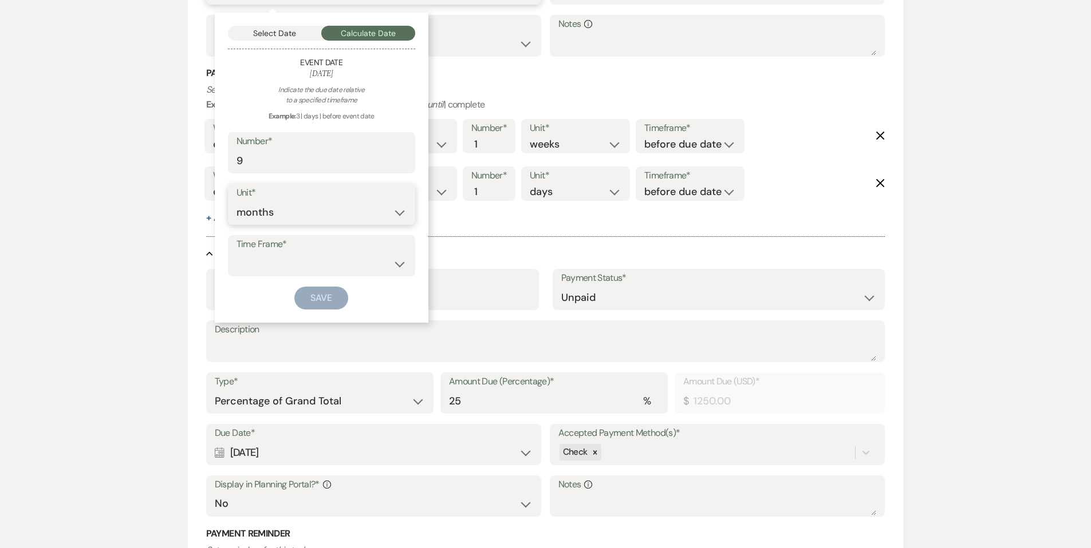
scroll to position [1007, 0]
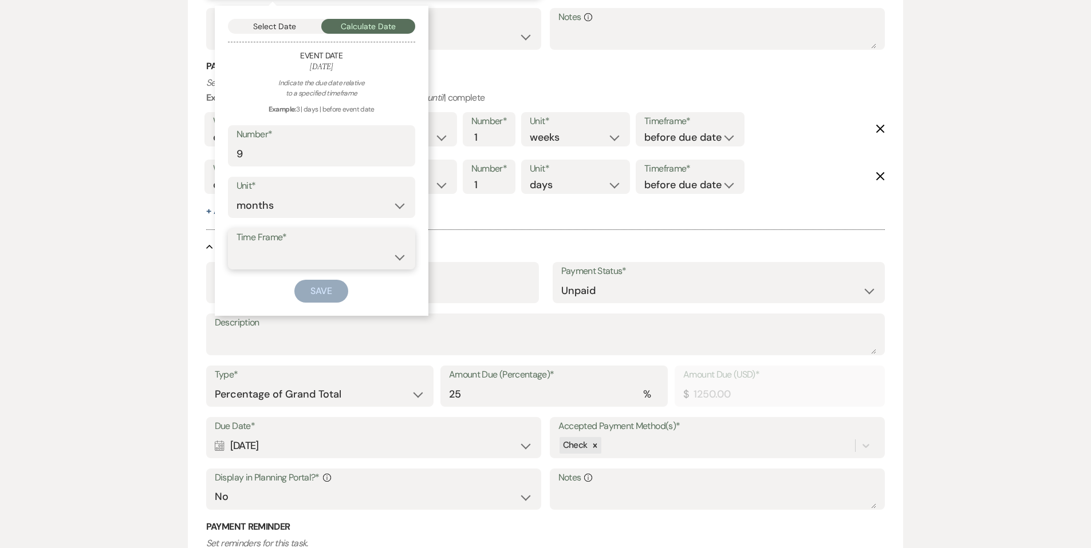
click at [263, 255] on select "before event date after event date after [DATE] date" at bounding box center [321, 257] width 170 height 22
select select "beforeEventDate"
click at [236, 246] on select "before event date after event date after [DATE] date" at bounding box center [321, 257] width 170 height 22
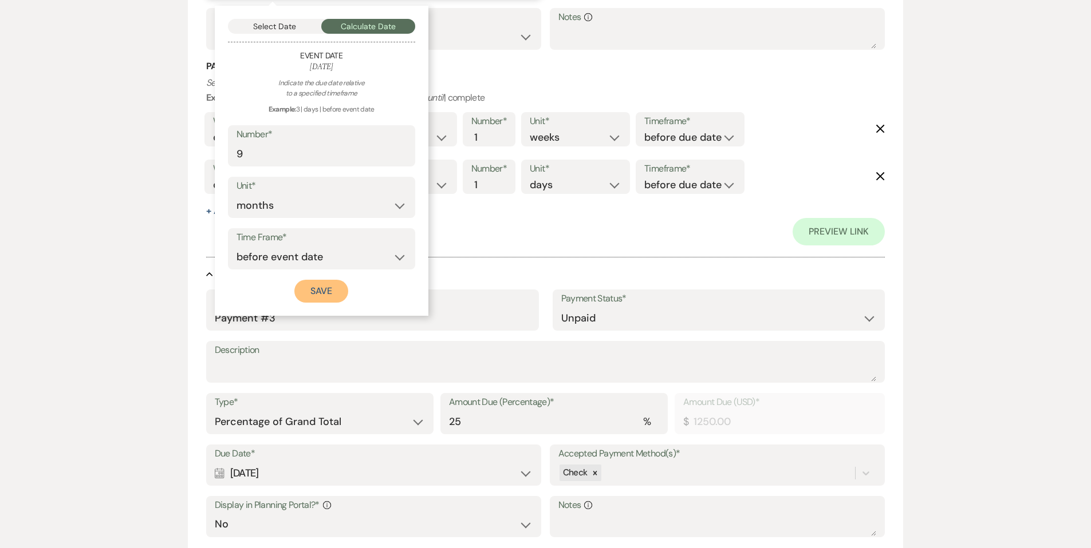
click at [318, 293] on button "Save" at bounding box center [321, 291] width 54 height 23
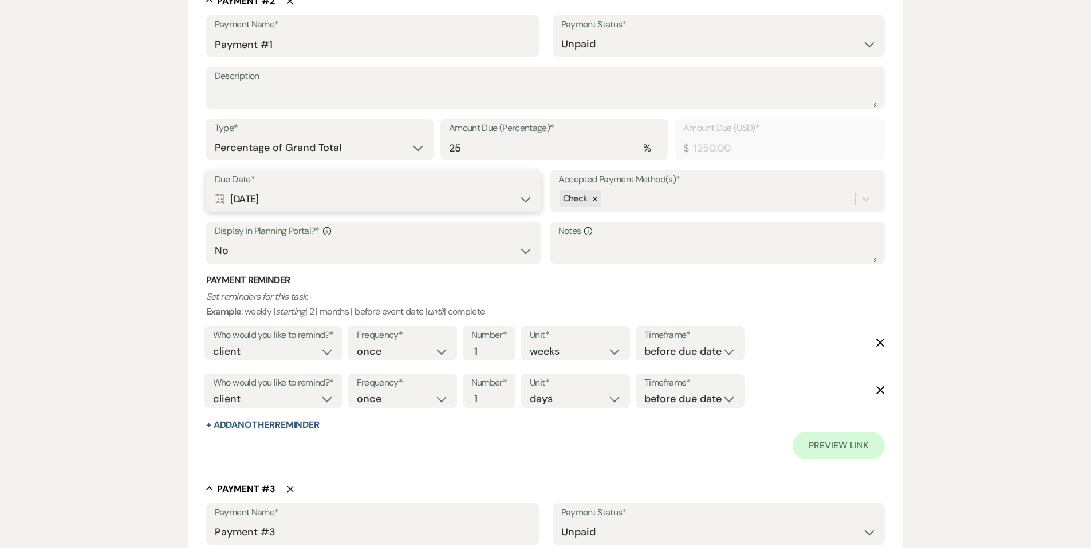
scroll to position [815, 0]
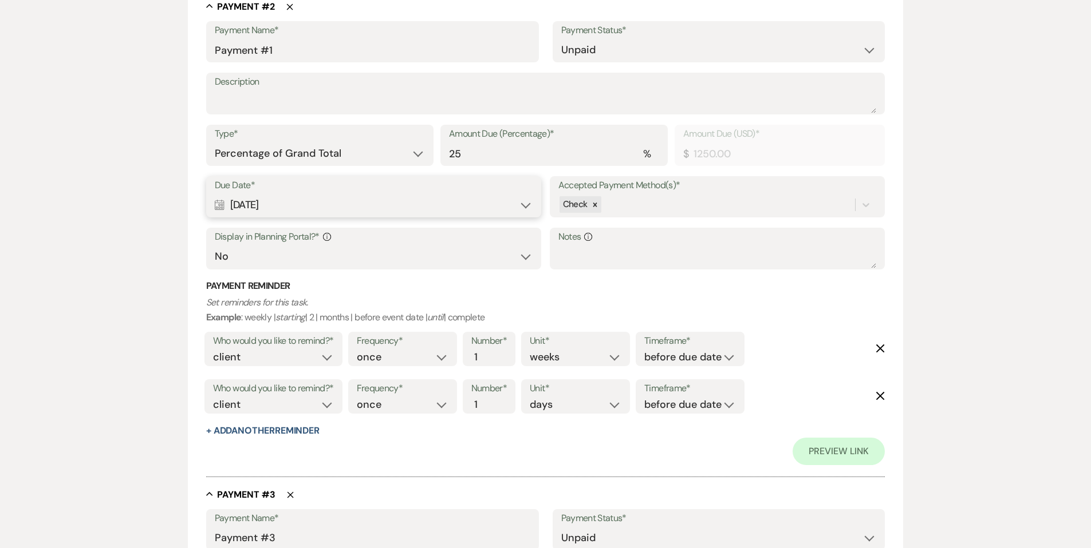
click at [523, 206] on div "Calendar [DATE] Expand" at bounding box center [374, 205] width 318 height 22
select select "month"
select select "beforeEventDate"
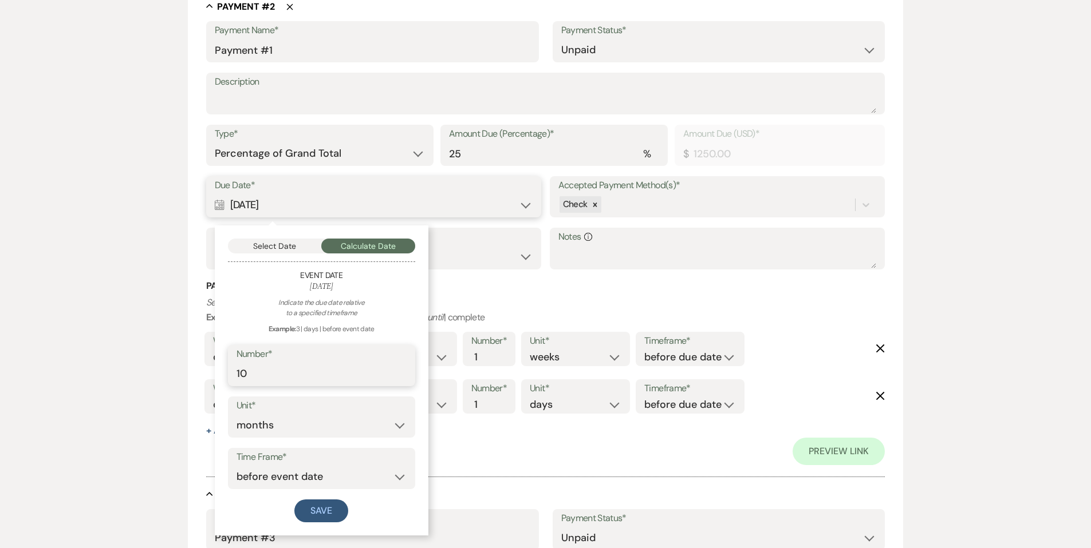
type input "10"
click at [400, 370] on input "10" at bounding box center [321, 374] width 170 height 22
click at [314, 505] on button "Save" at bounding box center [321, 511] width 54 height 23
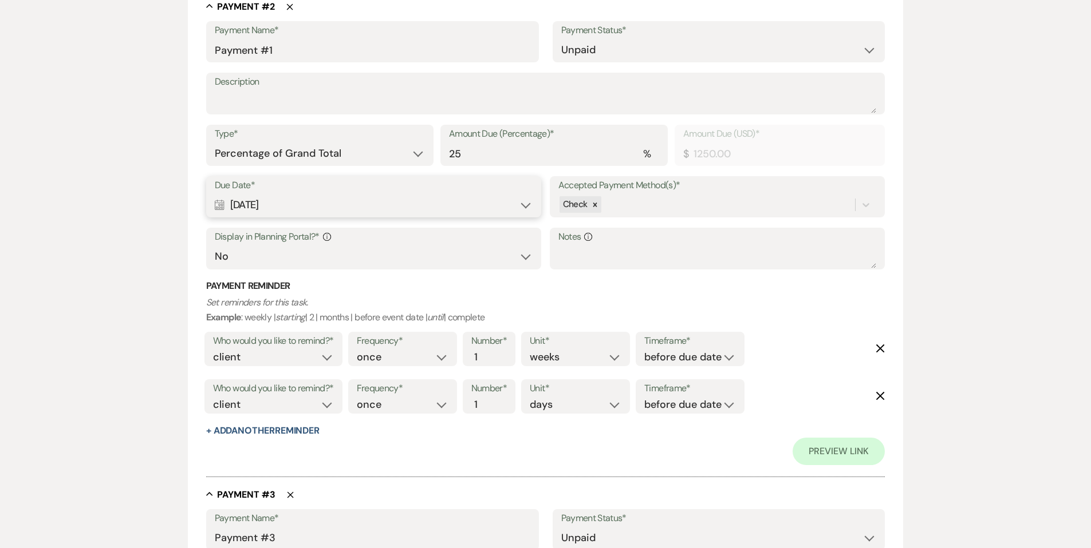
click at [527, 205] on div "Calendar [DATE] Expand" at bounding box center [374, 205] width 318 height 22
select select "month"
select select "beforeEventDate"
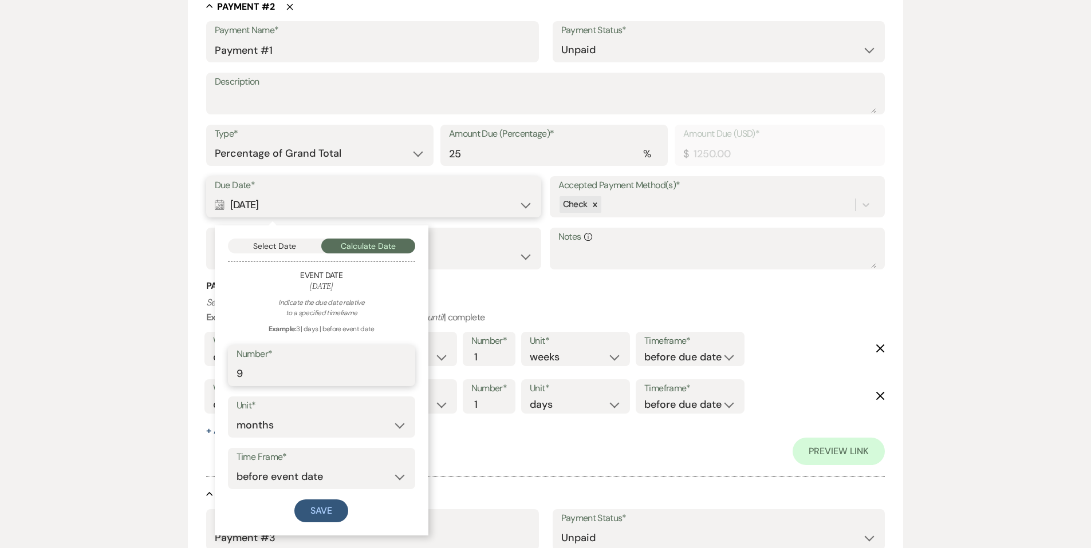
click at [402, 378] on input "9" at bounding box center [321, 374] width 170 height 22
click at [402, 378] on input "8" at bounding box center [321, 374] width 170 height 22
click at [402, 378] on input "7" at bounding box center [321, 374] width 170 height 22
click at [402, 378] on input "6" at bounding box center [321, 374] width 170 height 22
click at [402, 370] on input "7" at bounding box center [321, 374] width 170 height 22
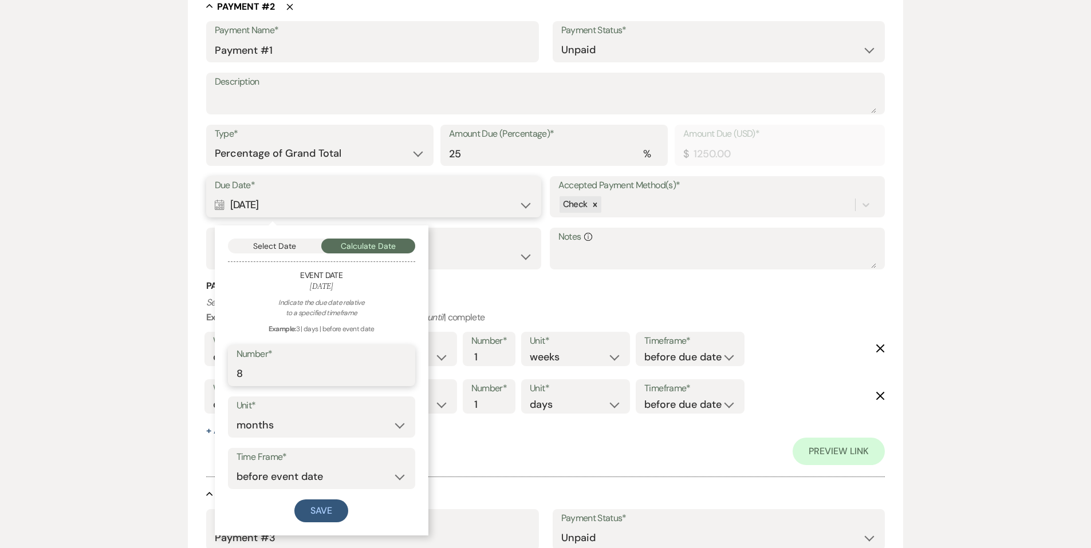
drag, startPoint x: 404, startPoint y: 370, endPoint x: 397, endPoint y: 384, distance: 15.4
type input "8"
click at [404, 370] on input "8" at bounding box center [321, 374] width 170 height 22
click at [321, 510] on button "Save" at bounding box center [321, 511] width 54 height 23
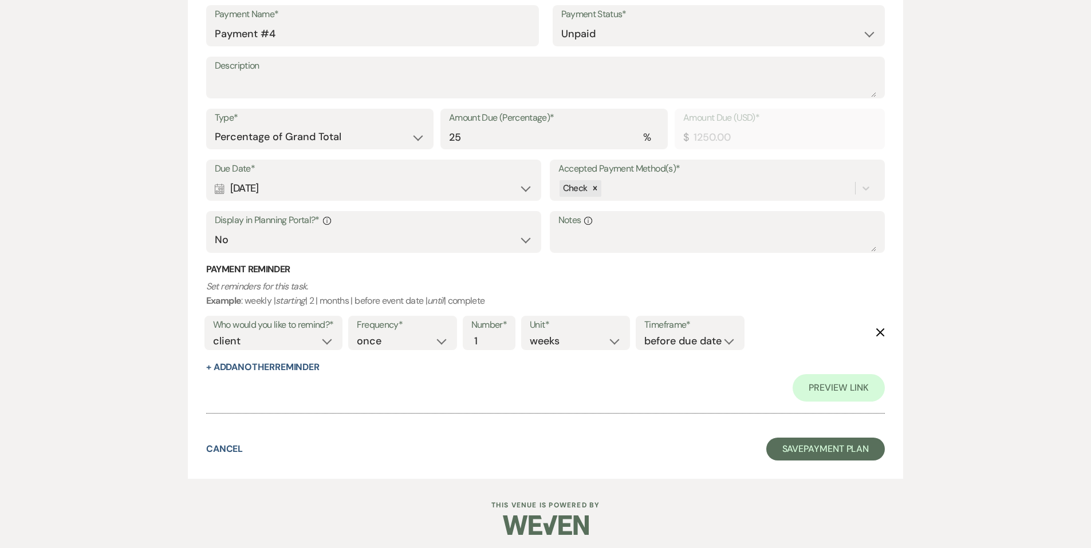
scroll to position [1810, 0]
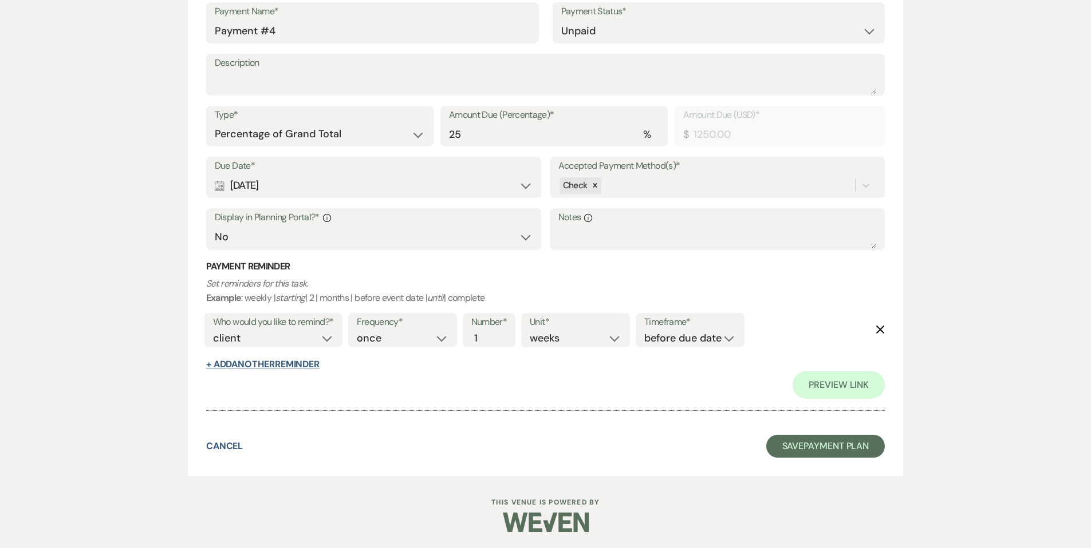
click at [274, 362] on button "+ Add Another Reminder" at bounding box center [262, 364] width 113 height 9
select select "client"
select select "days"
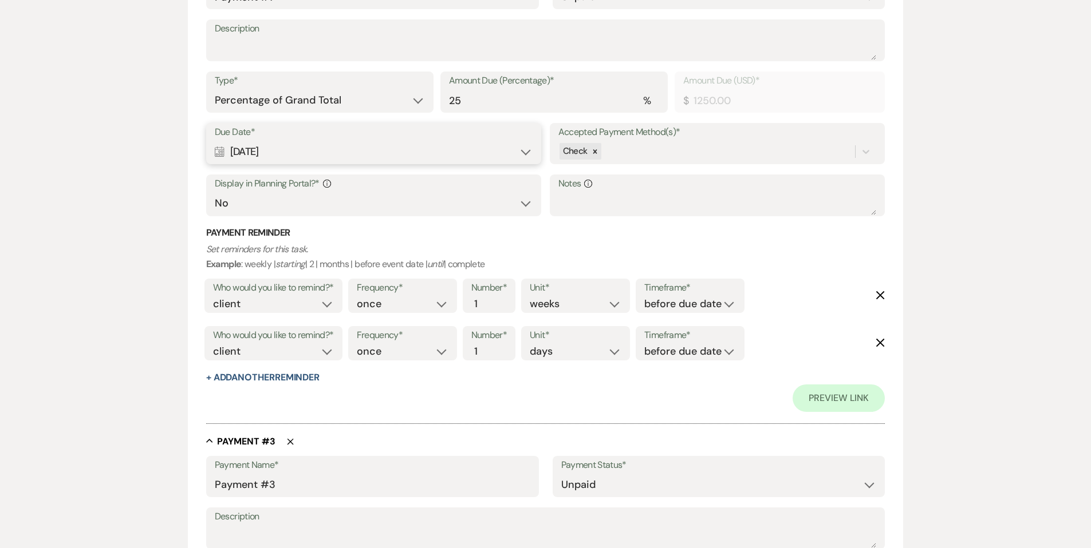
scroll to position [857, 0]
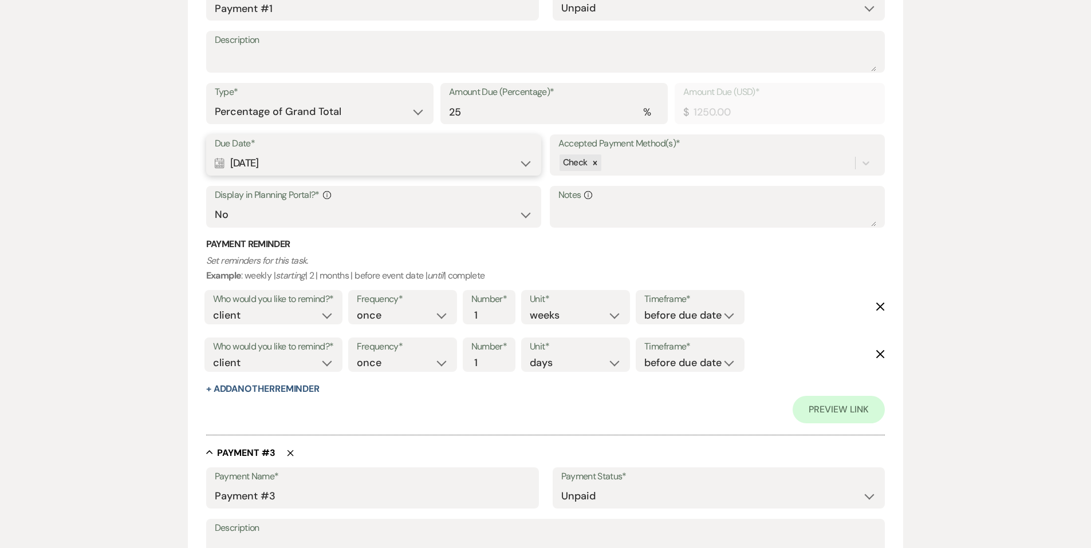
click at [527, 160] on div "Calendar [DATE] Expand" at bounding box center [374, 163] width 318 height 22
select select "month"
select select "beforeEventDate"
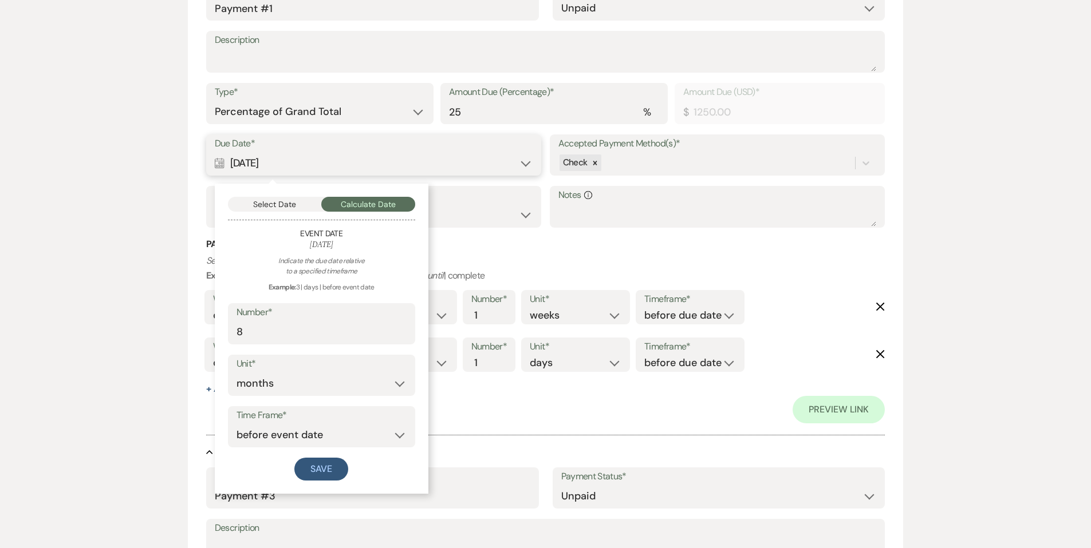
click at [270, 208] on button "Select Date" at bounding box center [275, 204] width 94 height 15
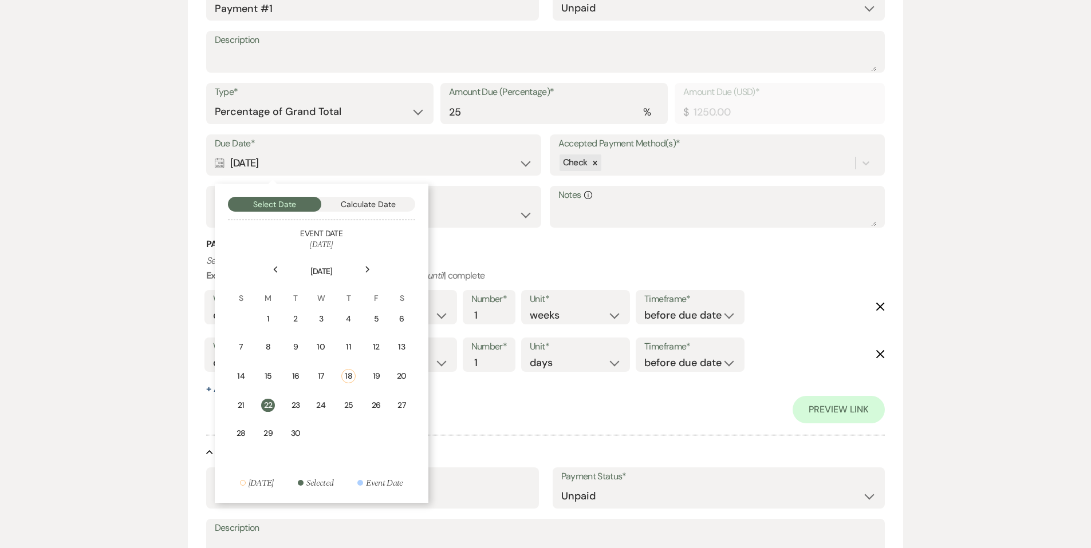
click at [364, 271] on div "Next" at bounding box center [367, 270] width 18 height 18
click at [319, 401] on div "22" at bounding box center [321, 403] width 10 height 12
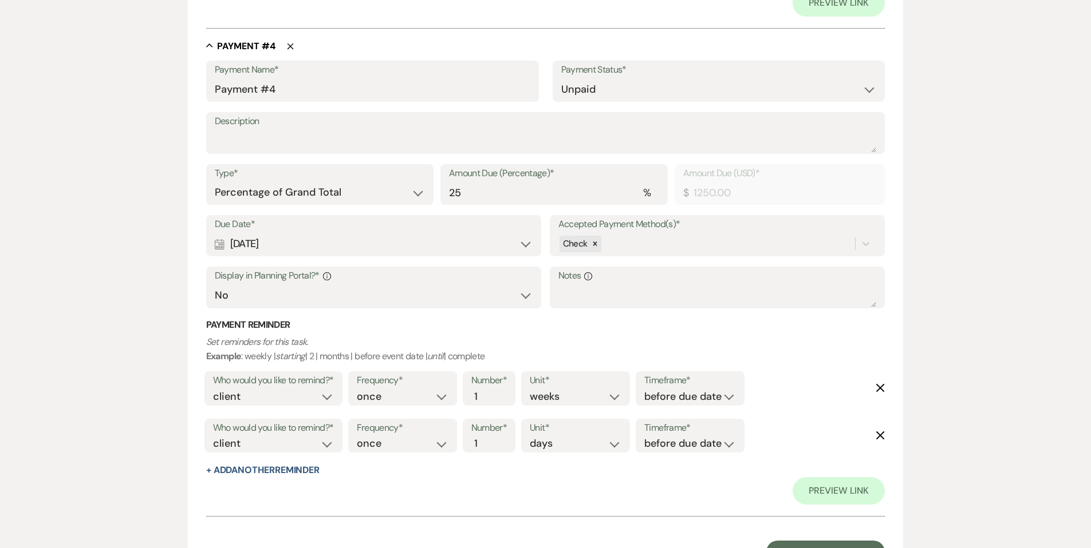
scroll to position [1858, 0]
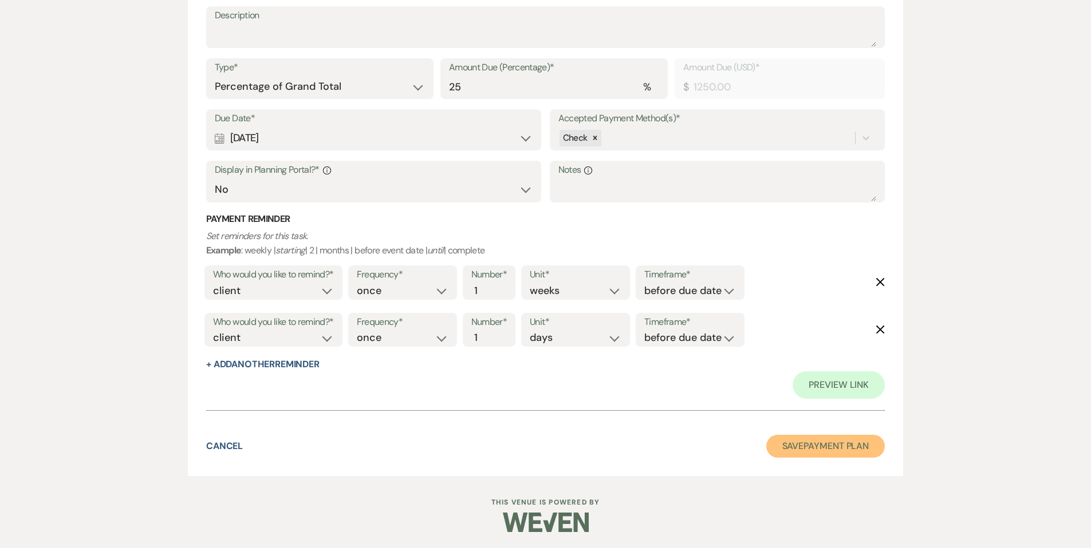
click at [785, 442] on button "Save Payment Plan" at bounding box center [825, 446] width 119 height 23
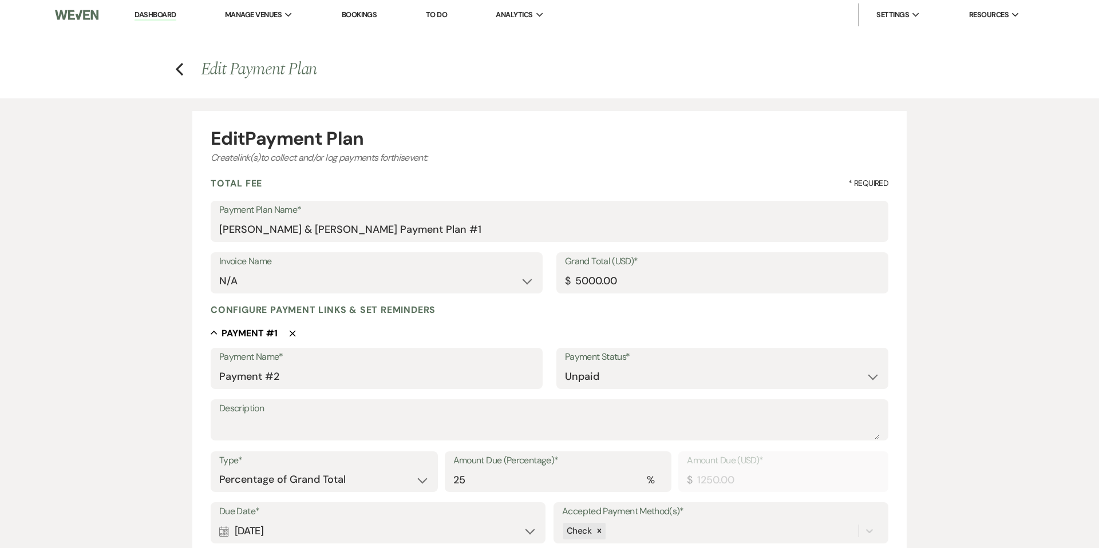
select select "6"
select select "5"
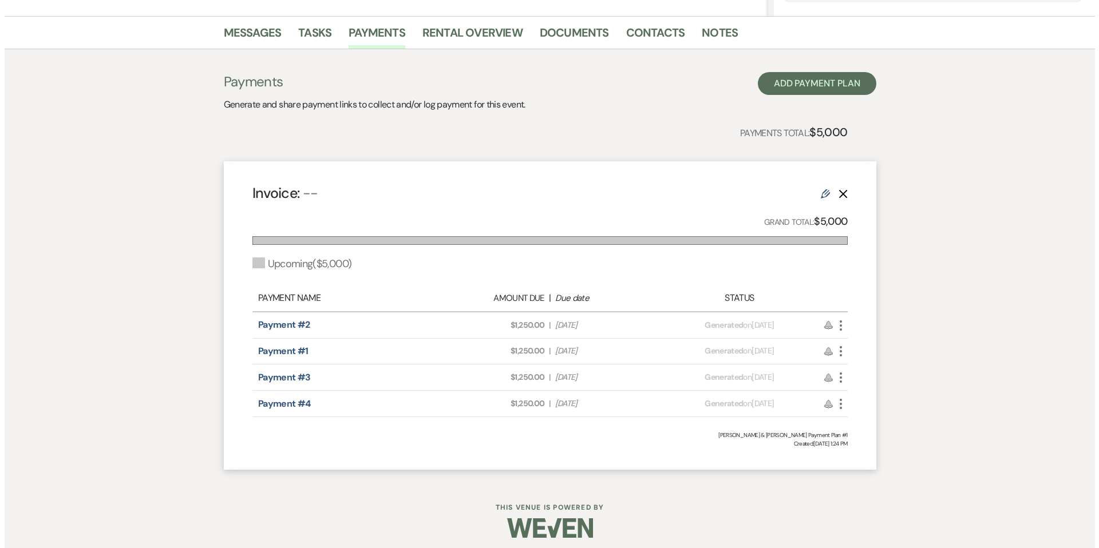
scroll to position [278, 0]
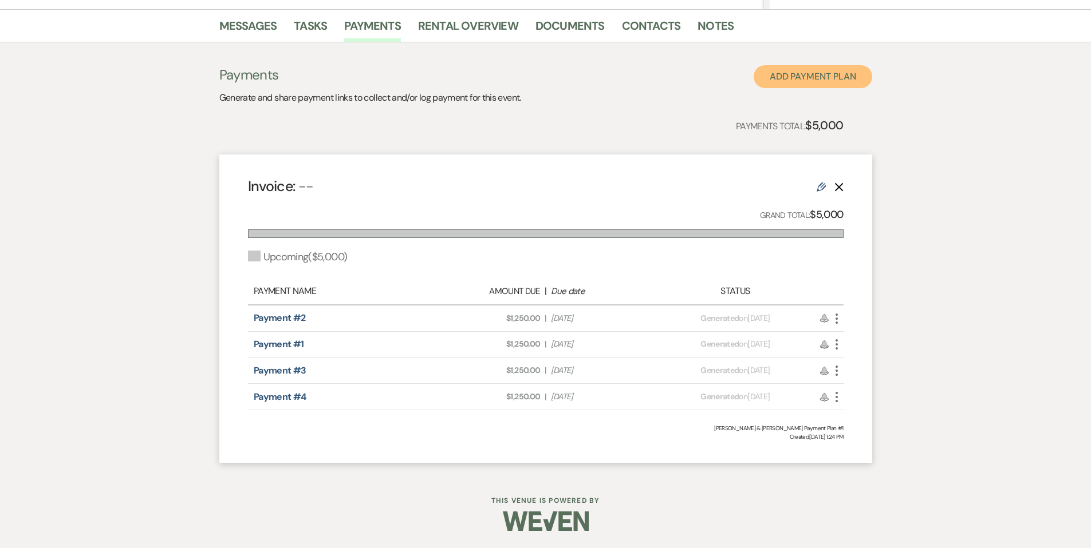
click at [775, 77] on button "Add Payment Plan" at bounding box center [812, 76] width 119 height 23
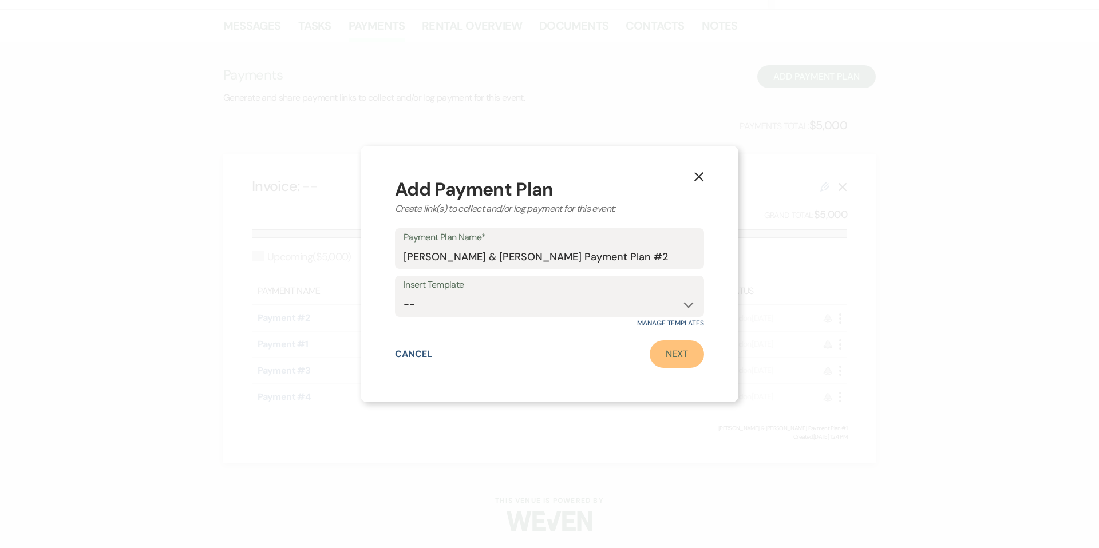
click at [668, 358] on link "Next" at bounding box center [677, 354] width 54 height 27
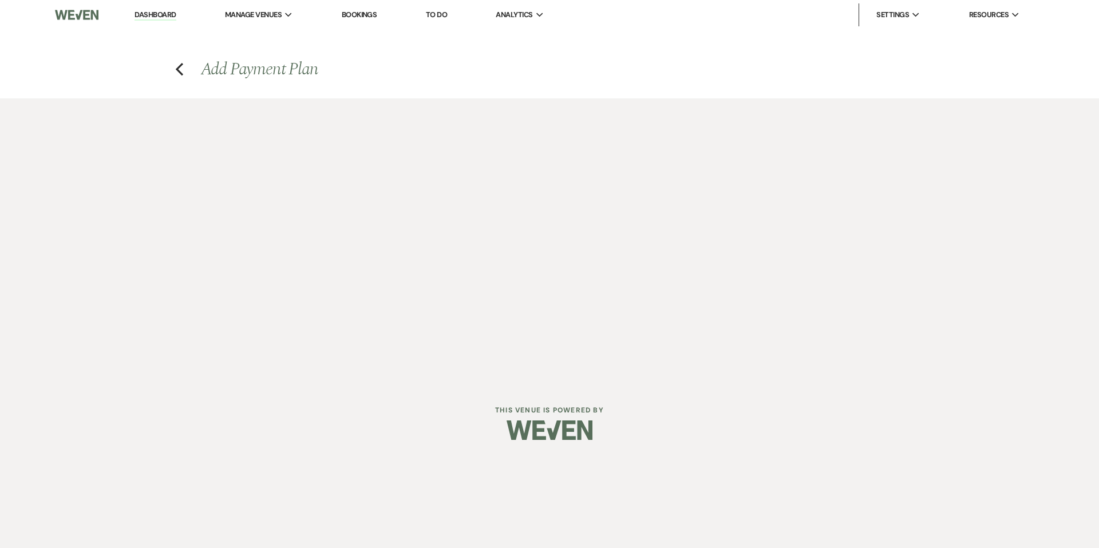
select select "2"
select select "percentage"
select select "false"
select select "client"
select select "weeks"
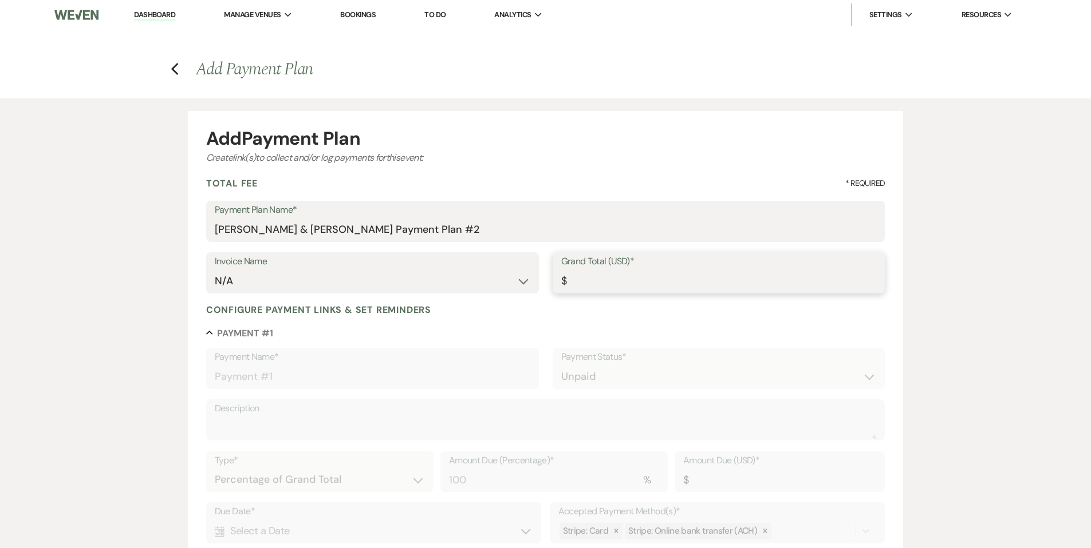
click at [585, 279] on input "Grand Total (USD)*" at bounding box center [718, 281] width 315 height 22
type input "5"
type input "5.00"
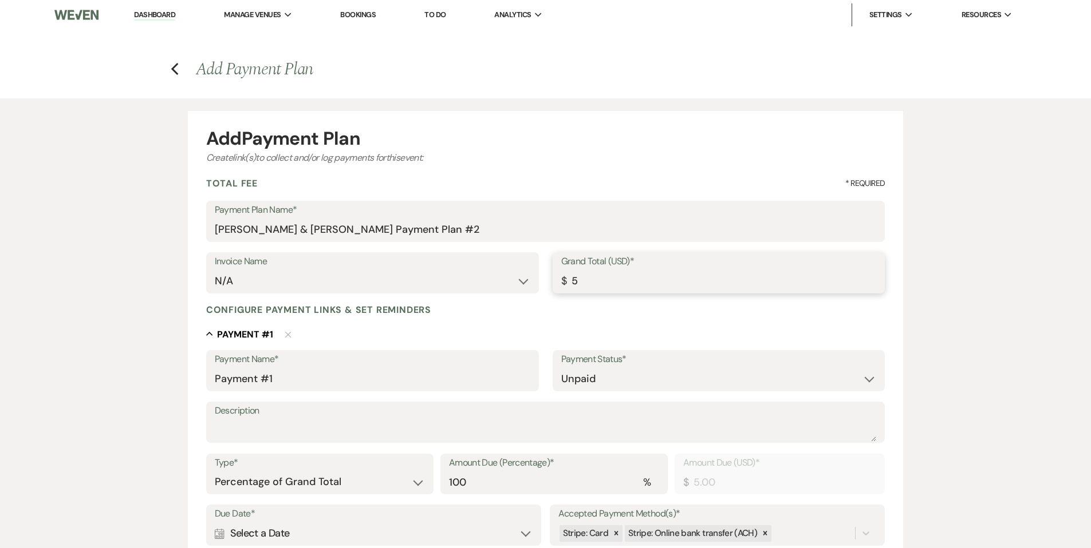
type input "50"
type input "50.00"
type input "500"
type input "500.00"
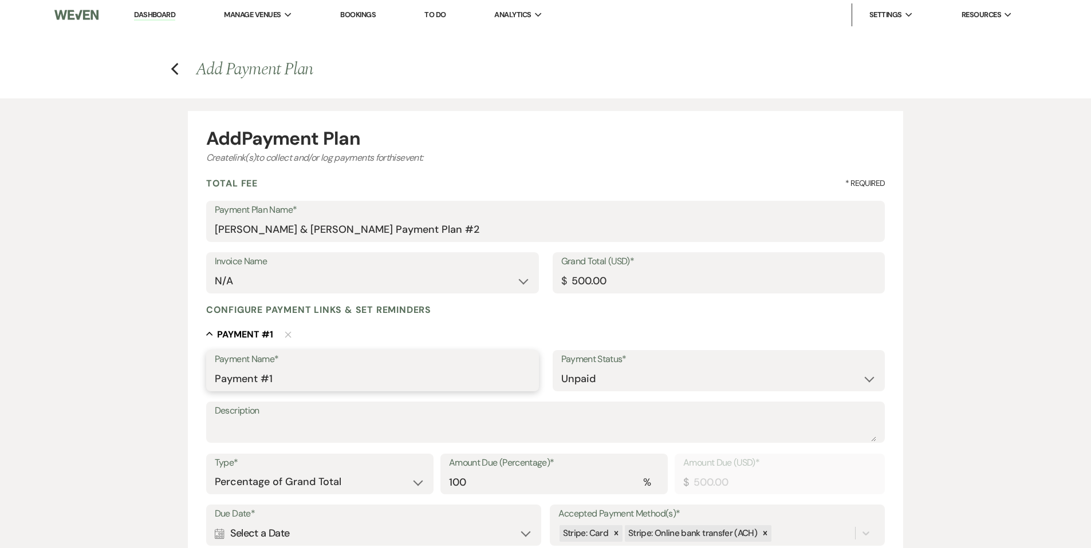
drag, startPoint x: 278, startPoint y: 378, endPoint x: 205, endPoint y: 378, distance: 72.7
click at [205, 378] on form "Add Payment Plan Create link(s) to collect and/or log payments for this event: …" at bounding box center [546, 454] width 716 height 686
type input "Damage Deposit"
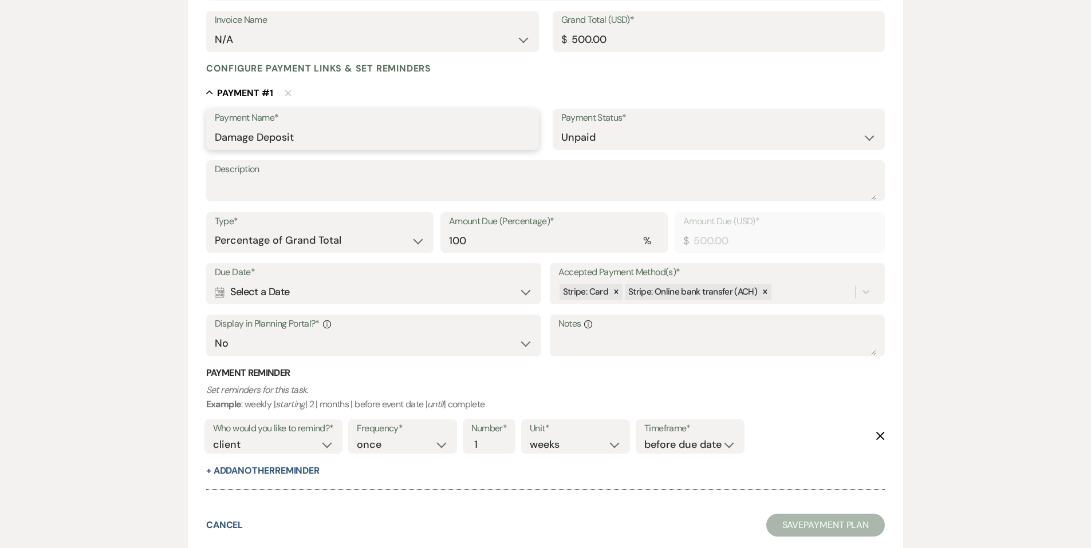
scroll to position [242, 0]
click at [616, 292] on icon at bounding box center [616, 291] width 8 height 8
click at [699, 291] on icon at bounding box center [700, 291] width 8 height 8
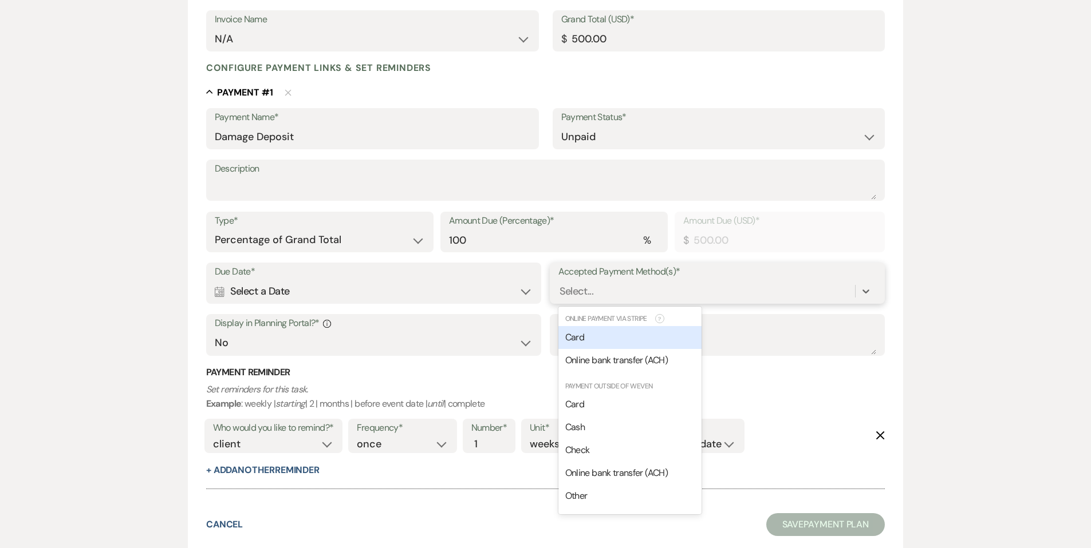
click at [584, 297] on div "Select..." at bounding box center [576, 291] width 34 height 15
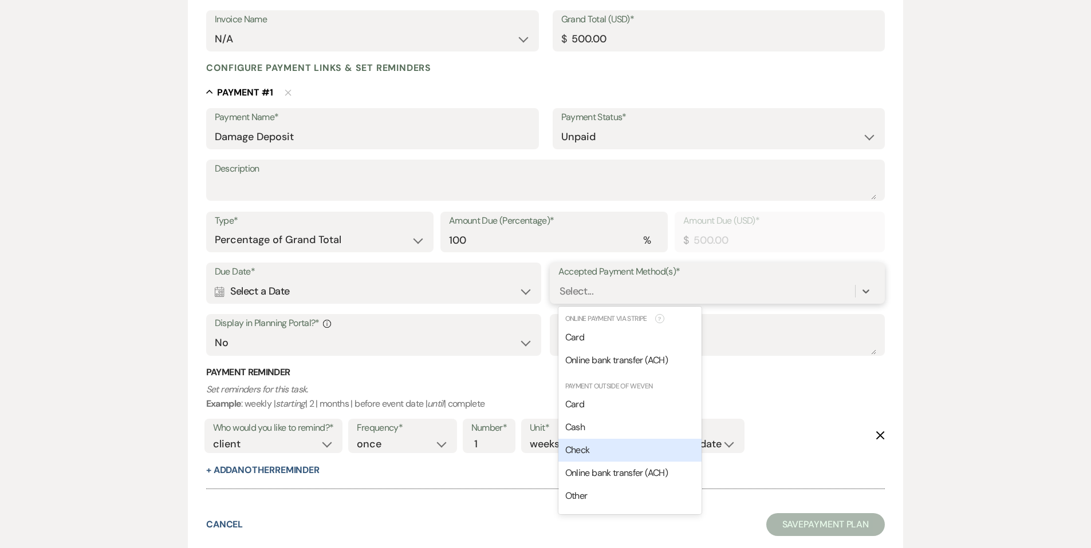
click at [597, 448] on div "Check" at bounding box center [629, 450] width 143 height 23
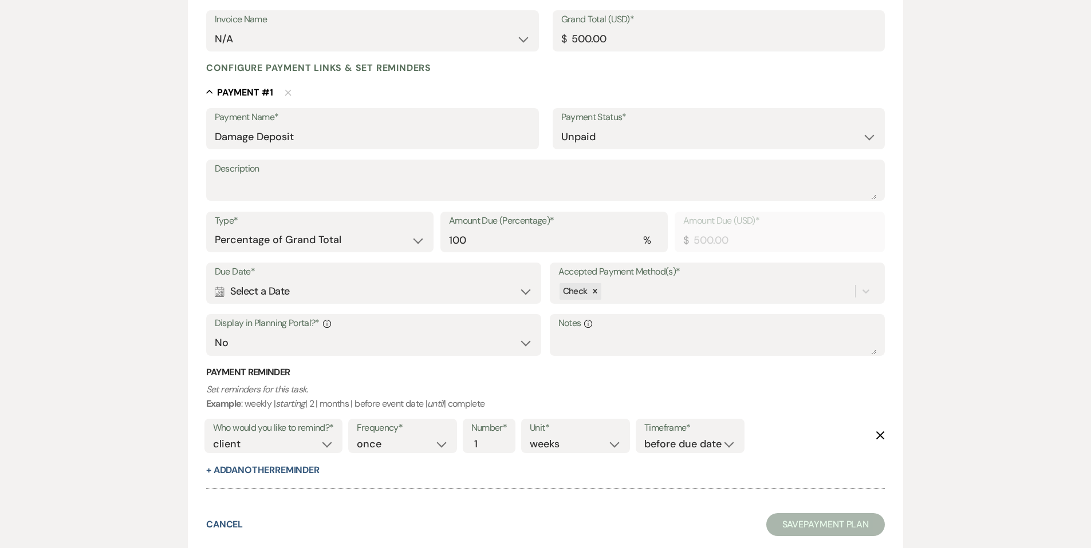
click at [285, 293] on div "Calendar Select a Date Expand" at bounding box center [374, 292] width 318 height 22
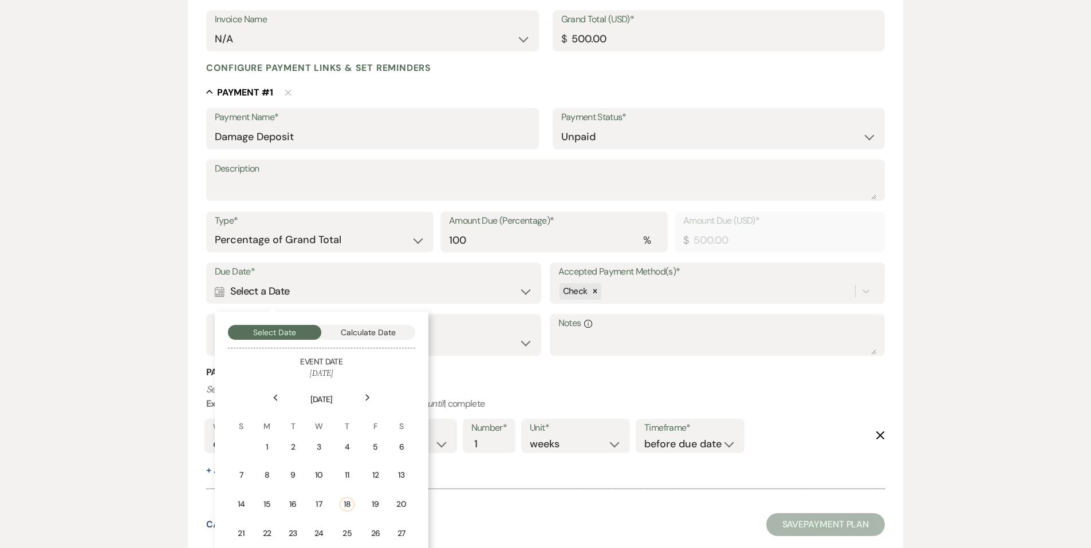
click at [369, 398] on icon "Next" at bounding box center [368, 397] width 6 height 7
click at [346, 452] on div "1" at bounding box center [347, 447] width 10 height 12
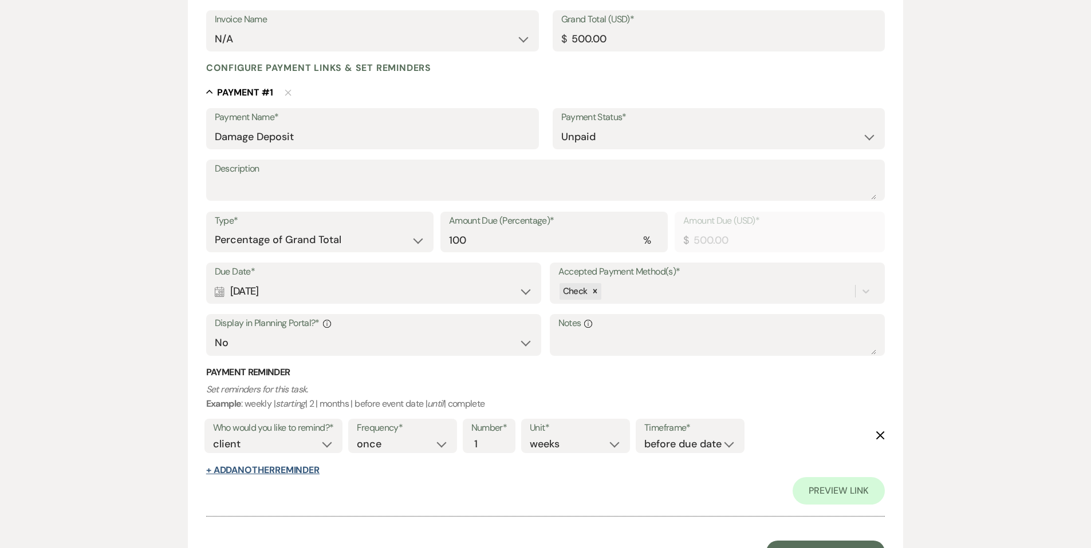
click at [291, 469] on button "+ Add Another Reminder" at bounding box center [262, 470] width 113 height 9
select select "client"
select select "days"
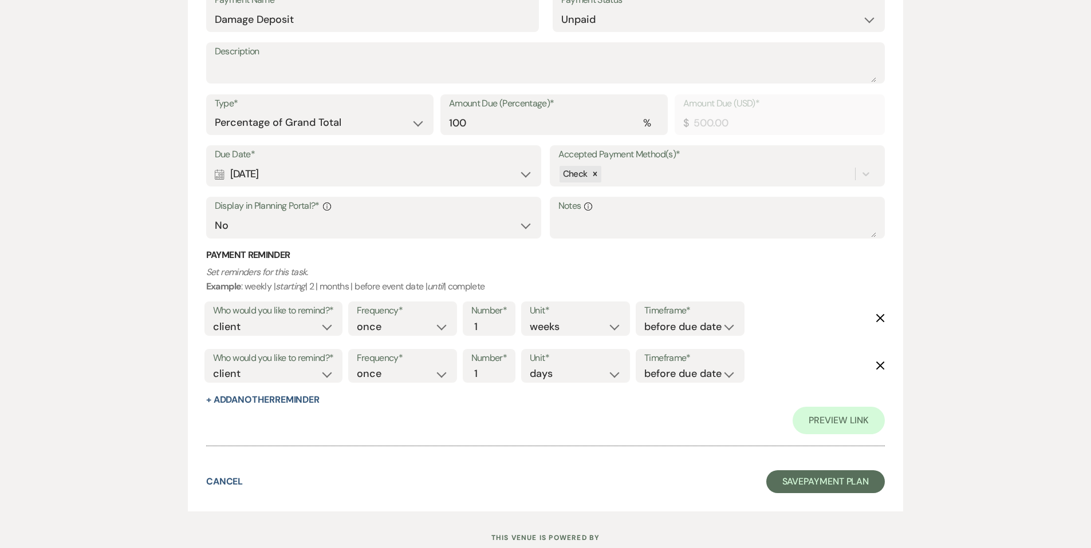
scroll to position [361, 0]
click at [775, 484] on button "Save Payment Plan" at bounding box center [825, 480] width 119 height 23
select select "6"
select select "5"
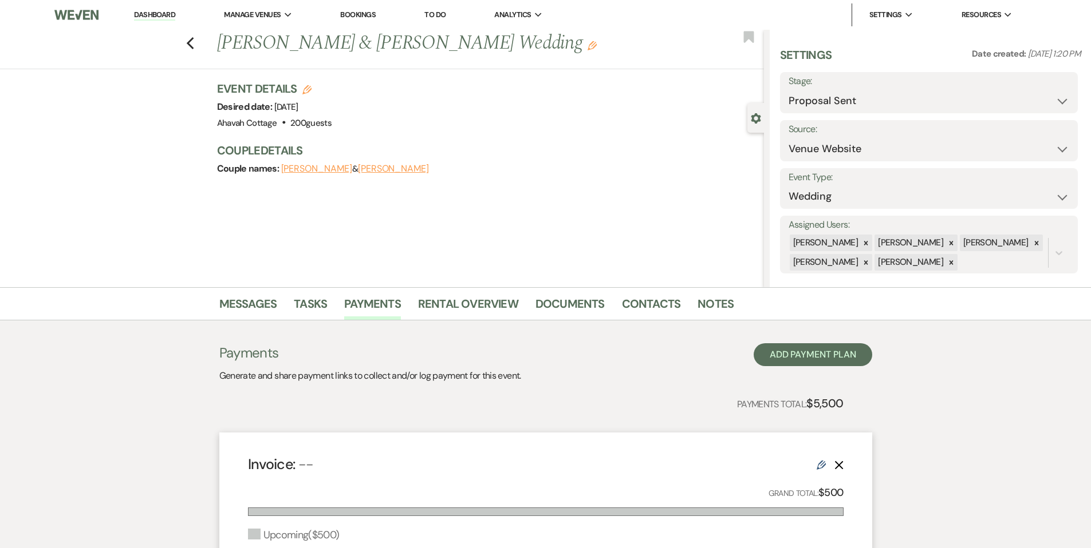
click at [949, 243] on icon at bounding box center [951, 243] width 4 height 4
click at [949, 262] on icon at bounding box center [951, 263] width 4 height 4
click at [1027, 251] on button "Save" at bounding box center [1046, 245] width 62 height 23
click at [194, 42] on icon "Previous" at bounding box center [190, 44] width 9 height 14
select select "6"
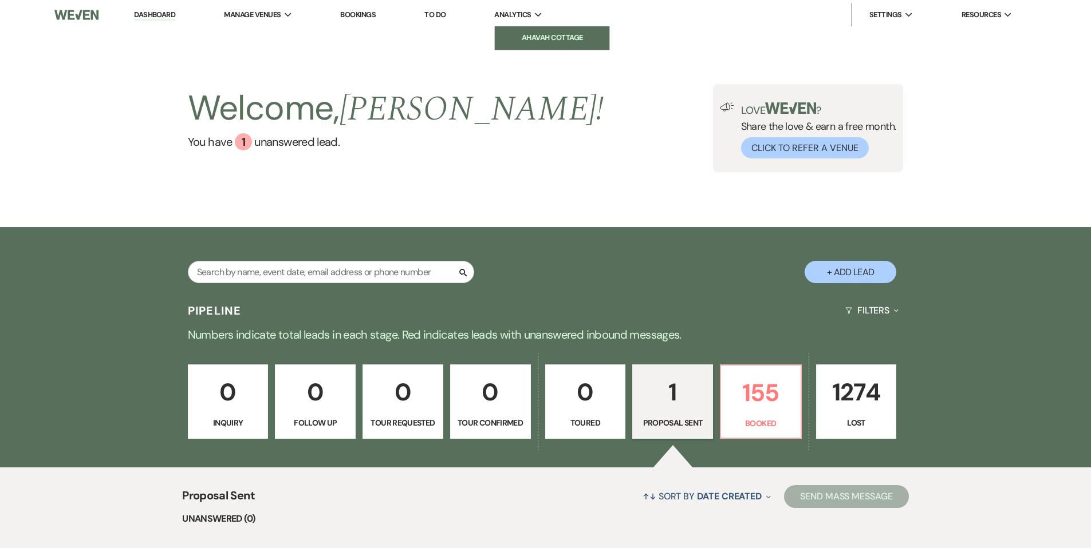
click at [518, 38] on li "Ahavah Cottage" at bounding box center [551, 37] width 103 height 11
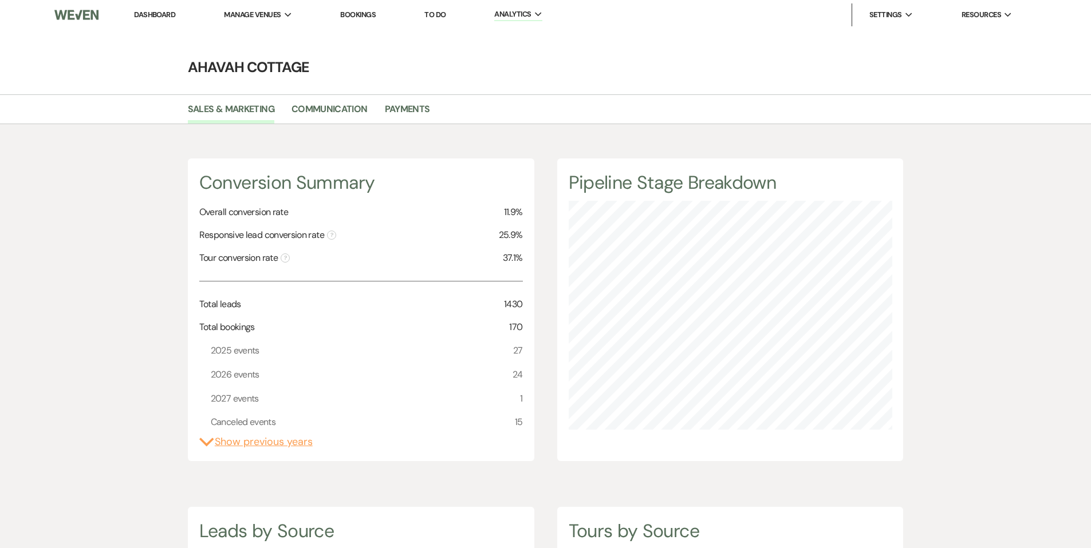
click at [151, 13] on link "Dashboard" at bounding box center [154, 15] width 41 height 10
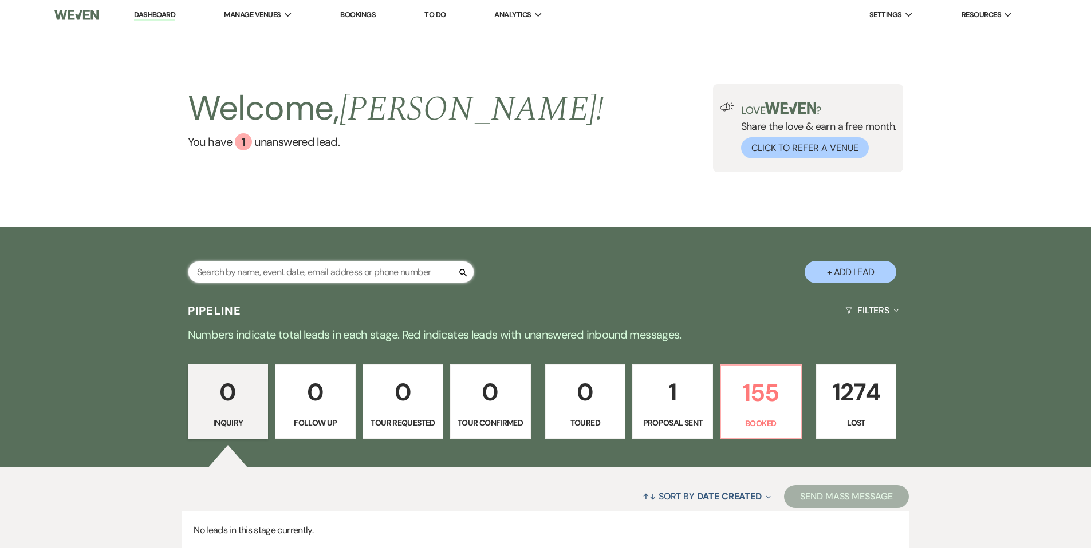
click at [236, 277] on input "text" at bounding box center [331, 272] width 286 height 22
type input "b"
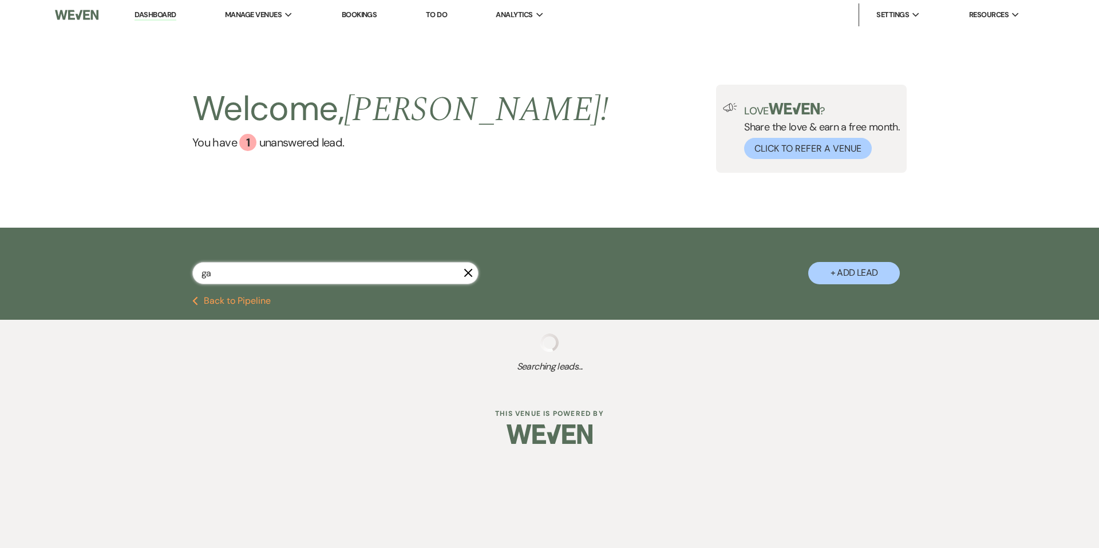
type input "gar"
select select "8"
select select "3"
select select "8"
select select "3"
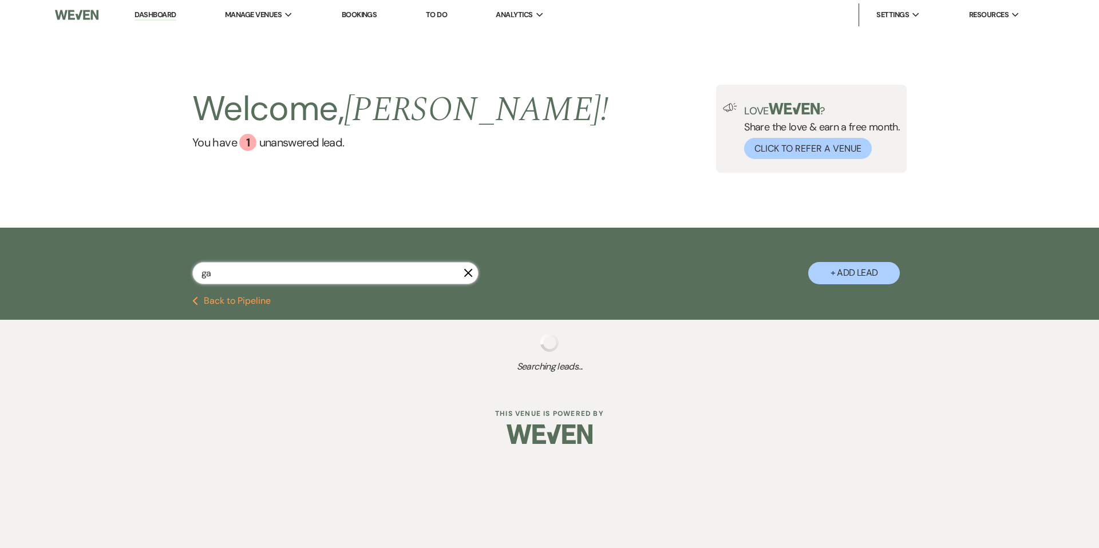
select select "8"
select select "3"
select select "8"
select select "3"
select select "8"
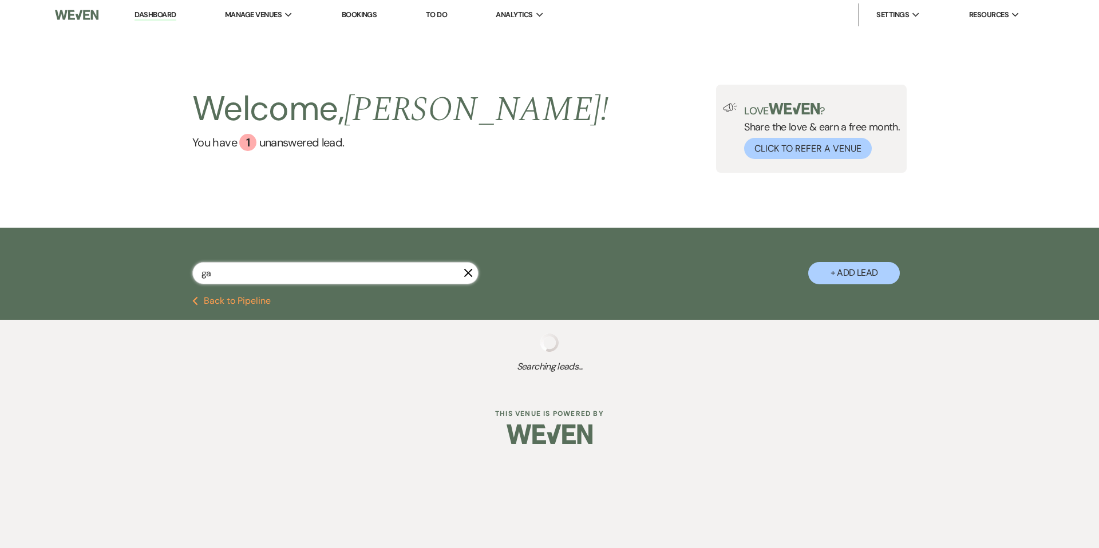
select select "3"
select select "8"
select select "3"
select select "8"
select select "3"
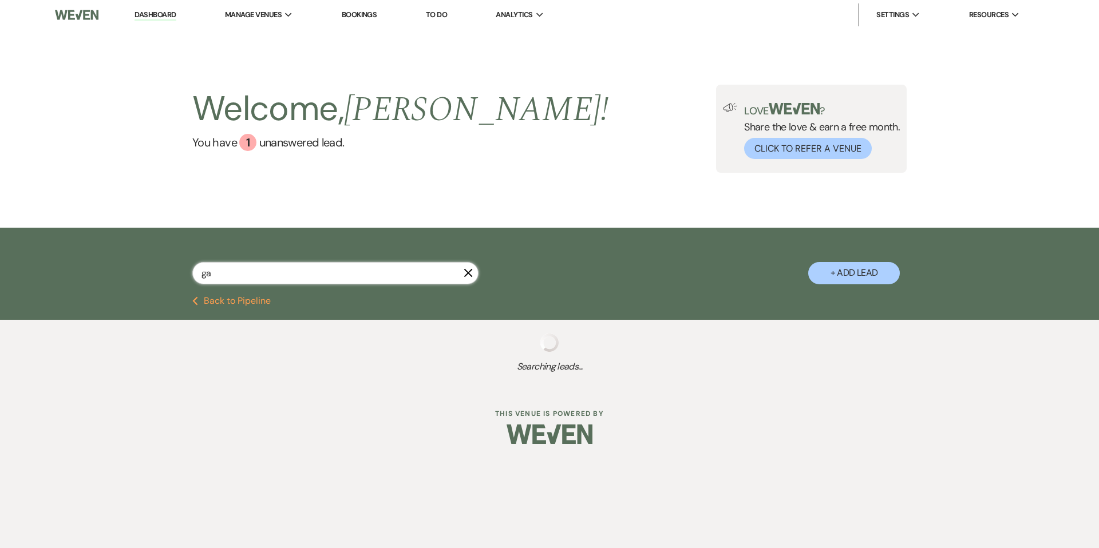
select select "8"
select select "4"
select select "8"
select select "5"
select select "8"
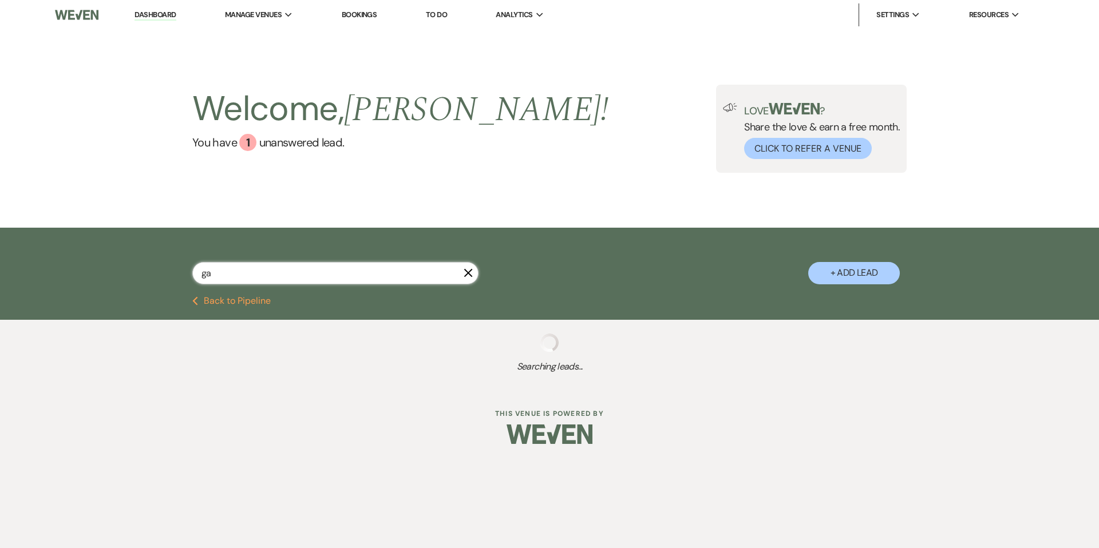
select select "5"
select select "8"
select select "5"
select select "8"
select select "6"
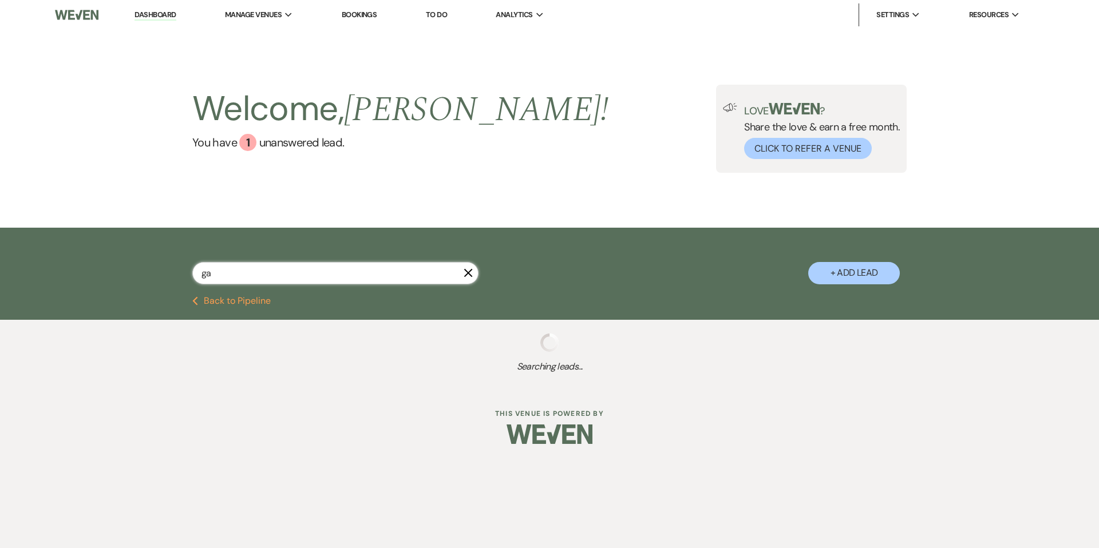
select select "8"
select select "5"
select select "8"
select select "5"
select select "8"
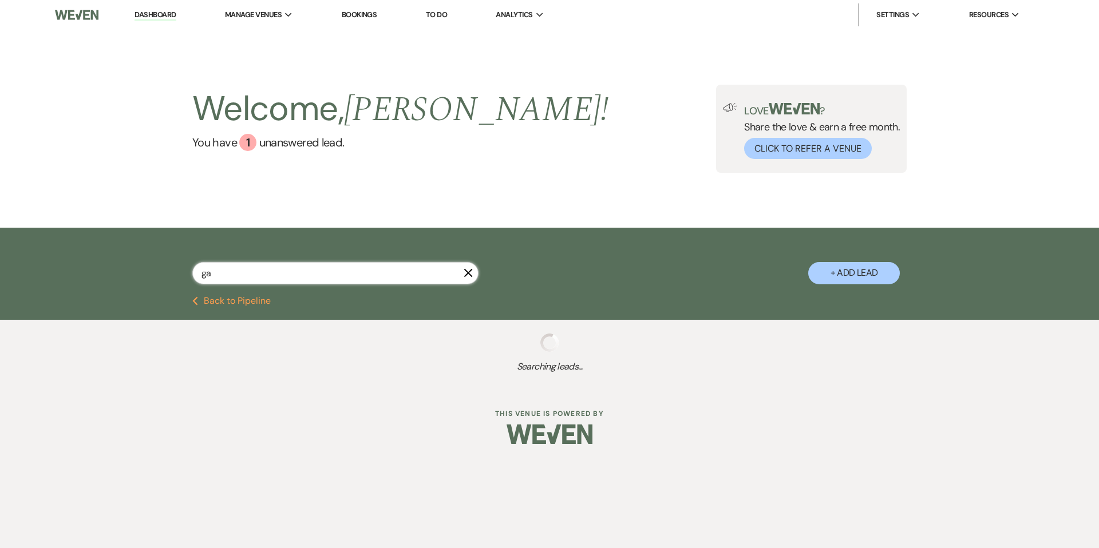
select select "5"
select select "8"
select select "5"
select select "8"
select select "7"
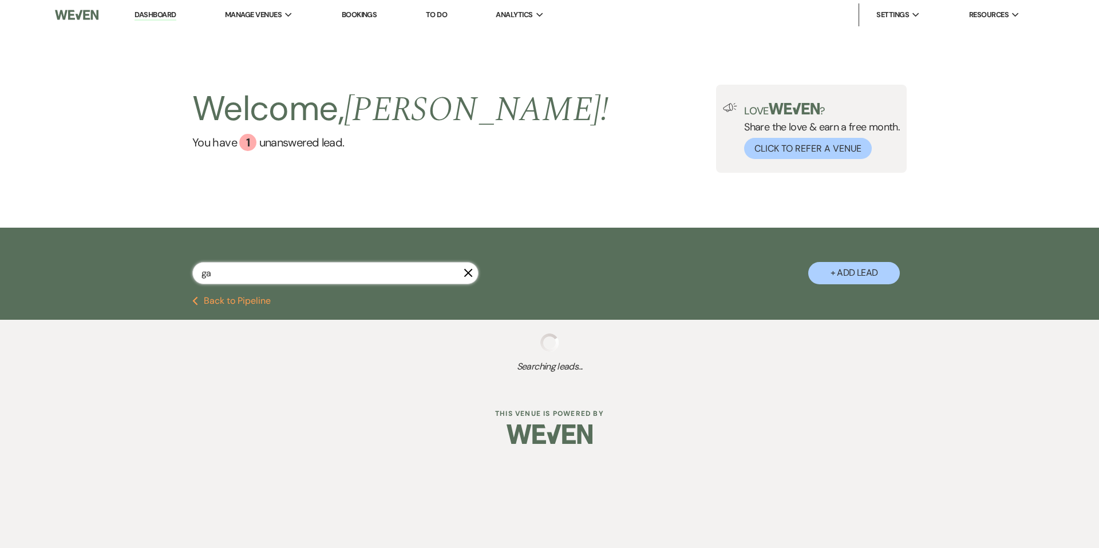
select select "8"
select select "9"
select select "8"
select select "5"
select select "8"
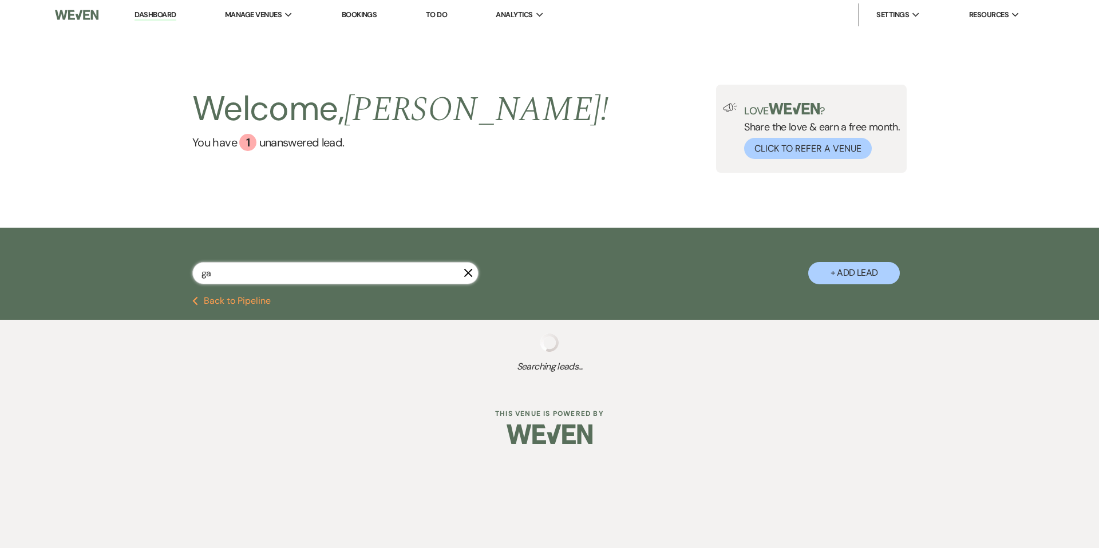
select select "6"
select select "8"
select select "5"
select select "8"
select select "5"
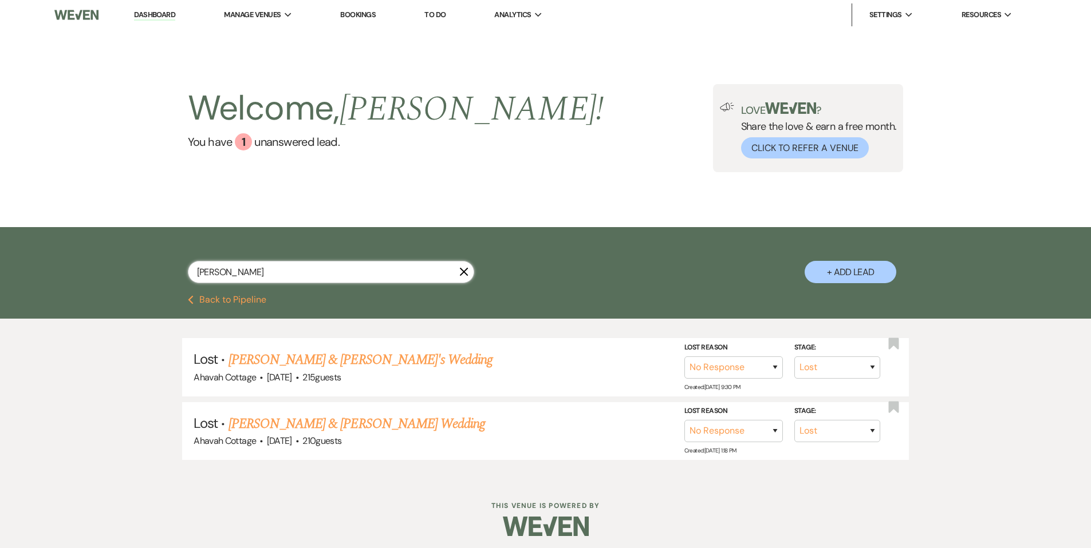
drag, startPoint x: 230, startPoint y: 270, endPoint x: 183, endPoint y: 276, distance: 47.9
click at [183, 276] on div "[PERSON_NAME] X + Add Lead" at bounding box center [545, 263] width 824 height 60
click at [333, 361] on link "[PERSON_NAME] & [PERSON_NAME] Wedding" at bounding box center [376, 360] width 256 height 21
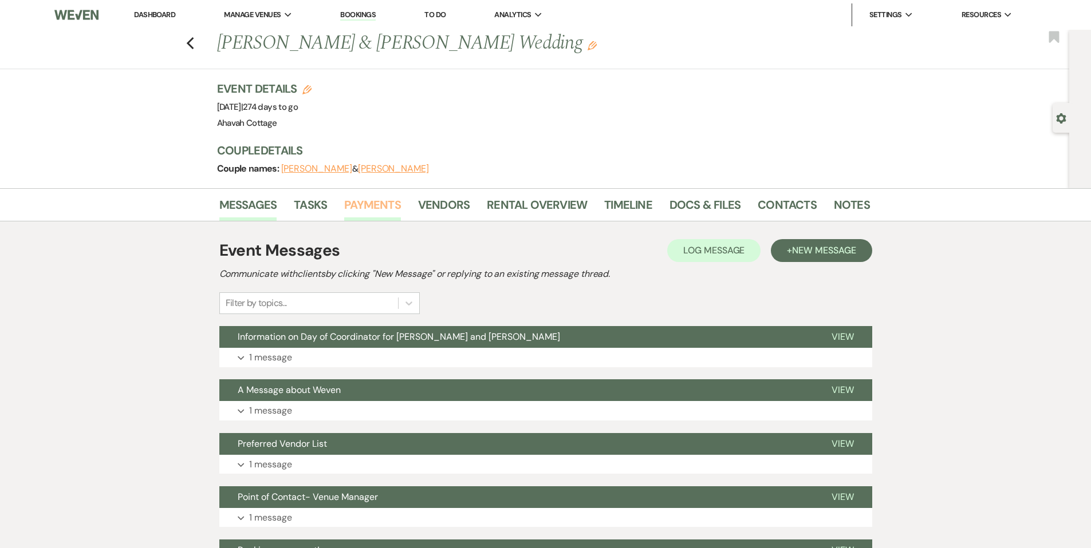
click at [372, 204] on link "Payments" at bounding box center [372, 208] width 57 height 25
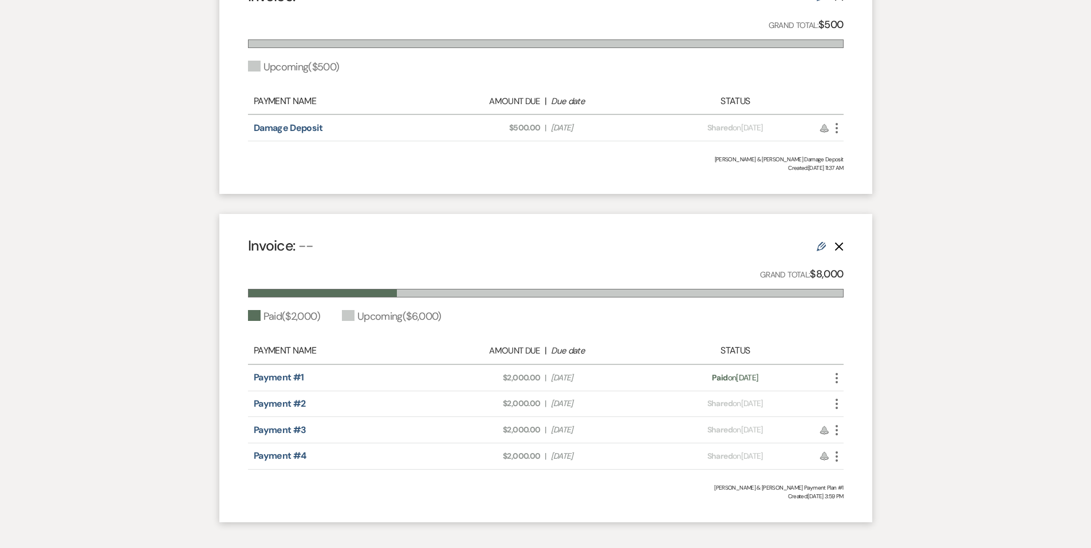
scroll to position [429, 0]
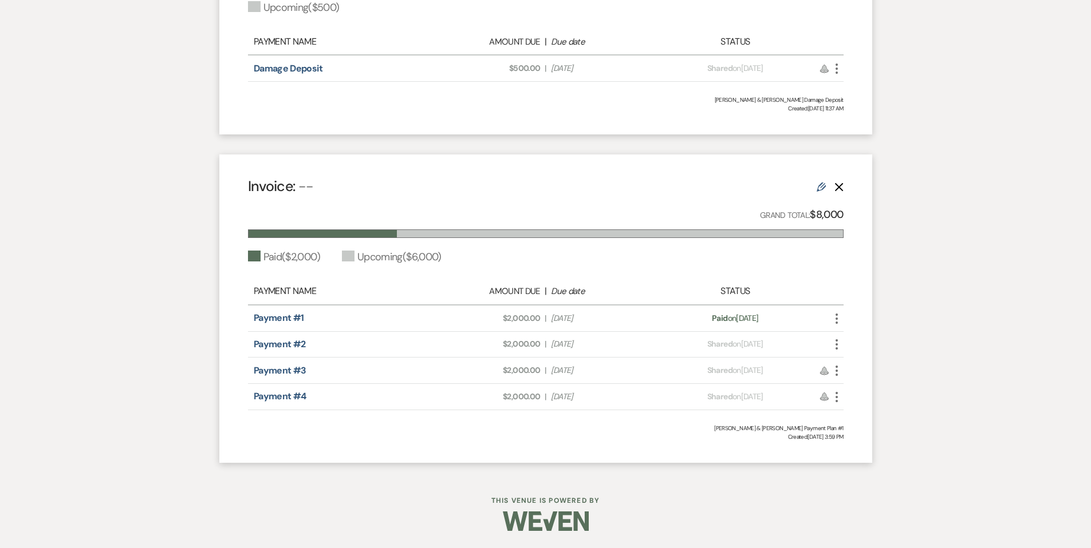
click at [838, 345] on icon "More" at bounding box center [837, 345] width 14 height 14
click at [866, 403] on button "Check [PERSON_NAME] [PERSON_NAME] as Paid" at bounding box center [888, 406] width 116 height 19
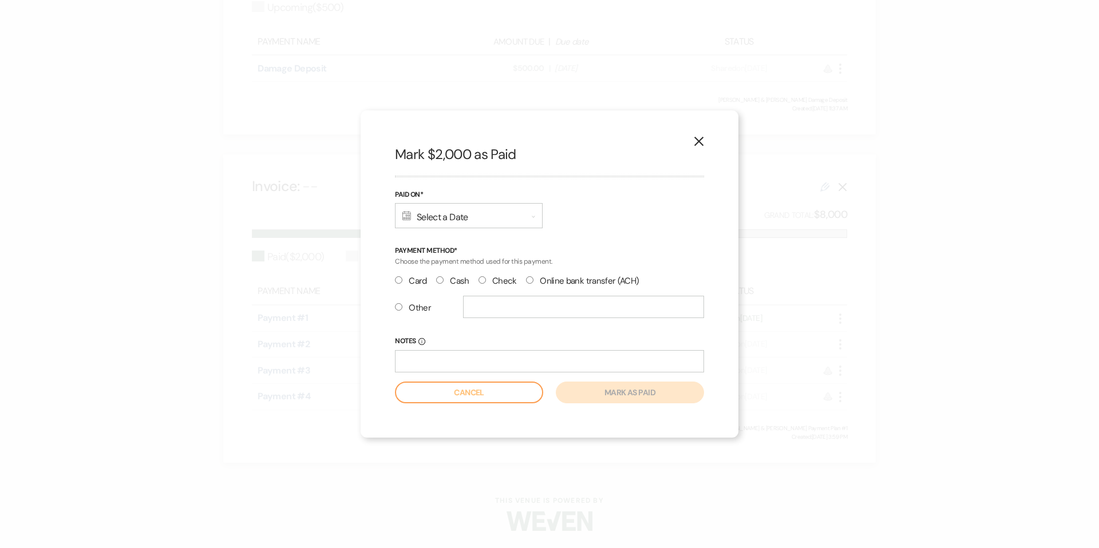
click at [476, 214] on div "Calendar Select a Date Expand" at bounding box center [469, 215] width 148 height 25
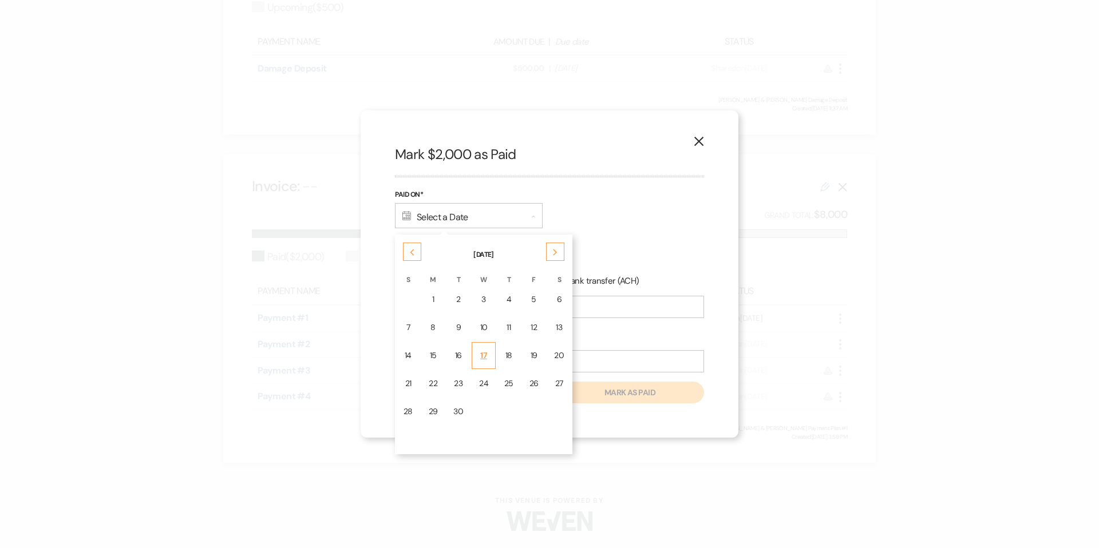
click at [484, 357] on div "17" at bounding box center [483, 356] width 9 height 12
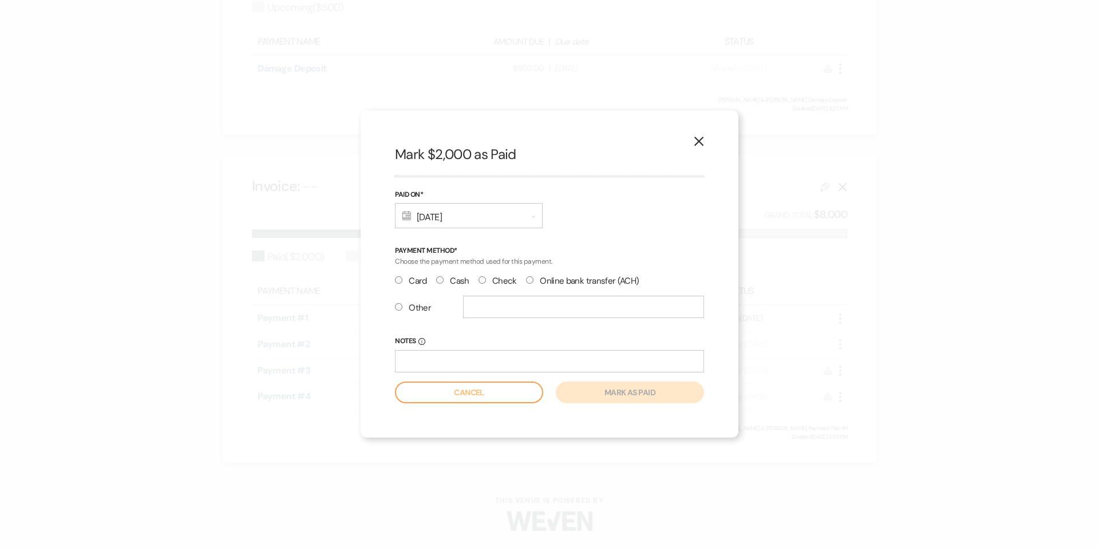
click at [481, 281] on input "Check" at bounding box center [482, 280] width 7 height 7
click at [599, 388] on button "Mark as paid" at bounding box center [630, 393] width 148 height 22
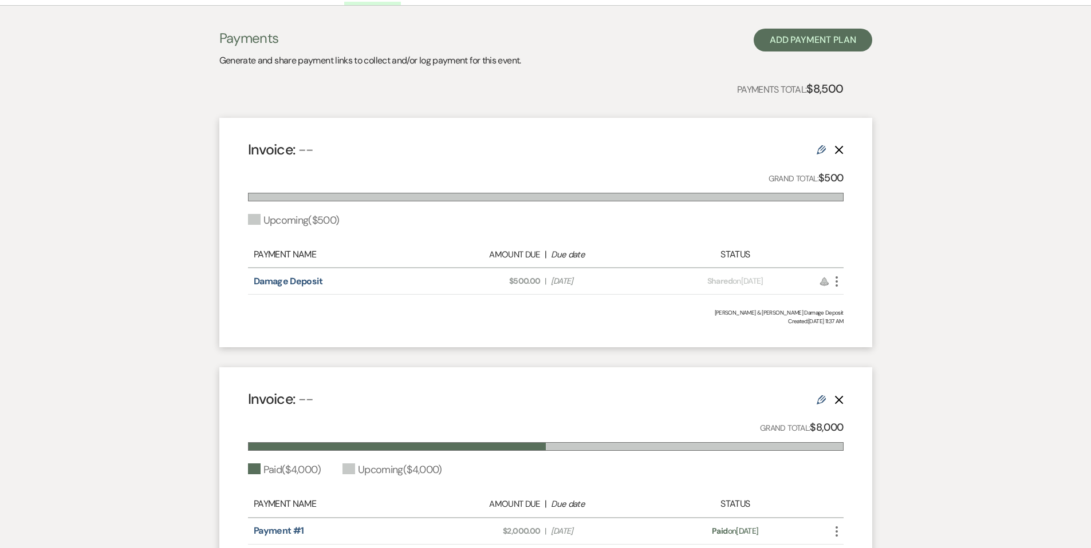
scroll to position [0, 0]
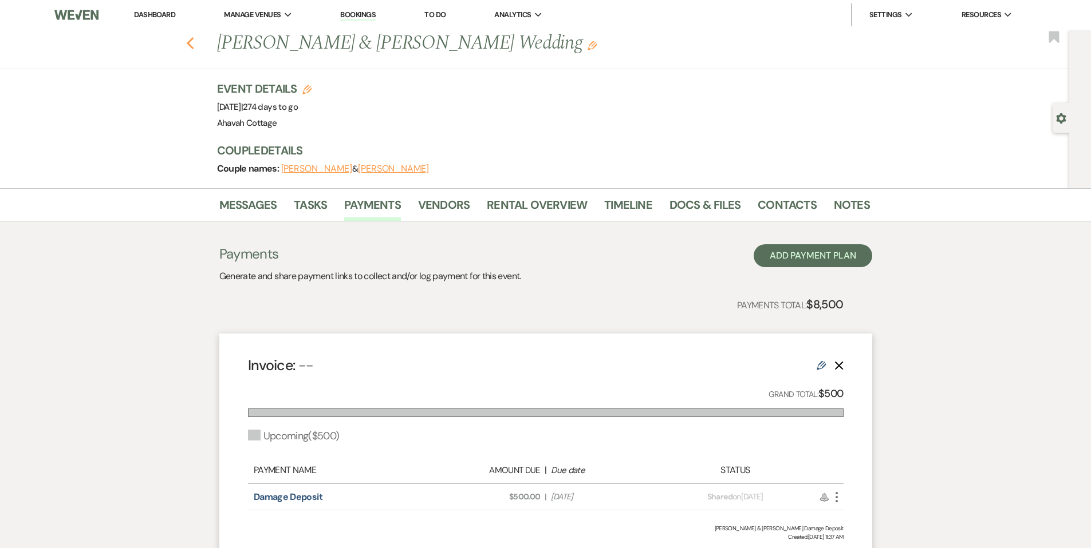
click at [194, 44] on icon "Previous" at bounding box center [190, 44] width 9 height 14
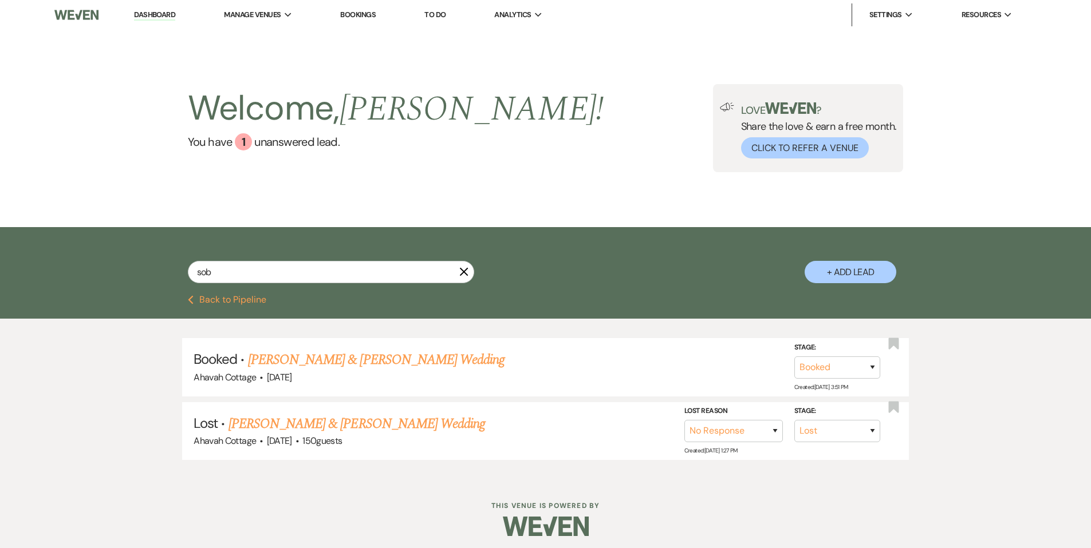
click at [463, 270] on icon "X" at bounding box center [463, 271] width 9 height 9
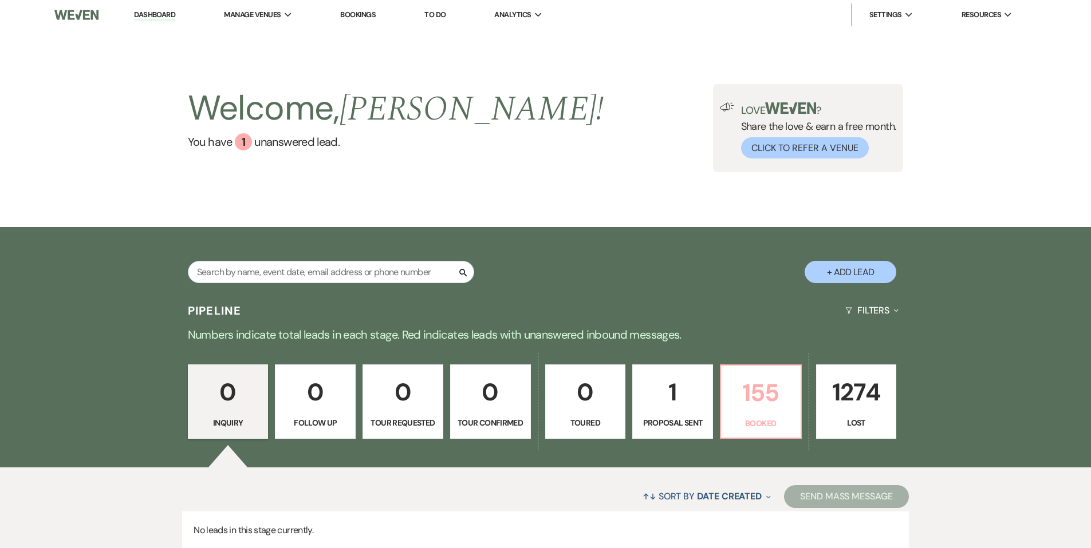
click at [744, 419] on p "Booked" at bounding box center [761, 423] width 66 height 13
